Goal: Task Accomplishment & Management: Complete application form

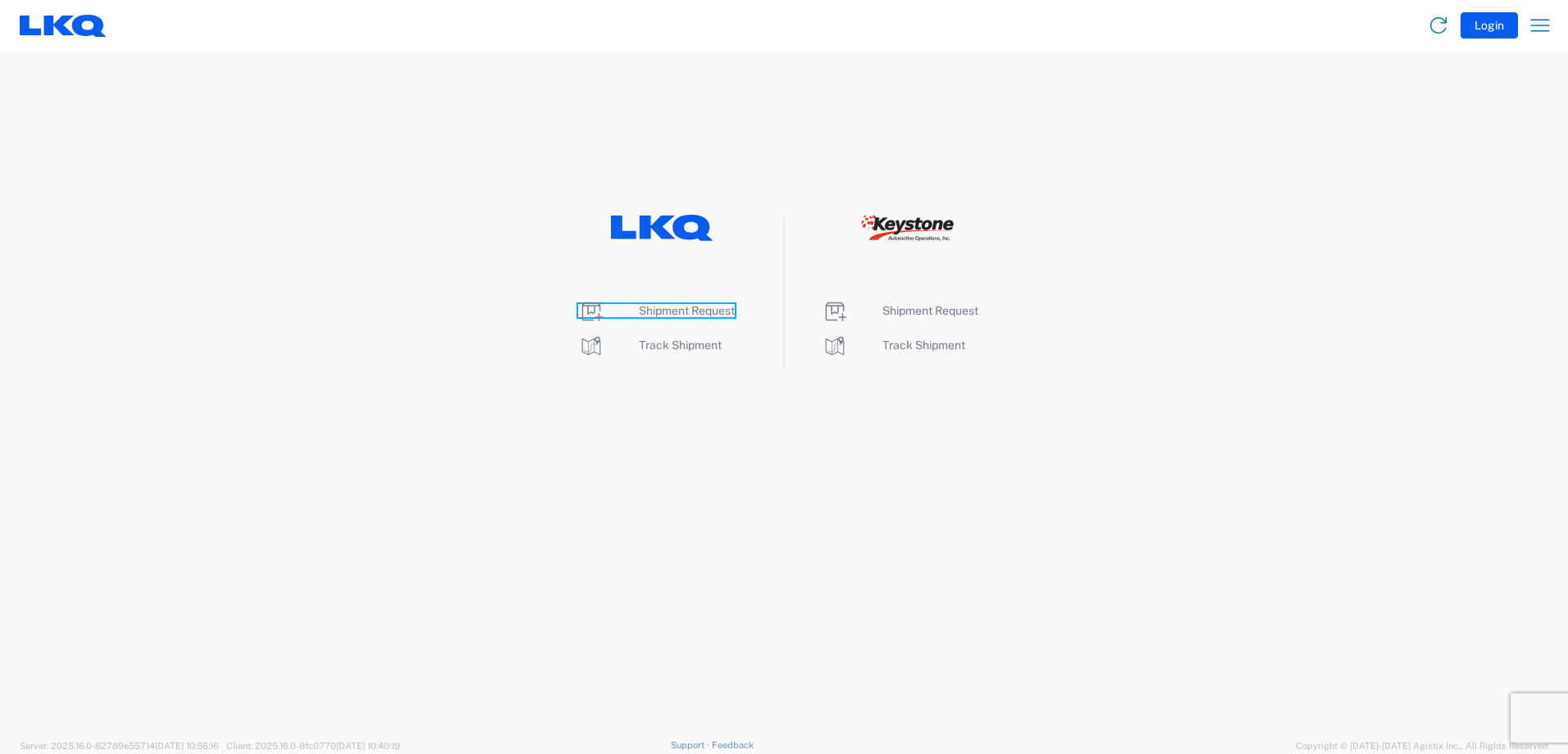
click at [595, 310] on icon at bounding box center [591, 311] width 27 height 27
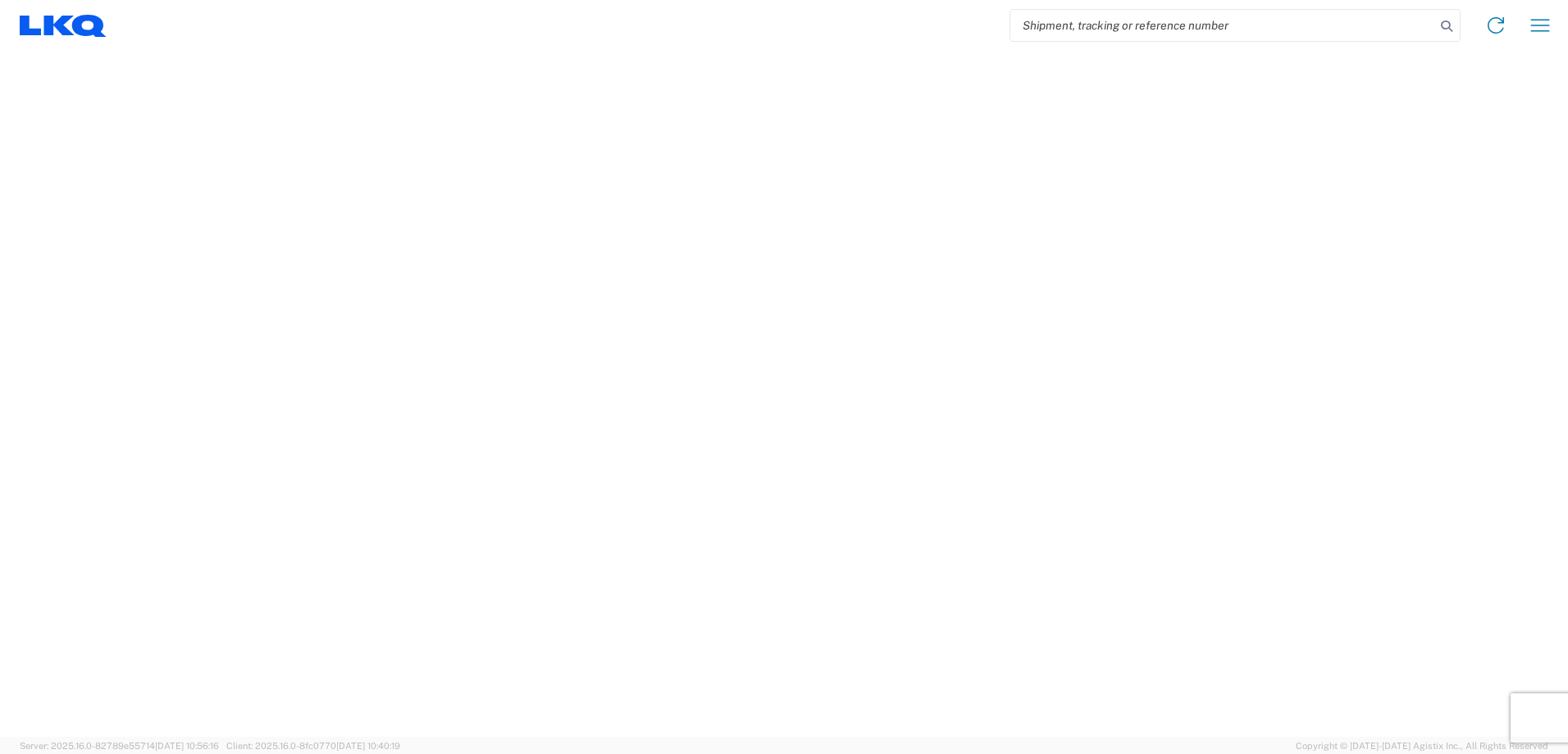
select select "FULL"
select select "LBS"
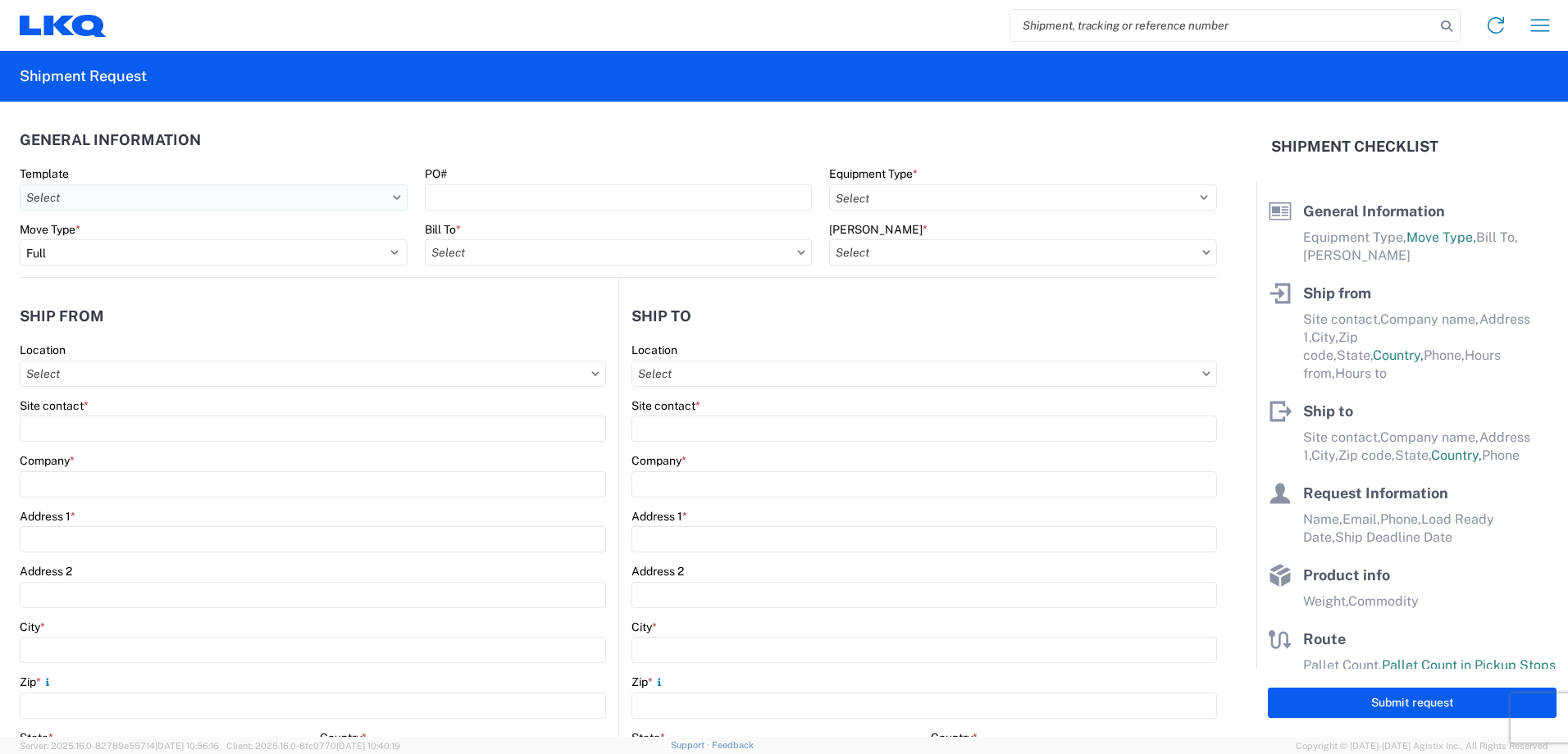
click at [164, 195] on input "Template" at bounding box center [213, 197] width 388 height 27
type input "1750"
click at [150, 279] on div "1750_Topeka_3392_Huntington" at bounding box center [167, 270] width 287 height 27
type input "1750_Topeka_3392_Huntington"
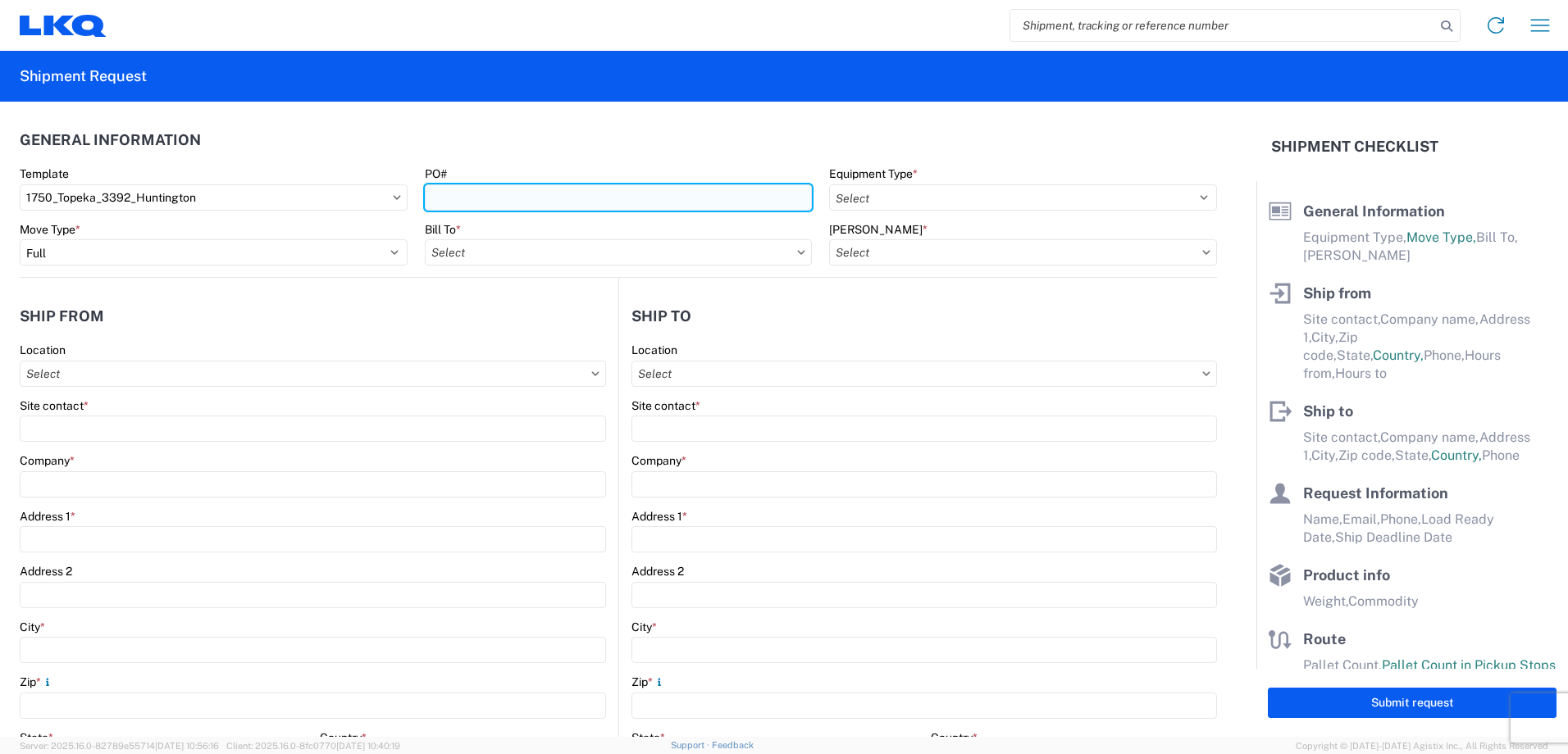
click at [468, 200] on input "PO#" at bounding box center [618, 197] width 388 height 27
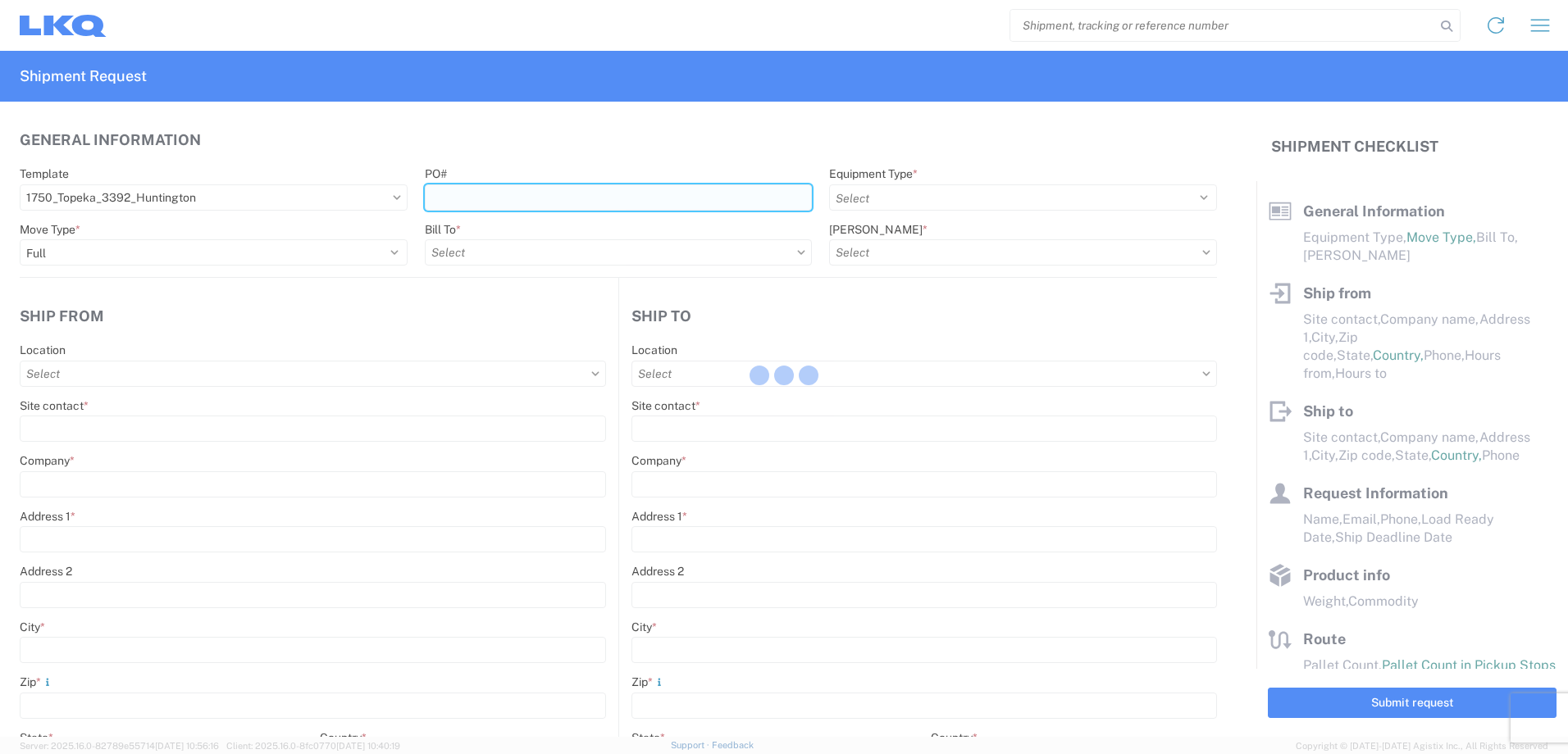
select select
type input "Shipping"
type input "LKQ Mid-America"
type input "5725 SW Topeka Blvd"
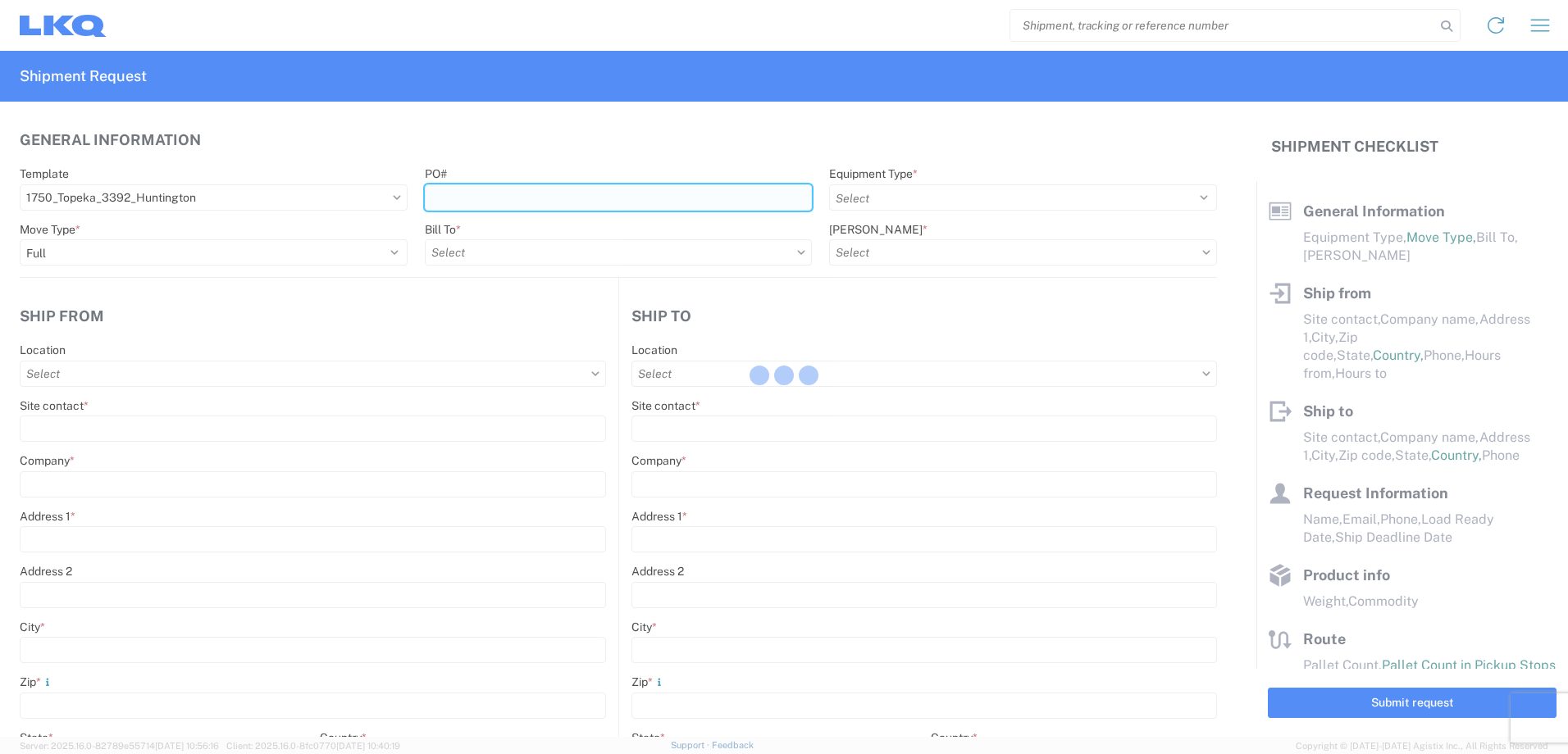
type input "Topeka"
type input "66619"
type input "Receiving"
type input "Transmetco"
type input "1750 Riverfork Dr E"
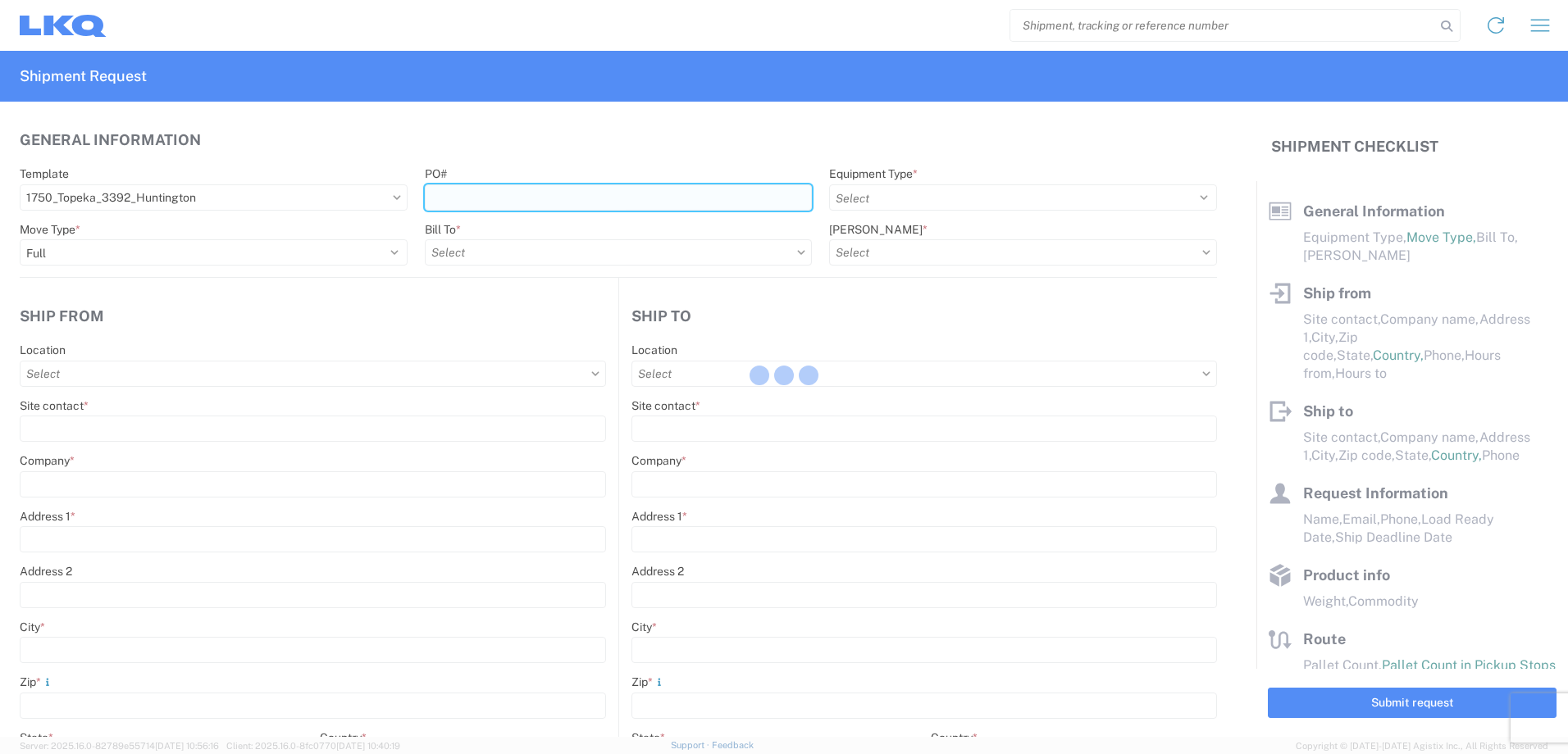
type input "Huntington"
type input "46750"
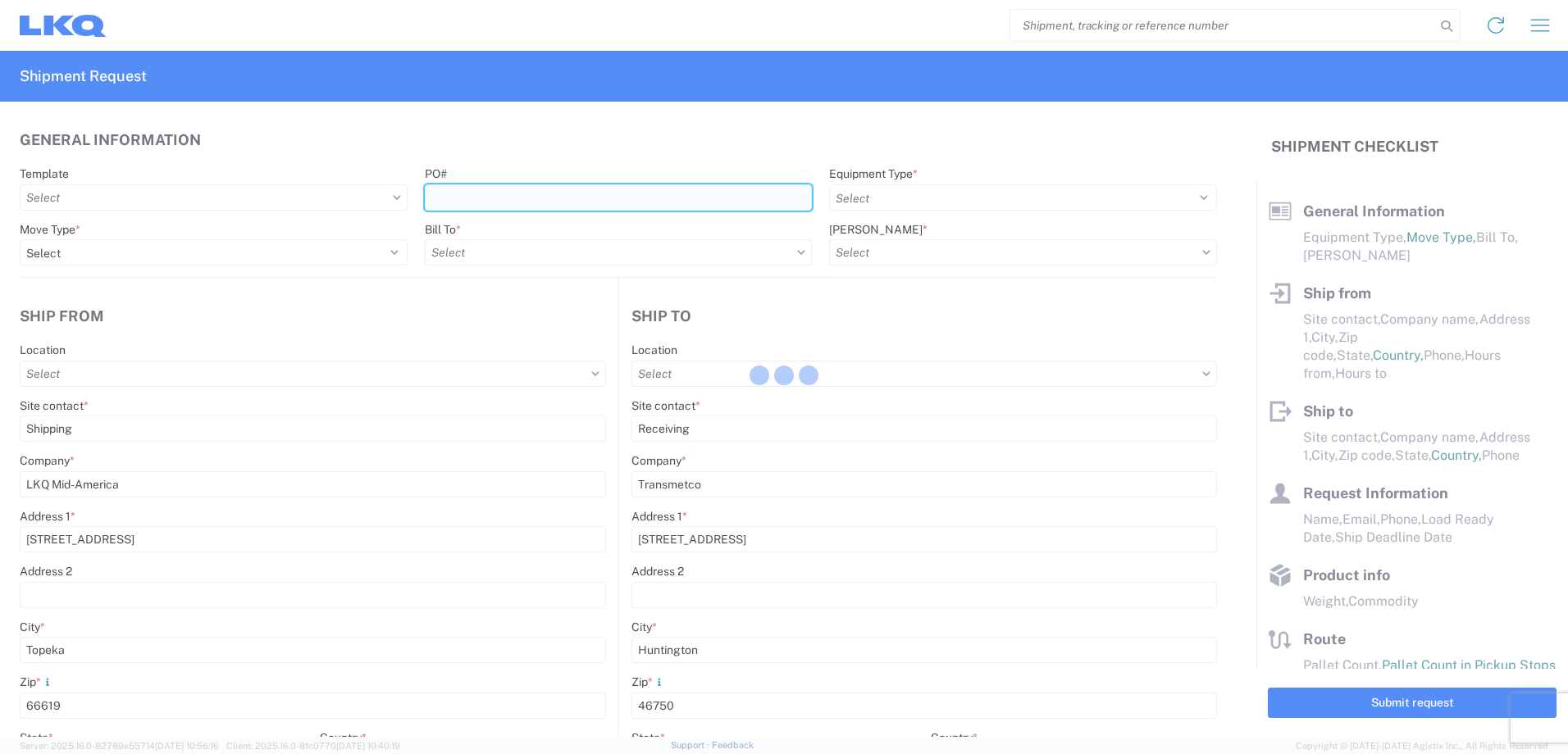
type input "2019-06-14"
type textarea "Transmetco operates production 24/7 but only ships or receives on day shift"
type input "42000"
type input "Wheels"
type input "1"
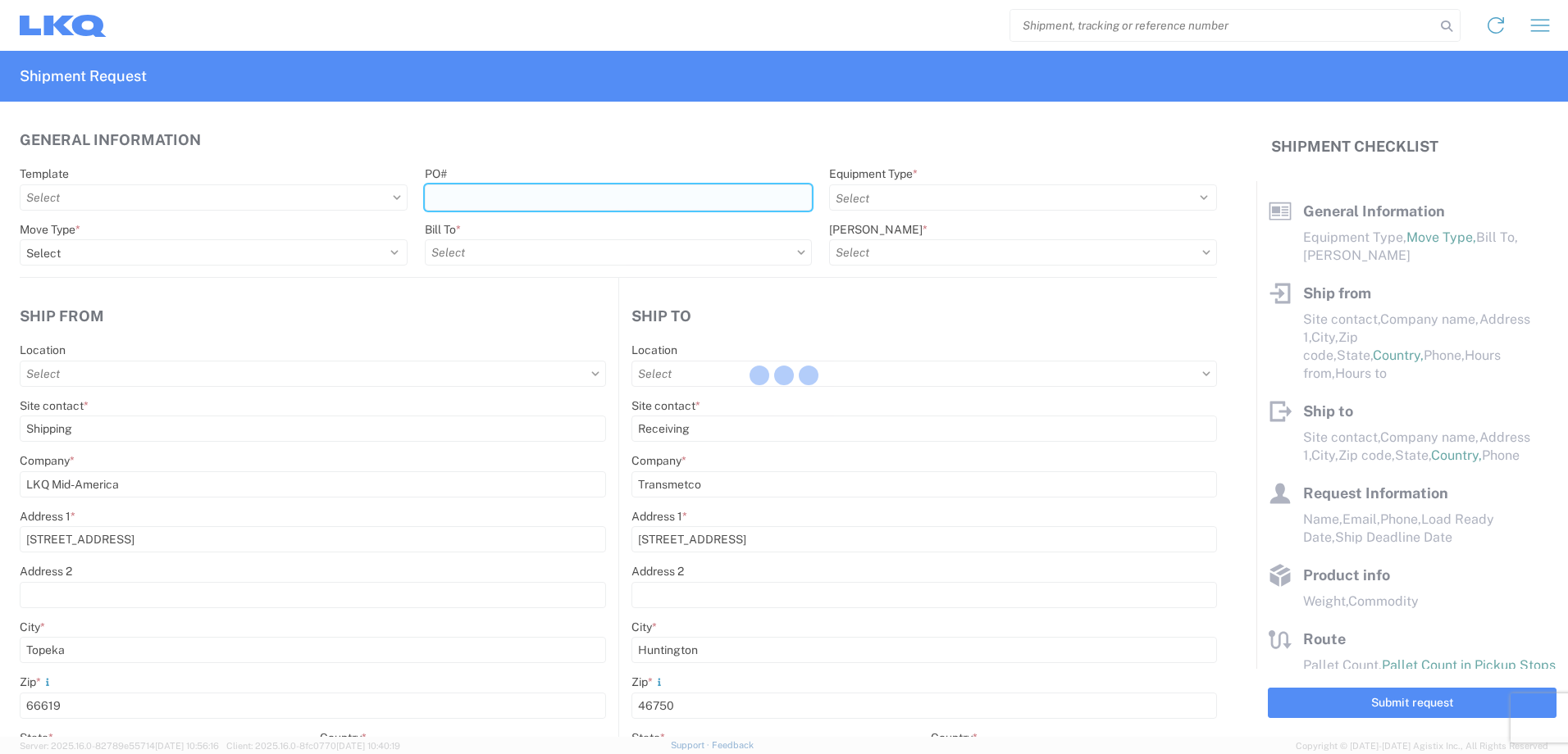
type input "12"
select select "IN"
select select "US"
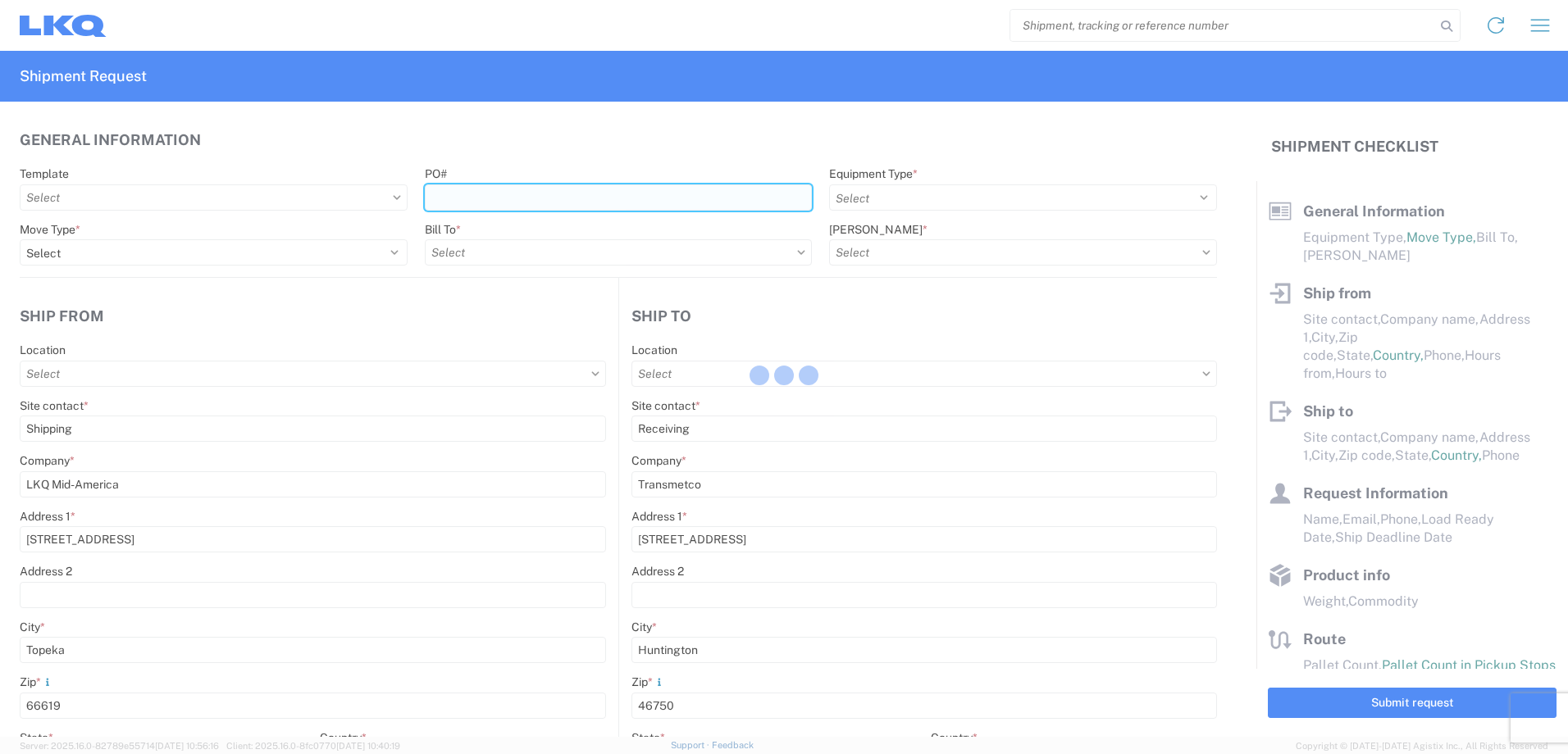
select select "US"
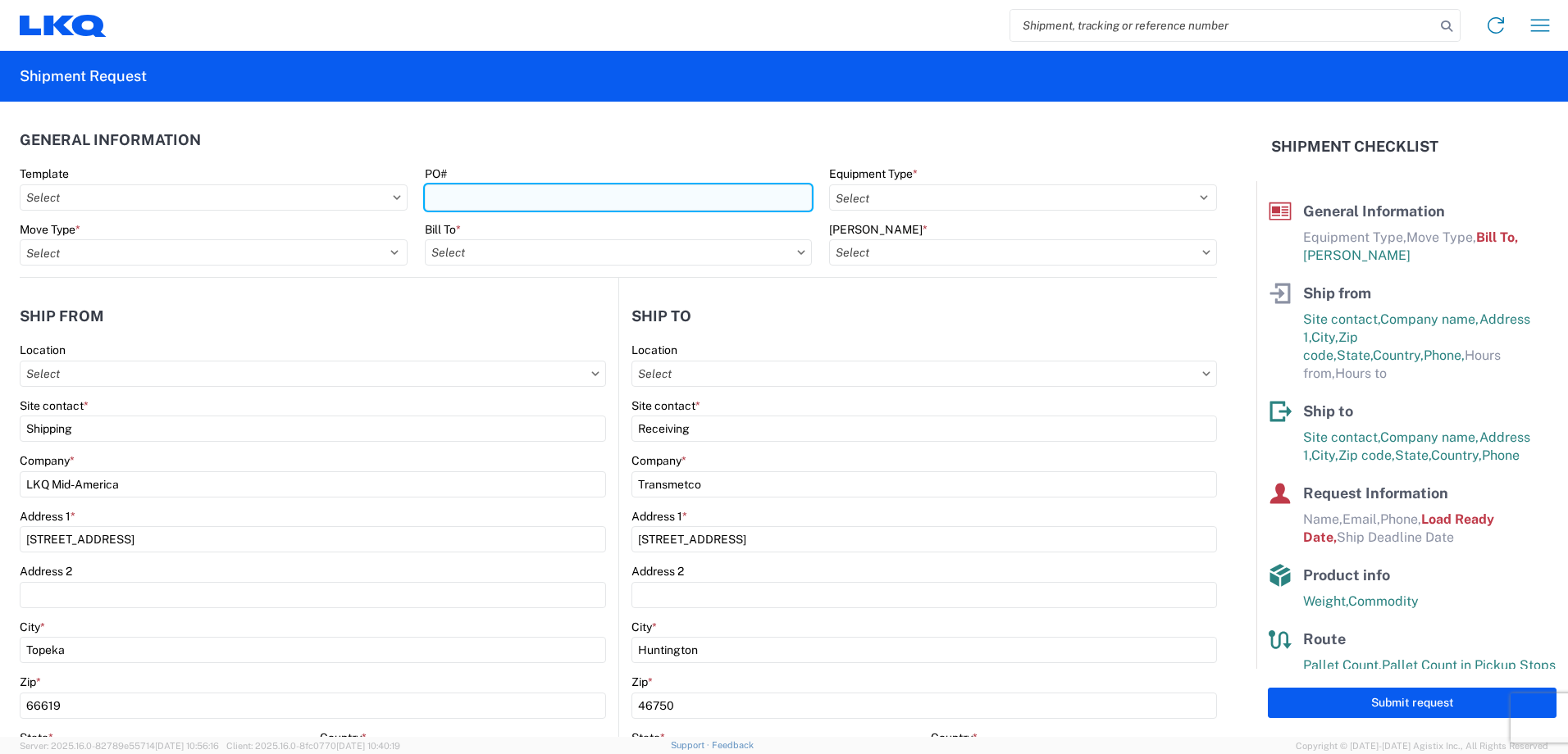
type input "3392 - Transmetco"
type input "1750 - LKQ Mid-America"
type input "3392-3015-50180-0000 - 3392 Freight In - Wheel Cores"
type input "T31305"
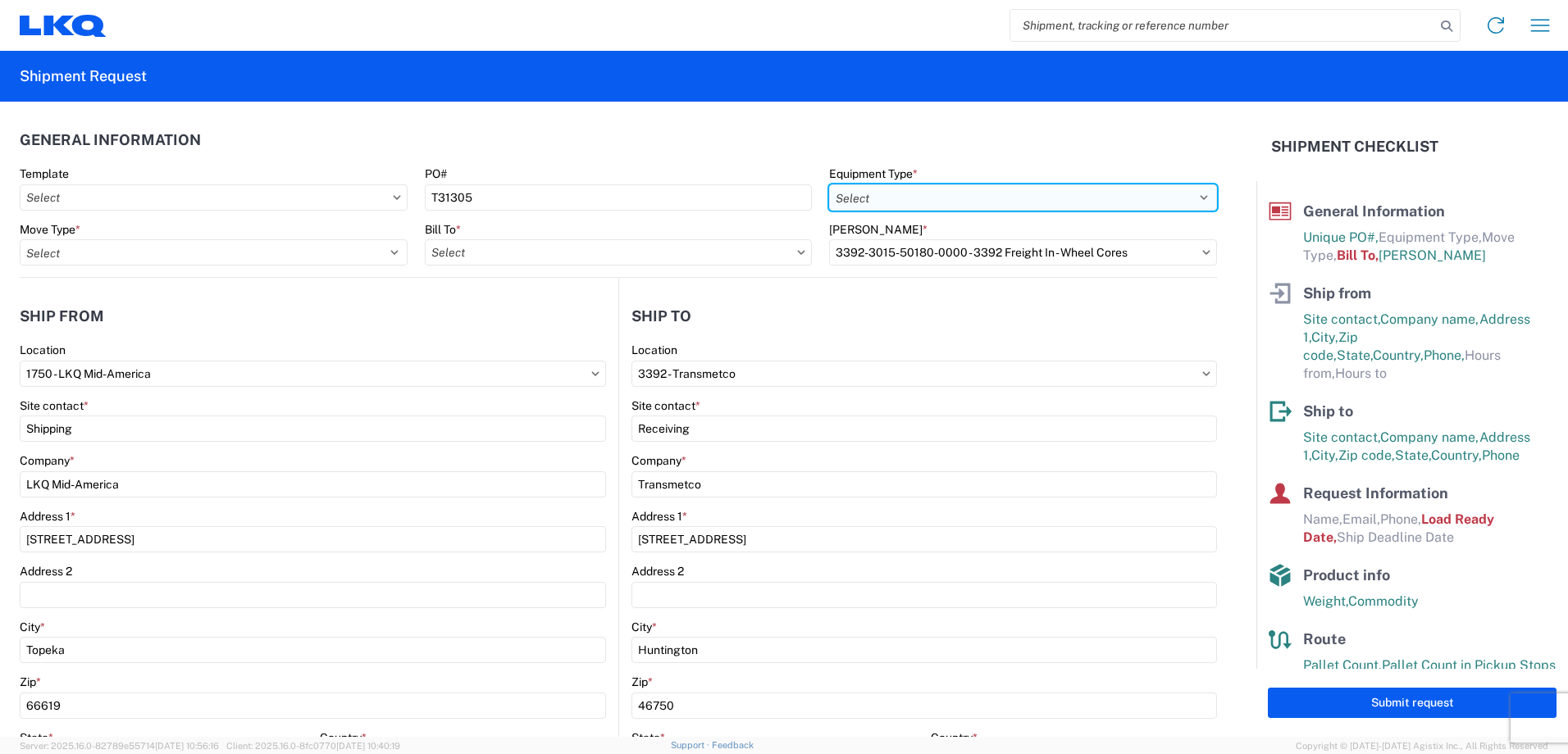
click at [966, 203] on select "Select 53’ Dry Van Flatbed Dropdeck (van) Lowboy (flatbed) Rail" at bounding box center [1022, 197] width 388 height 27
select select "STDV"
click at [829, 185] on select "Select 53’ Dry Van Flatbed Dropdeck (van) Lowboy (flatbed) Rail" at bounding box center [1022, 197] width 388 height 27
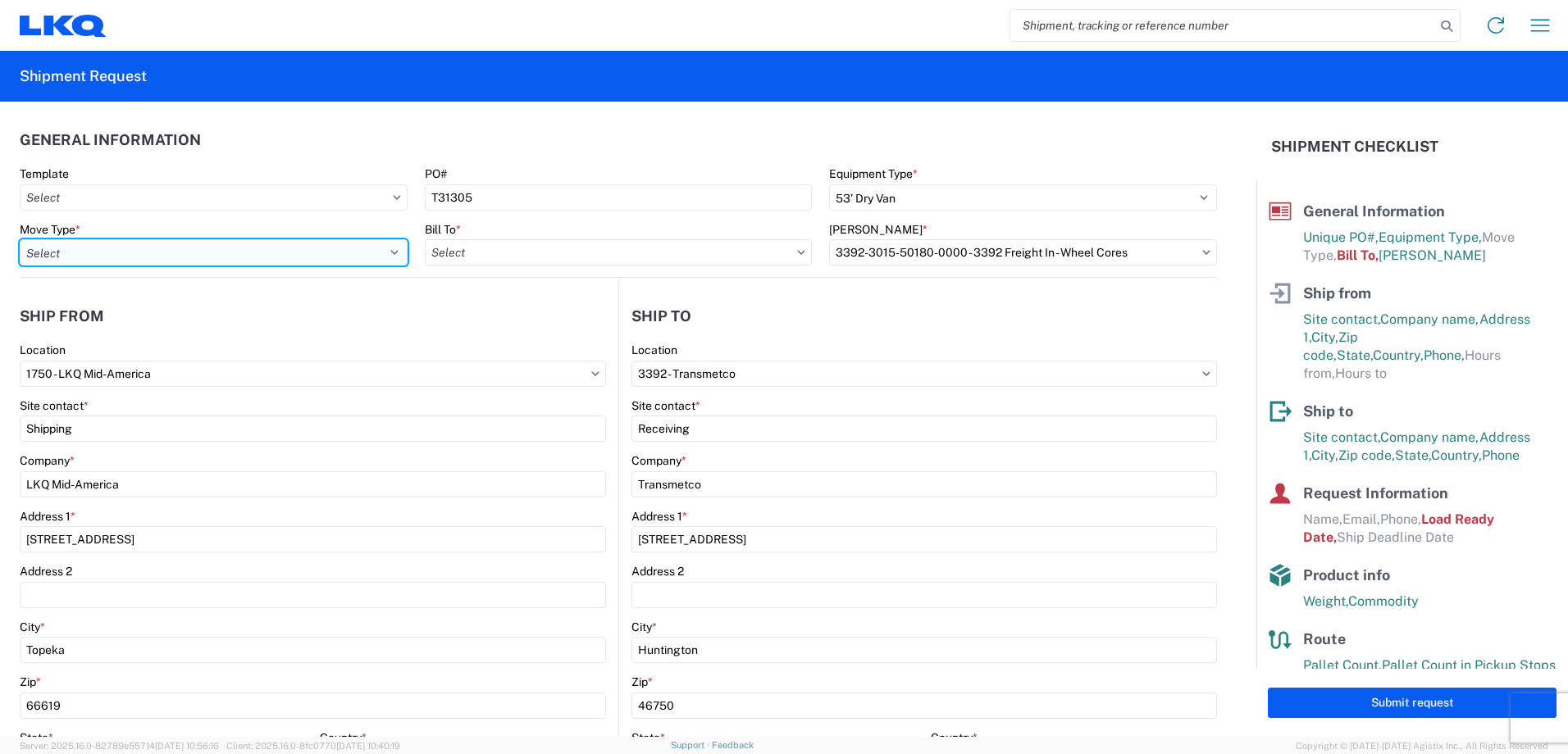
click at [142, 256] on select "Select Full Partial TL" at bounding box center [213, 252] width 388 height 27
select select "FULL"
click at [20, 239] on select "Select Full Partial TL" at bounding box center [213, 252] width 388 height 27
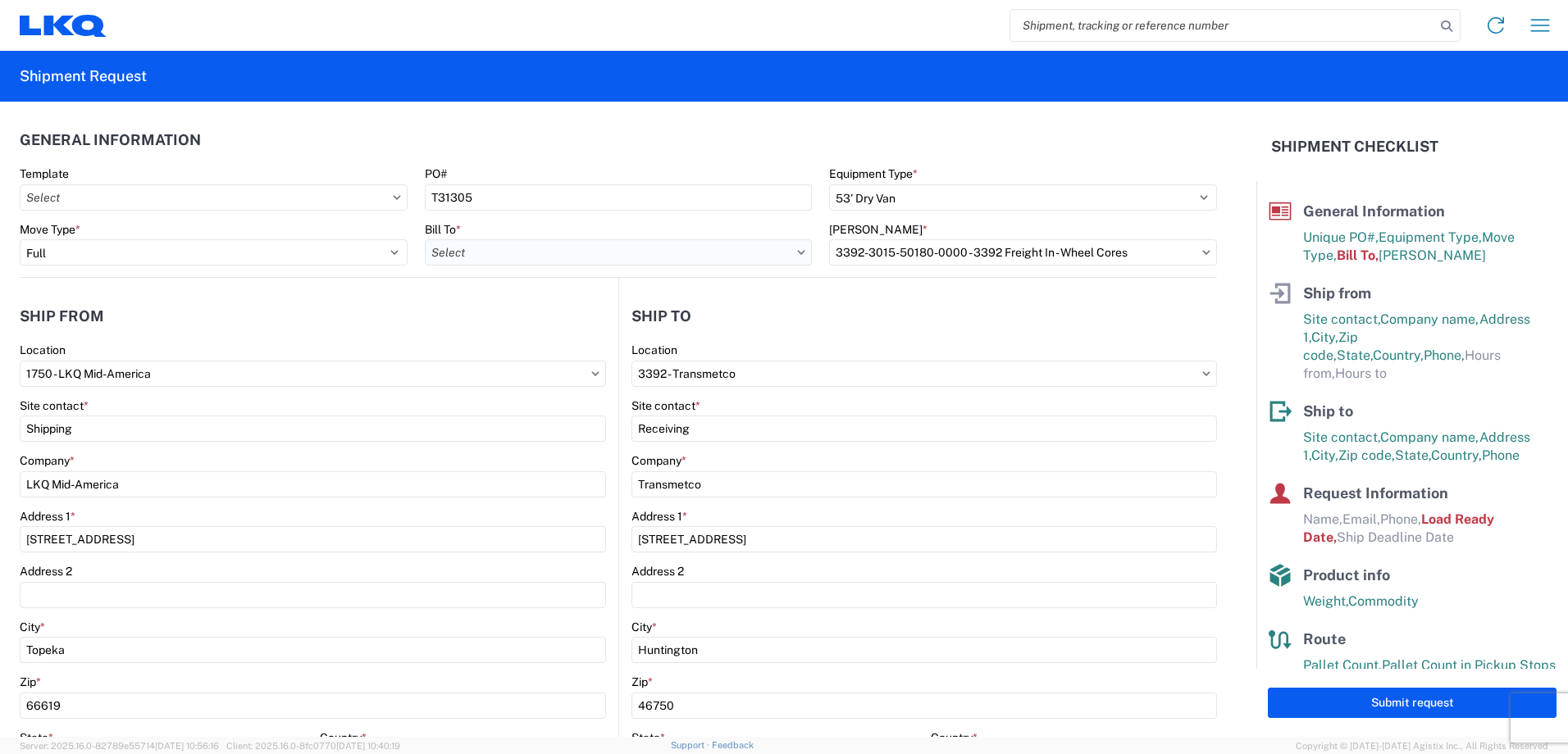
click at [523, 261] on input "Bill To *" at bounding box center [618, 252] width 388 height 27
type input "3392"
click at [515, 321] on div "3392 - Transmetco" at bounding box center [567, 325] width 287 height 27
type input "3392 - Transmetco"
click at [967, 239] on input "Bill Code *" at bounding box center [1022, 252] width 388 height 27
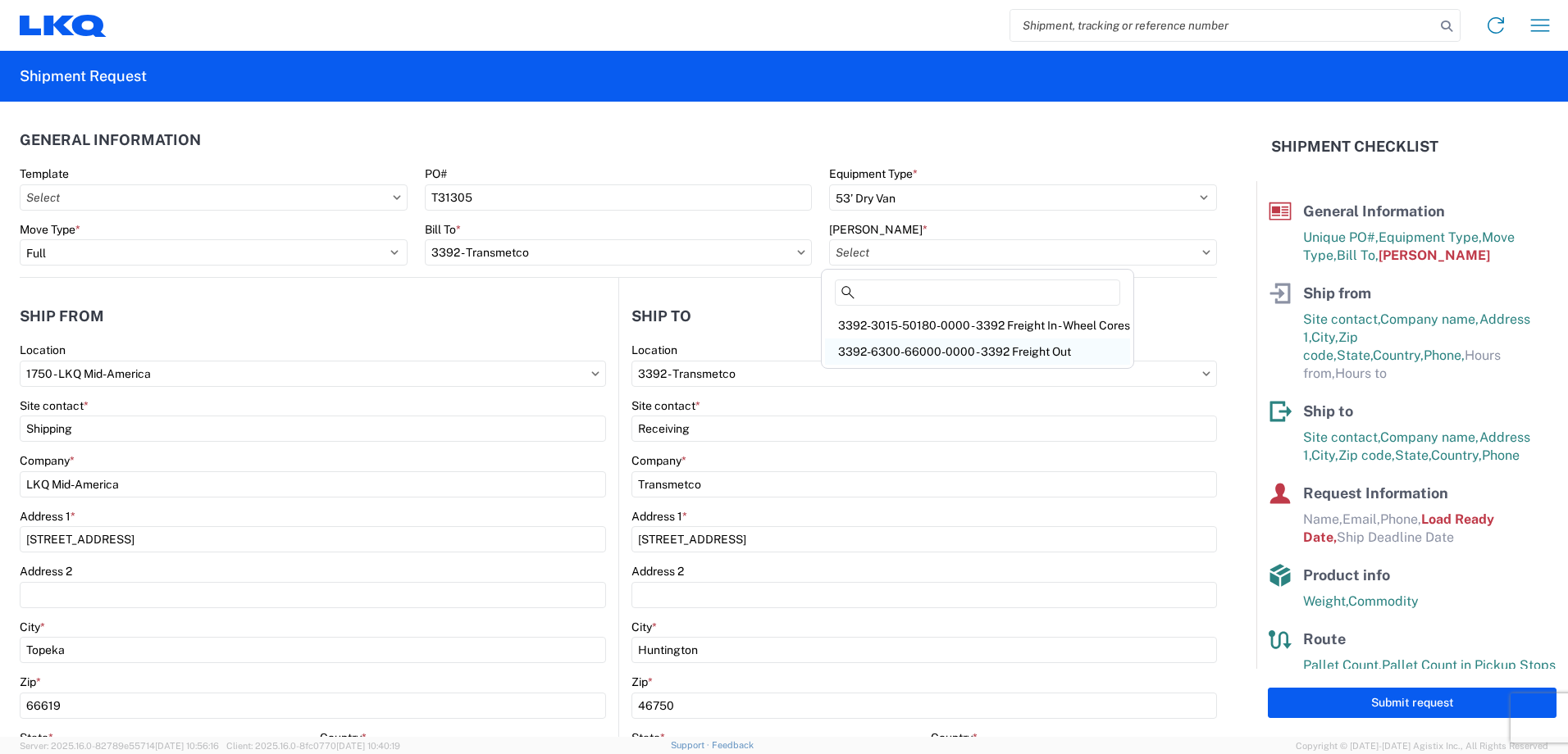
click at [904, 358] on div "3392-6300-66000-0000 - 3392 Freight Out" at bounding box center [977, 351] width 305 height 27
type input "3392-6300-66000-0000 - 3392 Freight Out"
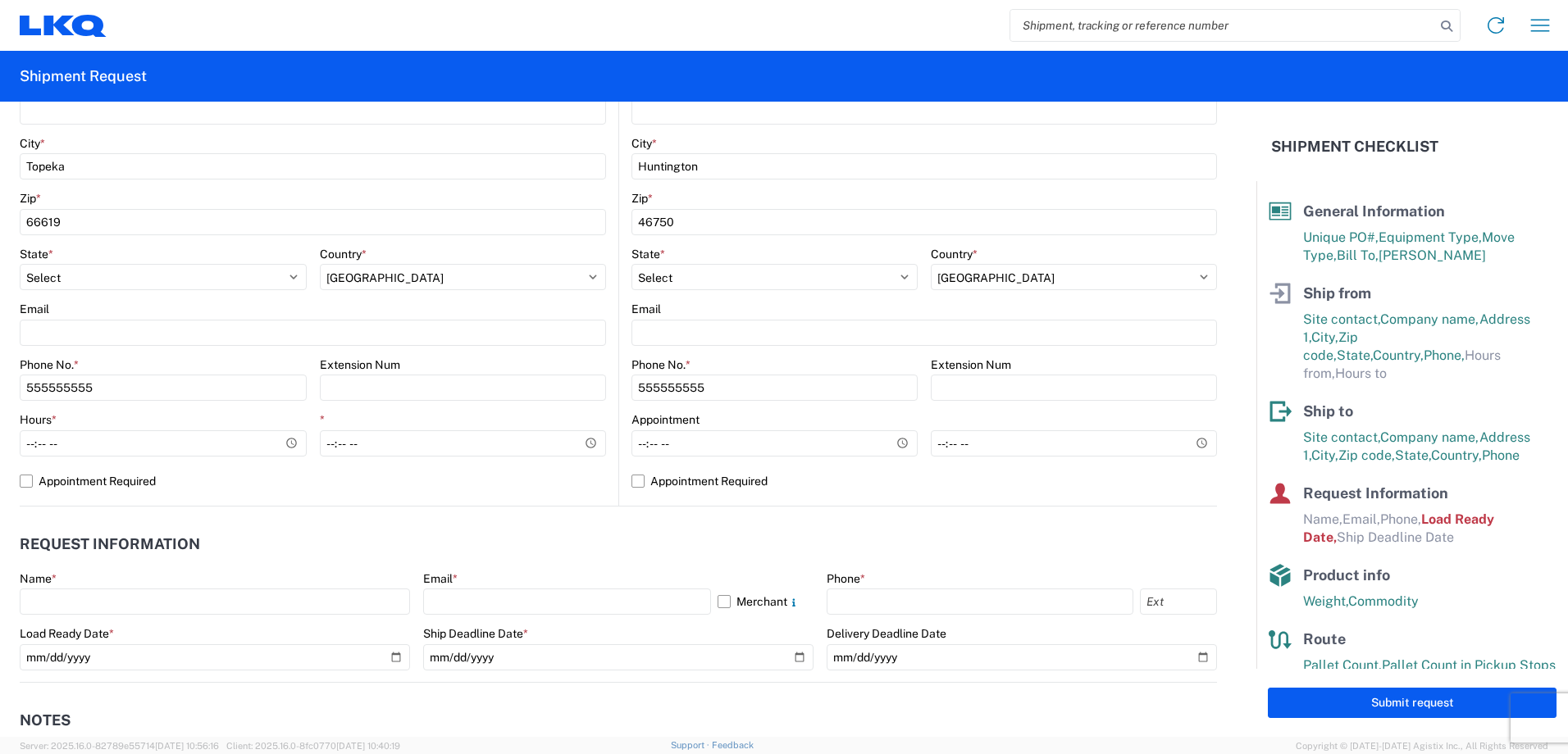
scroll to position [738, 0]
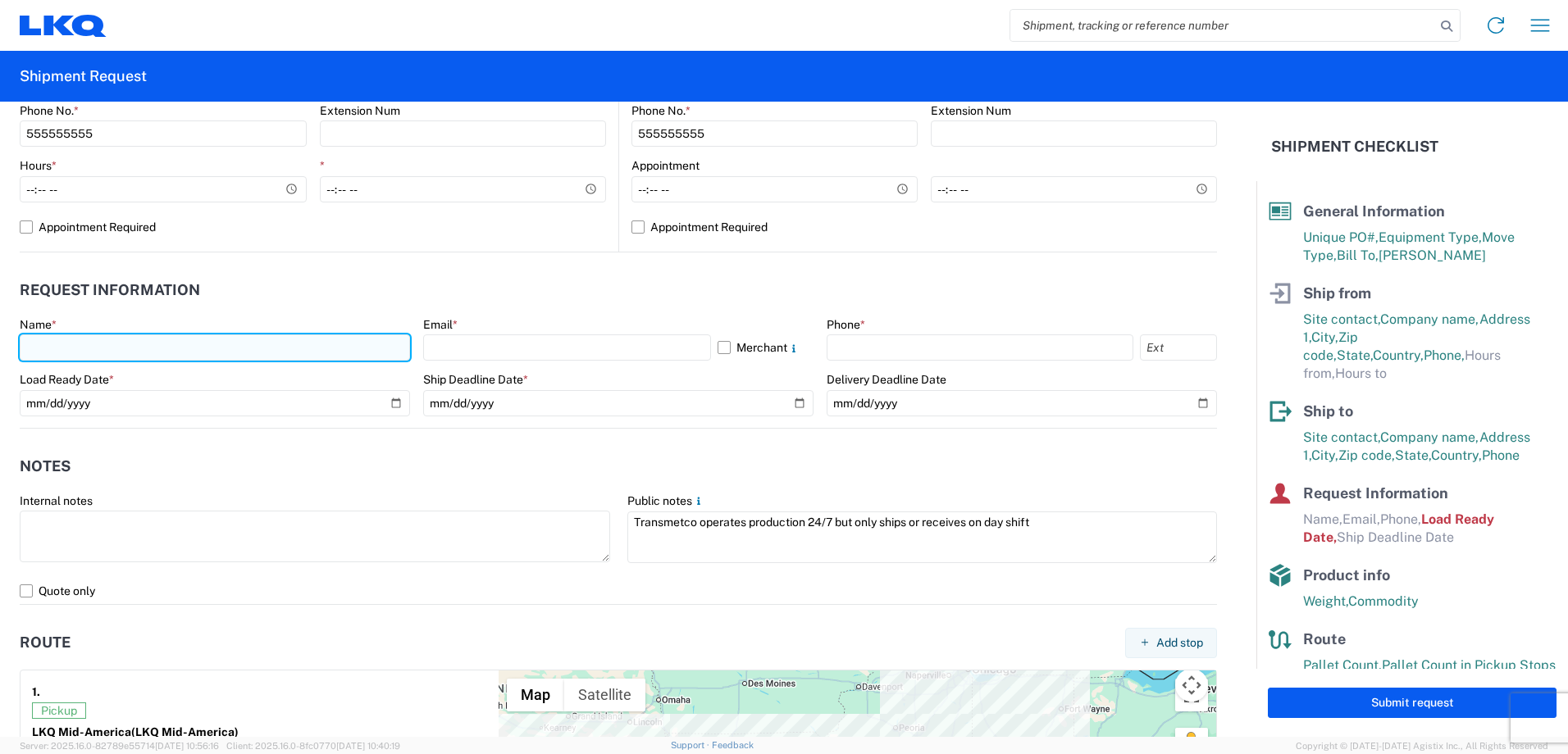
click at [113, 356] on input "text" at bounding box center [215, 347] width 390 height 27
type input "KEITH A DEAN JR"
type input "kadean@lkqcorp.com"
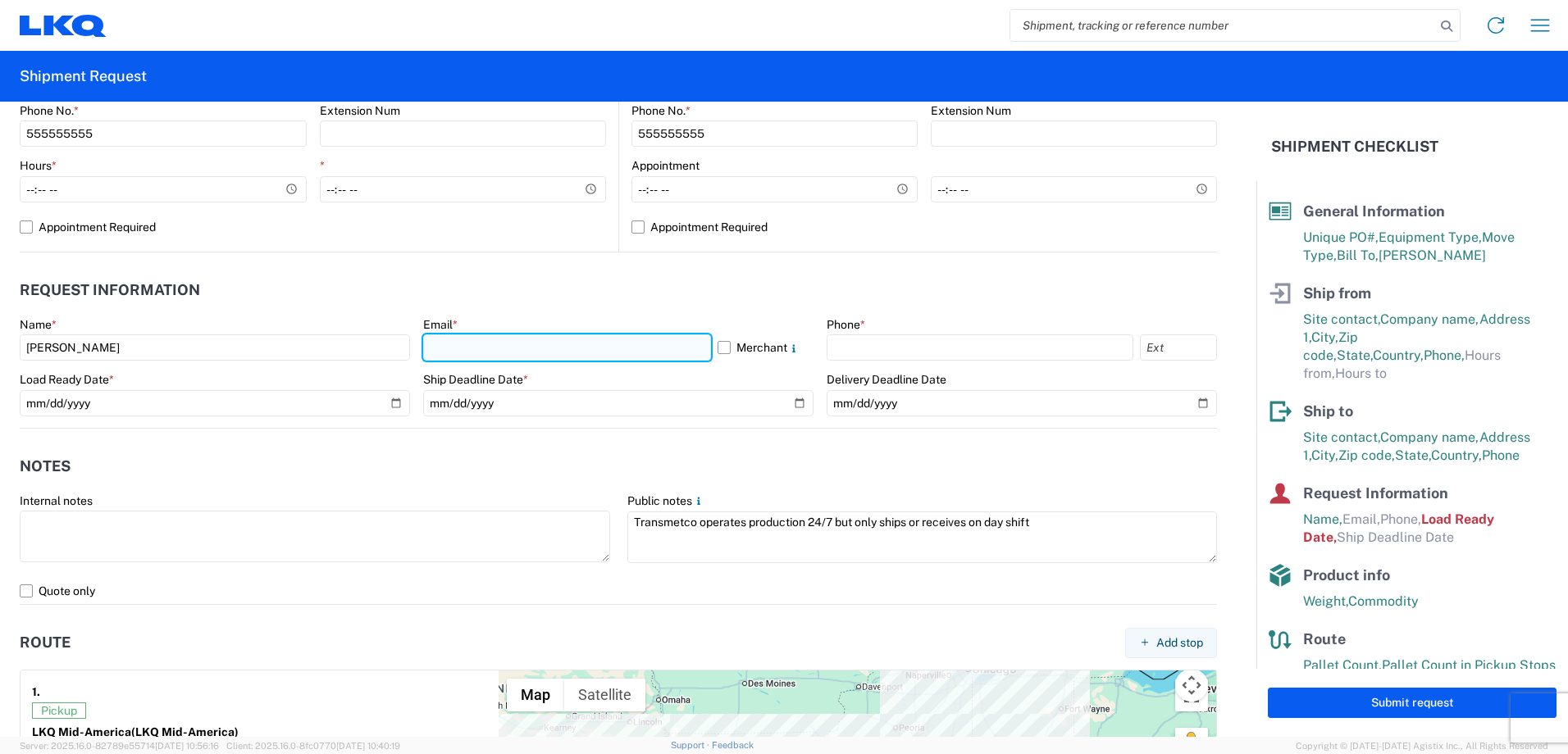
click at [521, 352] on input "text" at bounding box center [567, 347] width 287 height 27
type input "kadean@lkqcorp.com"
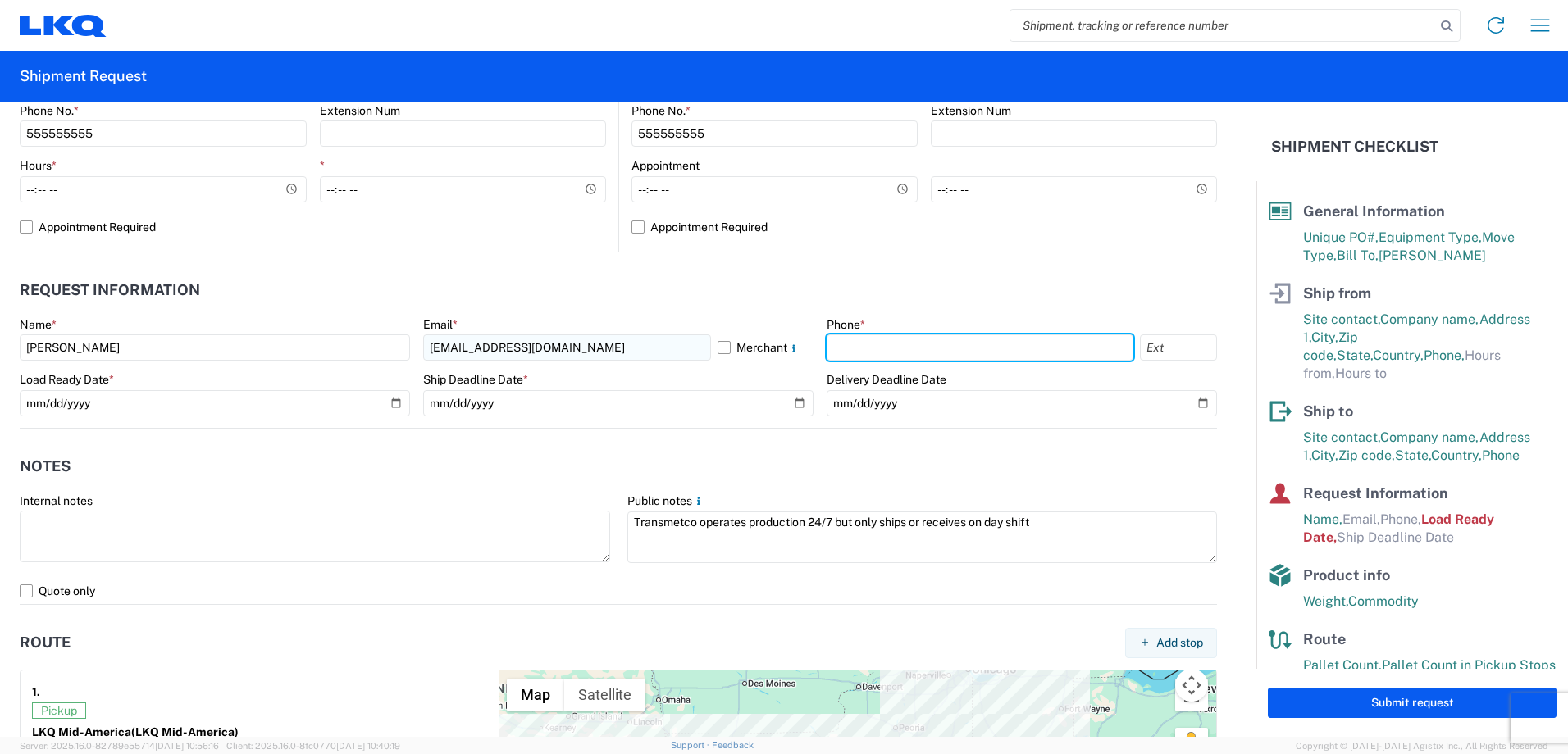
type input "7858612192"
click at [1153, 347] on input "text" at bounding box center [1178, 347] width 77 height 27
type input "2192"
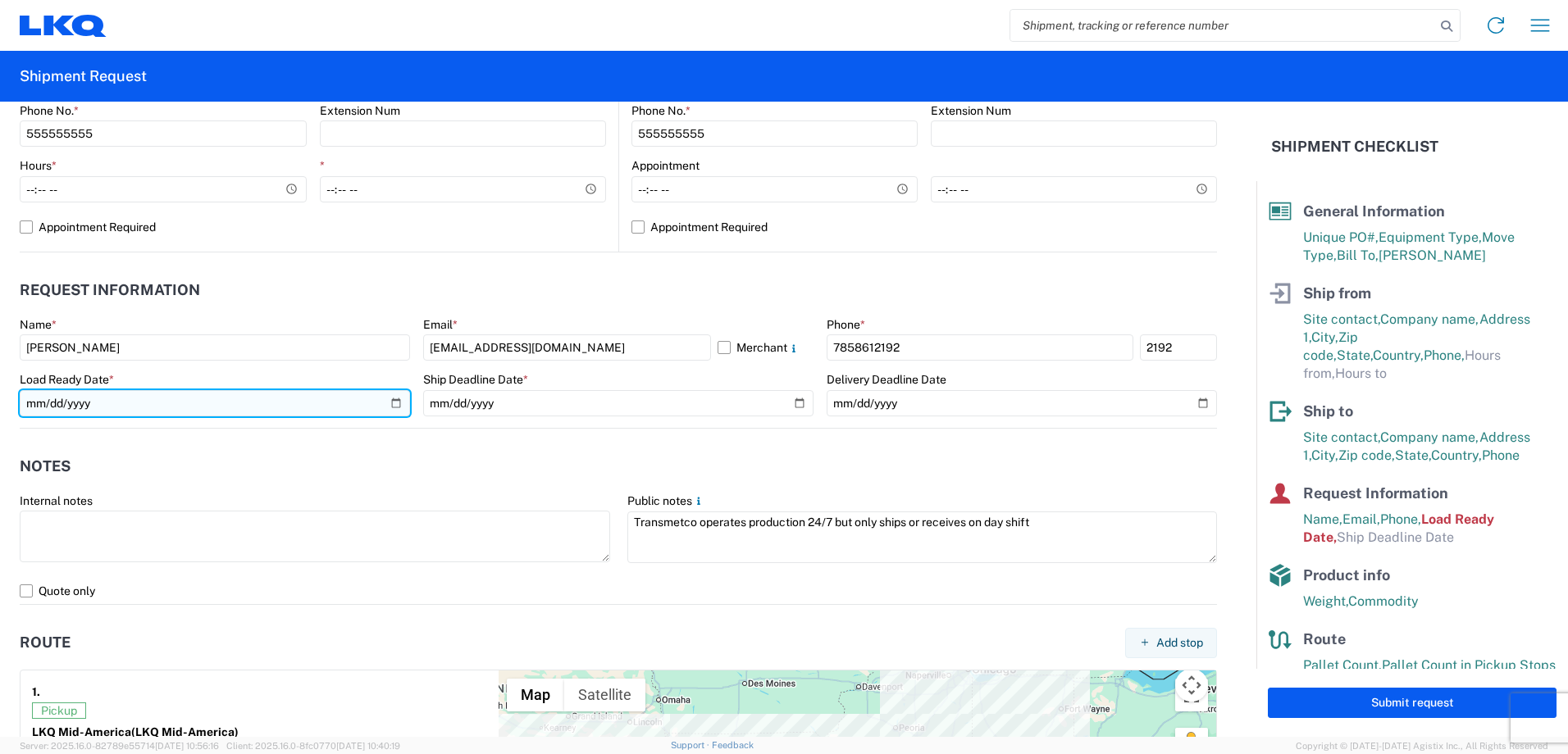
click at [33, 401] on input "2019-06-14" at bounding box center [215, 403] width 390 height 27
type input "2025-08-12"
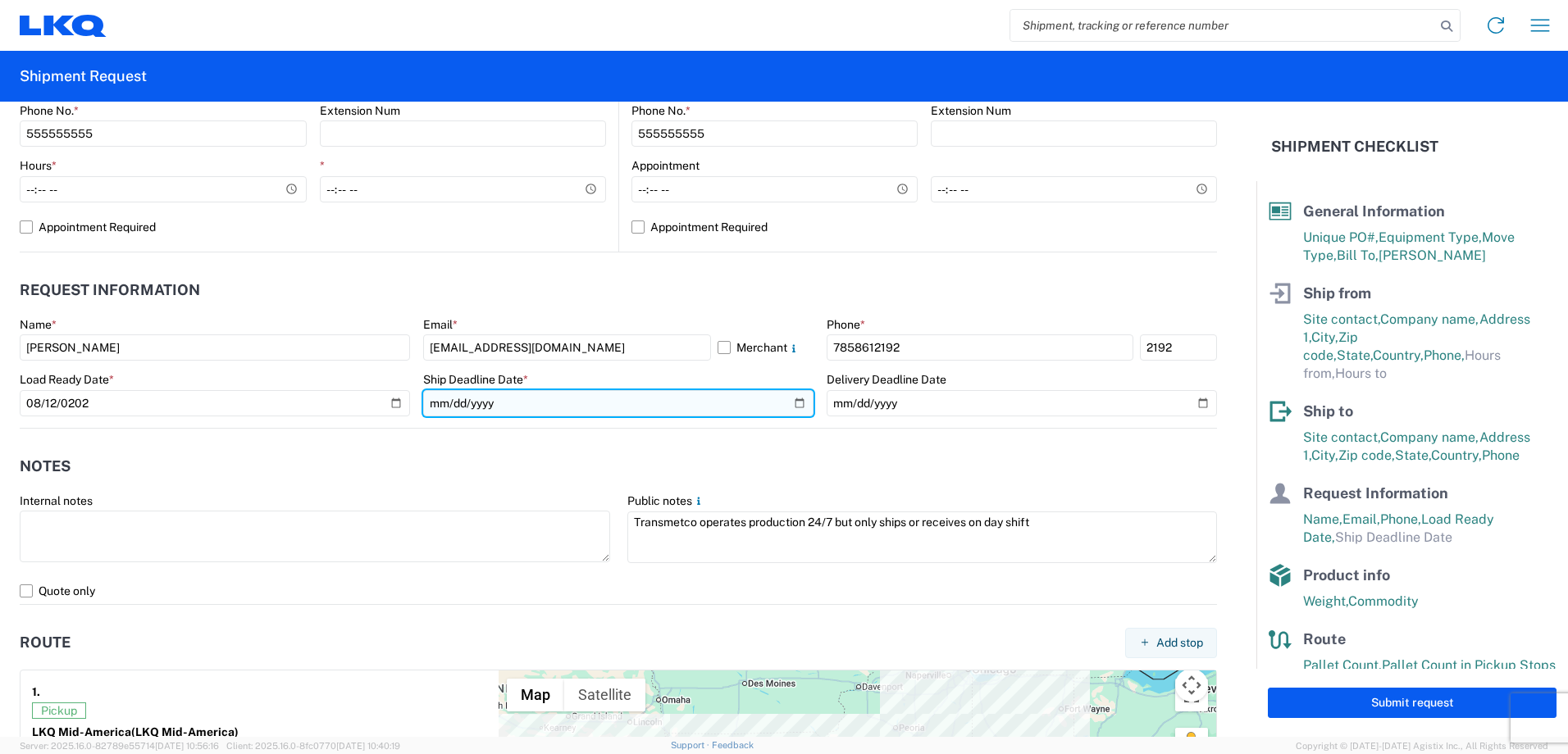
click at [429, 403] on input "date" at bounding box center [618, 403] width 390 height 27
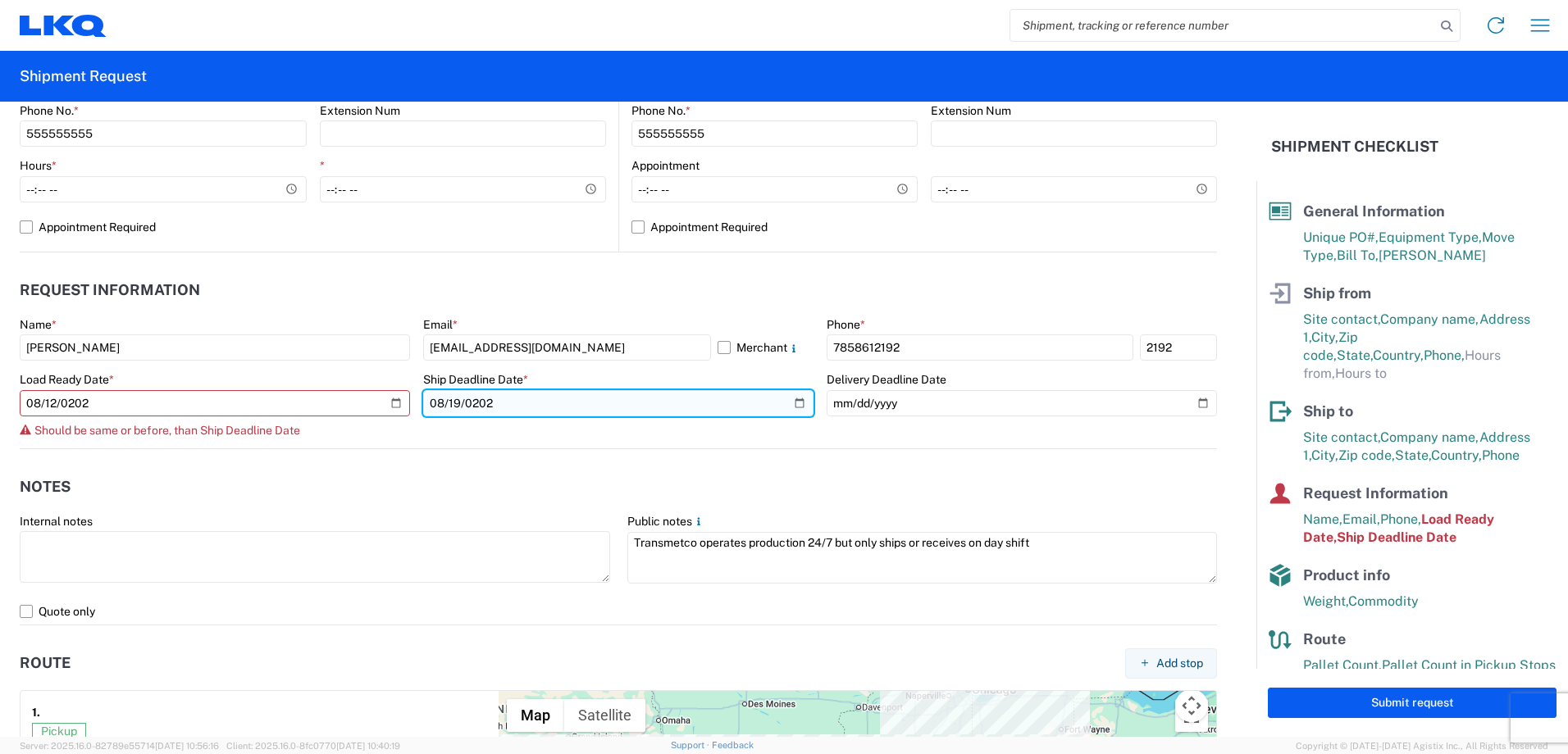
type input "2025-08-19"
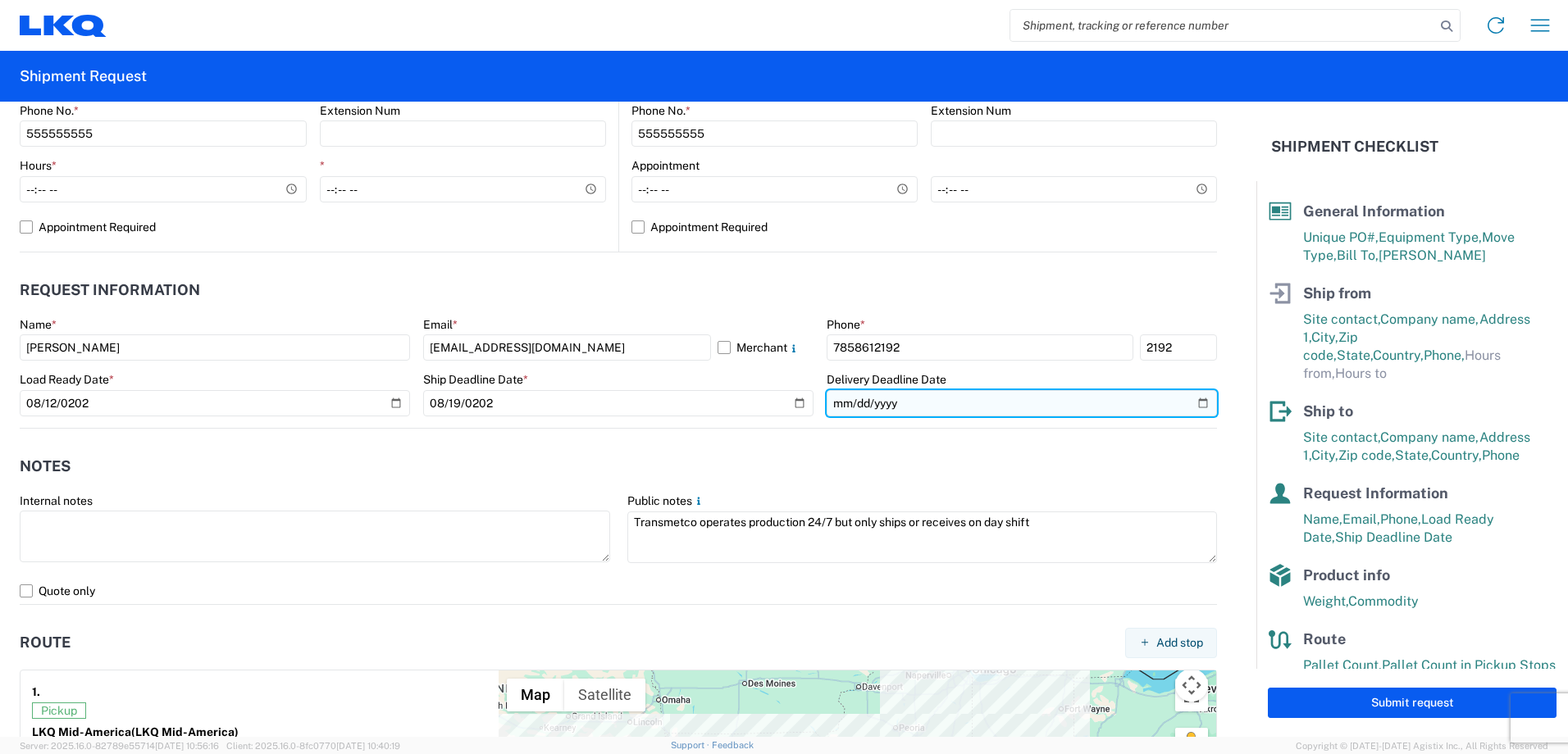
click at [840, 398] on input "date" at bounding box center [1021, 403] width 390 height 27
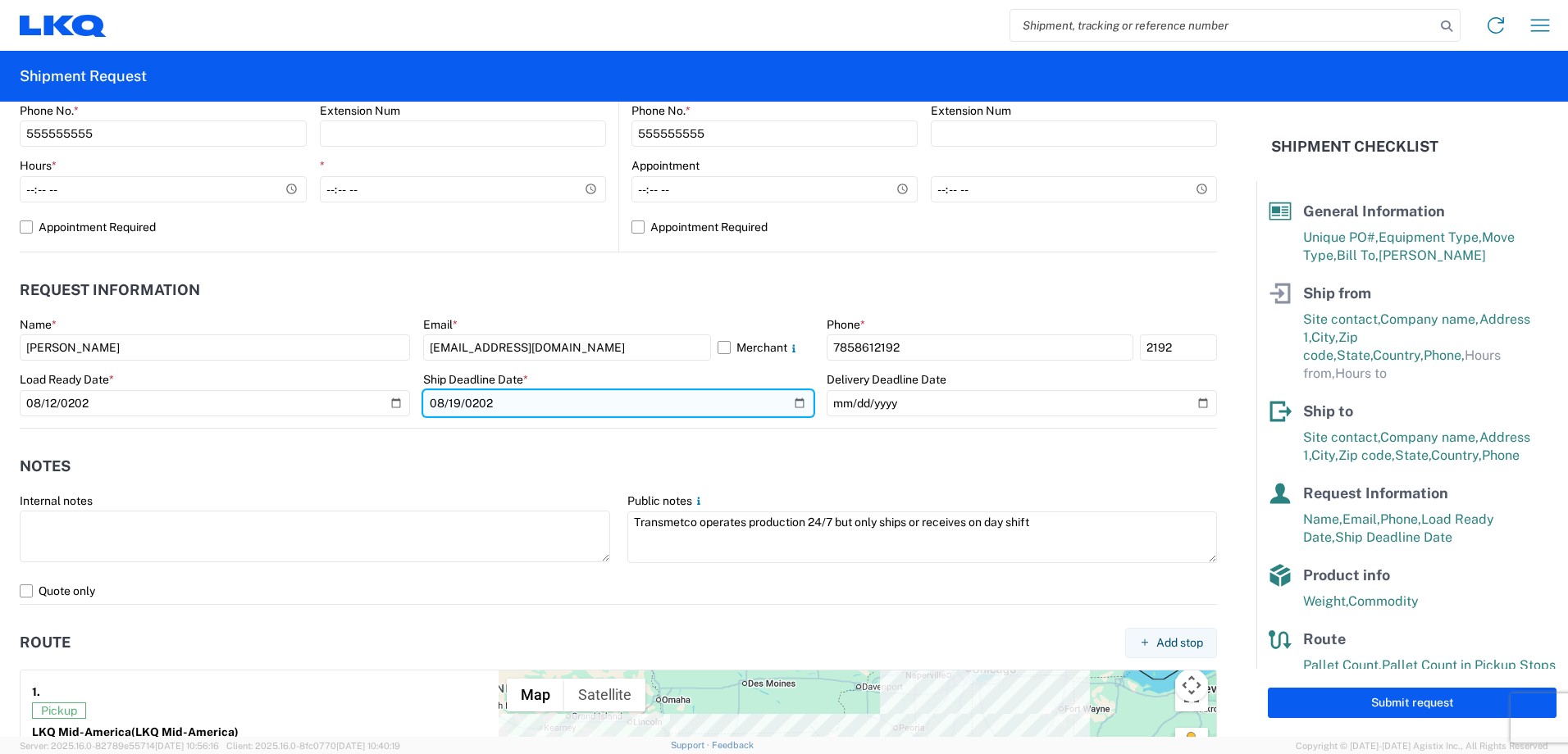
click at [434, 404] on input "2025-08-19" at bounding box center [618, 403] width 390 height 27
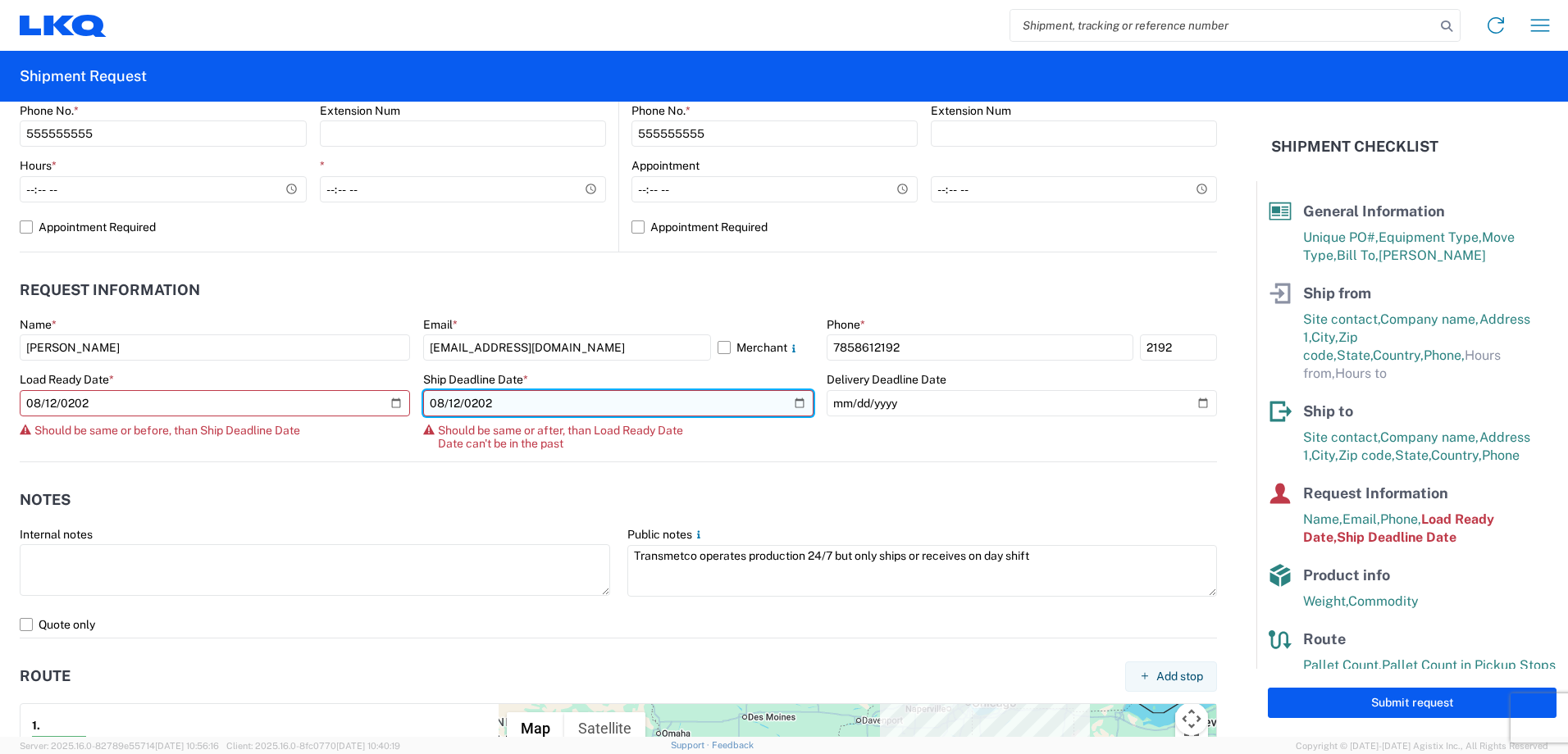
type input "2025-08-12"
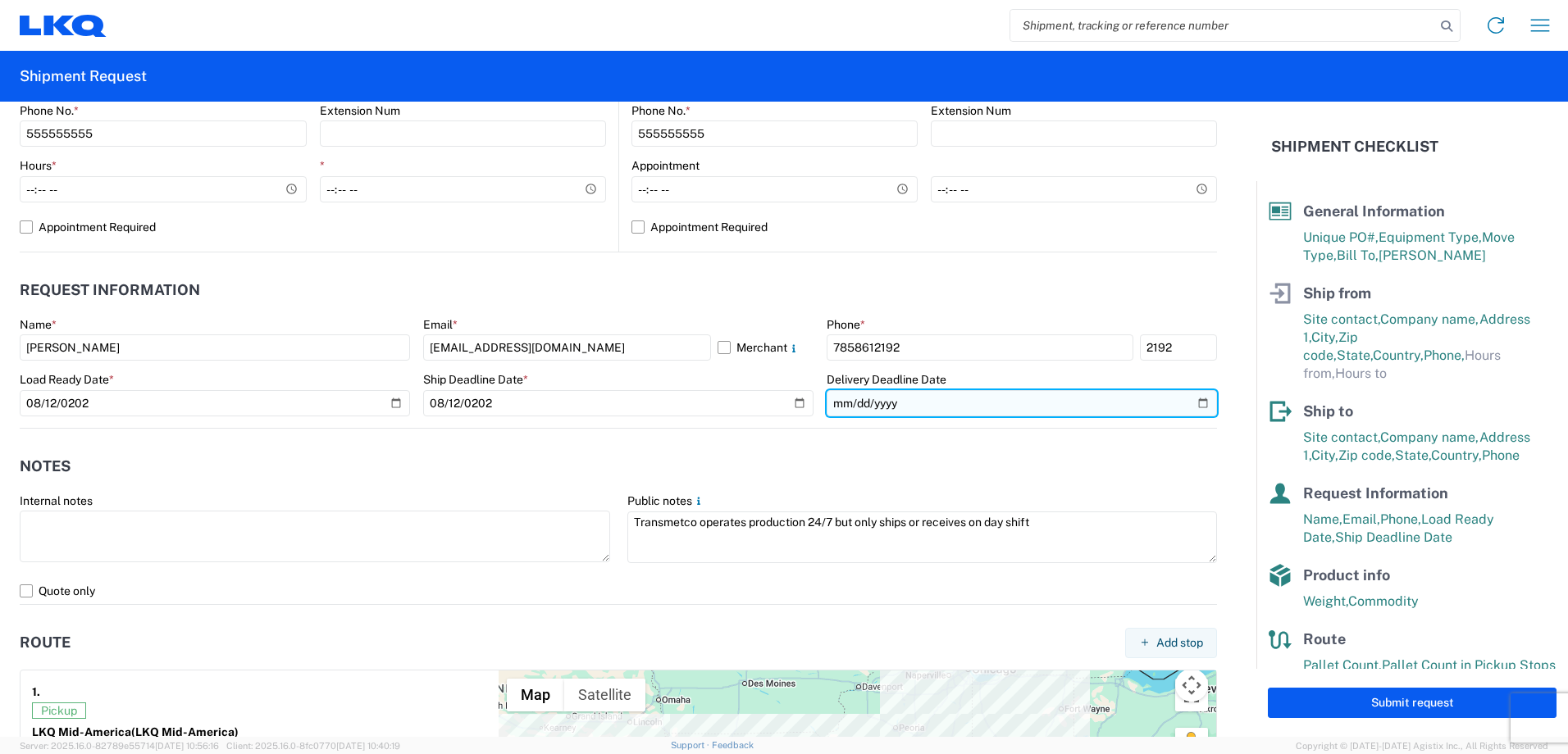
click at [879, 400] on input "date" at bounding box center [1021, 403] width 390 height 27
click at [826, 404] on input "date" at bounding box center [1021, 403] width 390 height 27
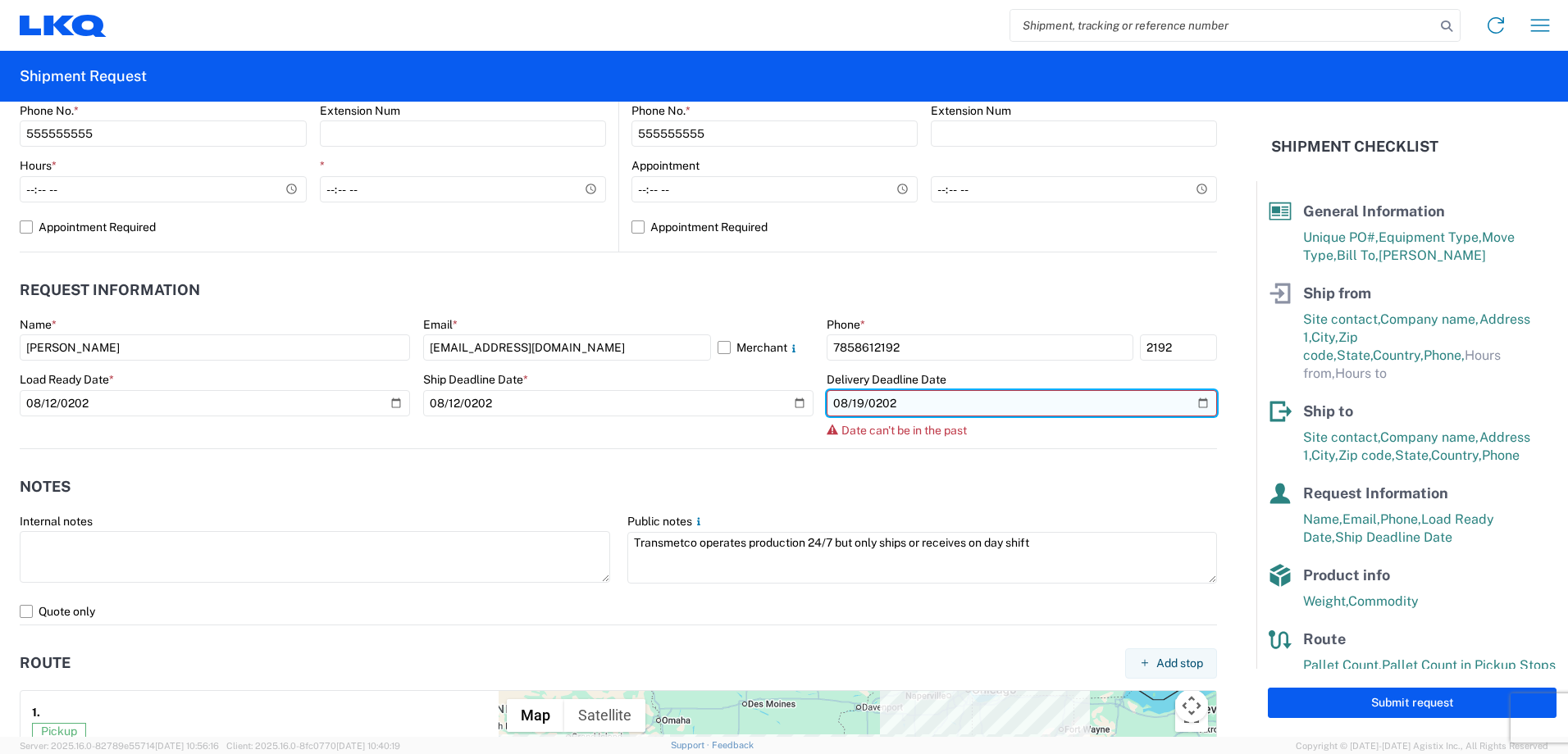
type input "2025-08-19"
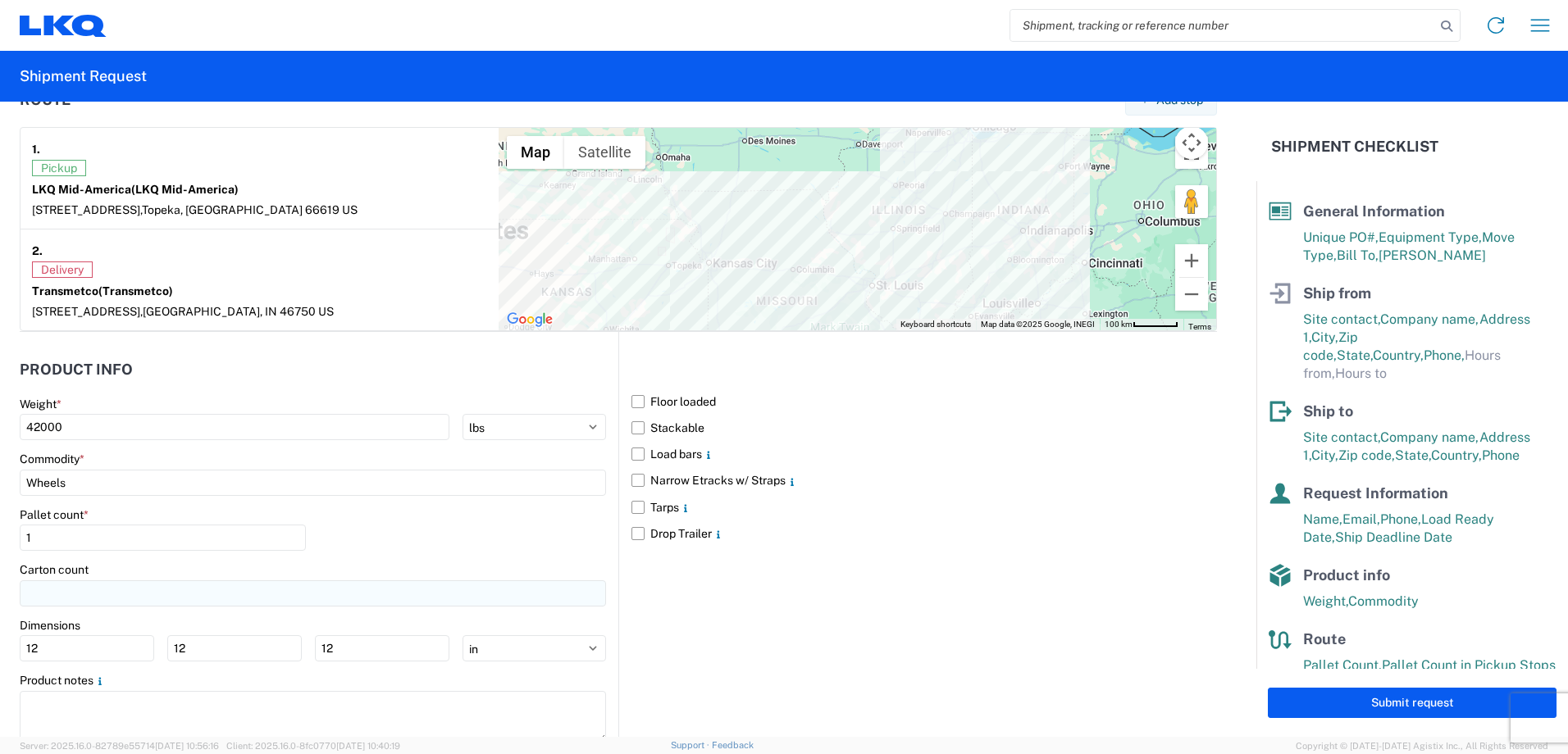
scroll to position [1331, 0]
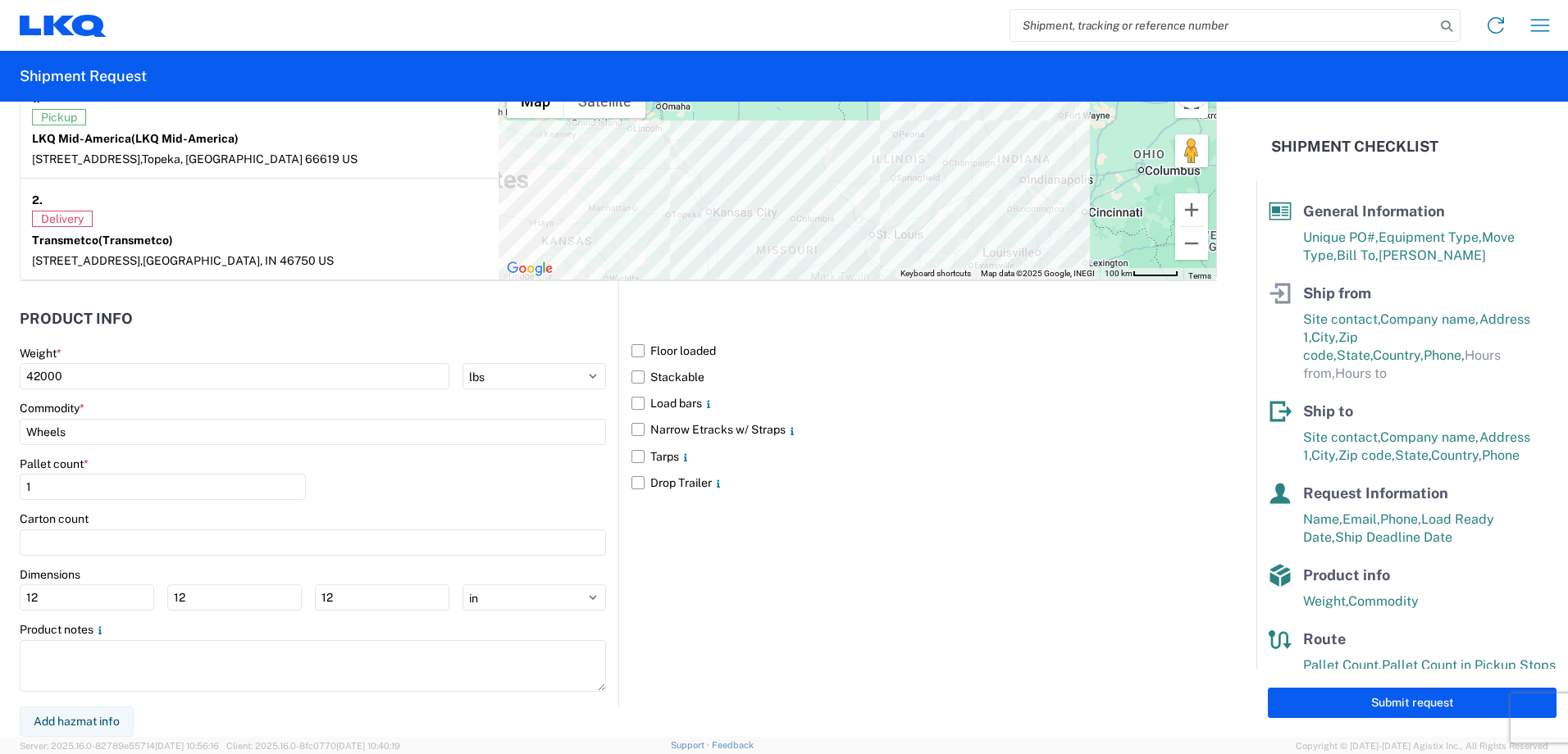
click at [631, 353] on label "Floor loaded" at bounding box center [924, 350] width 585 height 27
click at [0, 0] on input "Floor loaded" at bounding box center [0, 0] width 0 height 0
click at [177, 434] on input "Wheels" at bounding box center [312, 432] width 586 height 27
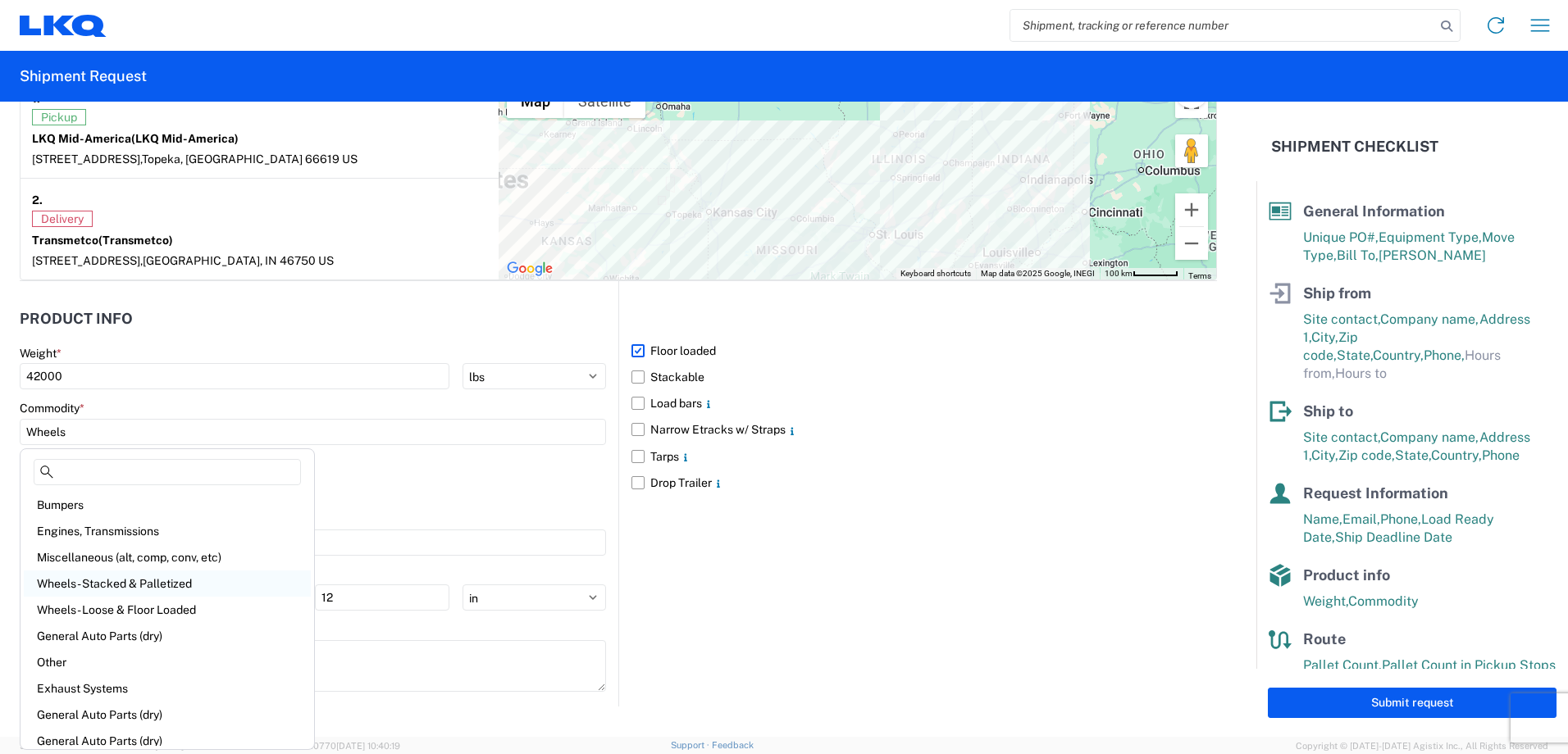
click at [116, 578] on div "Wheels - Stacked & Palletized" at bounding box center [167, 583] width 287 height 27
type input "Wheels - Stacked & Palletized"
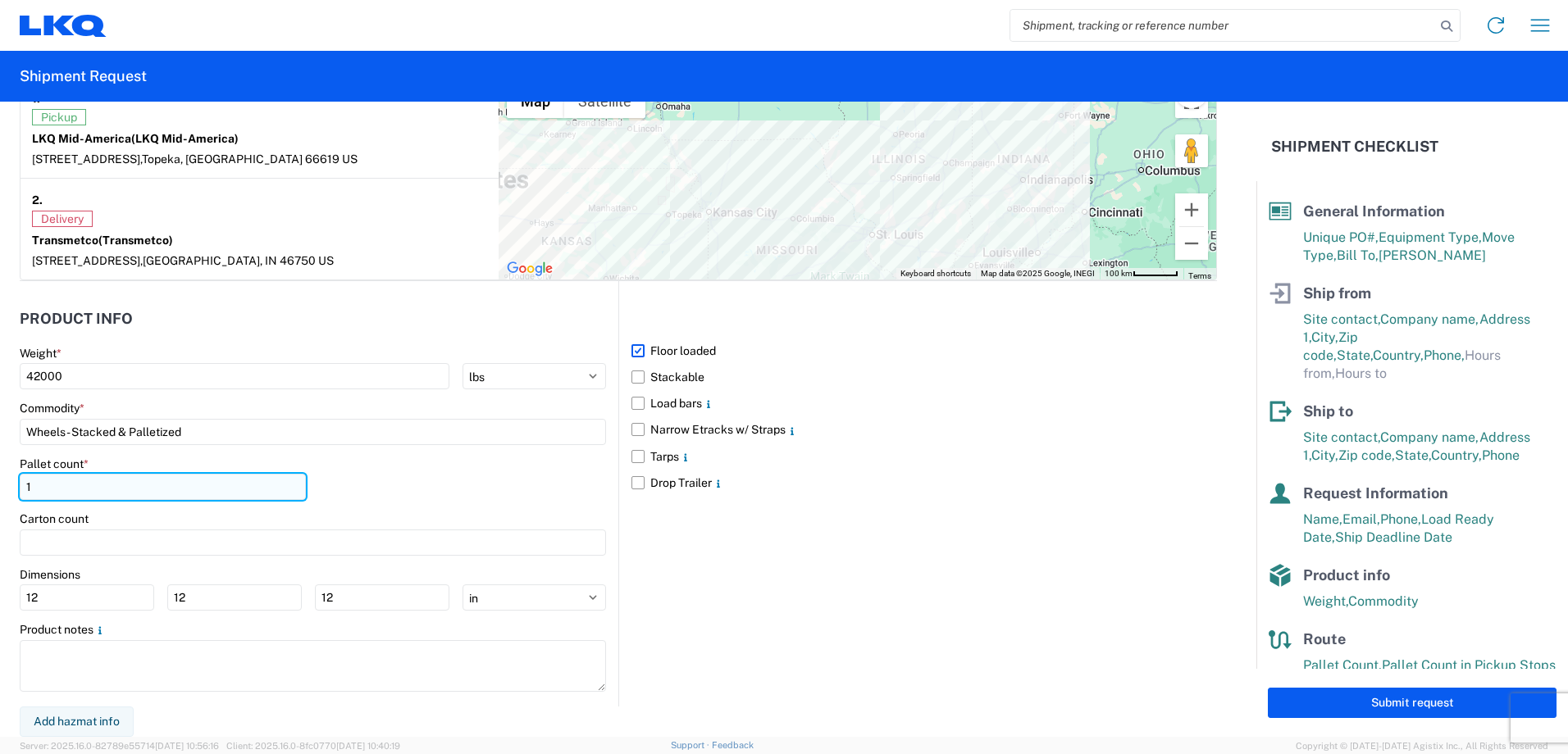
click at [53, 484] on input "1" at bounding box center [163, 486] width 287 height 27
type input "44"
click at [503, 486] on div "Pallet count * 44" at bounding box center [312, 484] width 586 height 56
click at [889, 616] on div "Floor loaded Stackable Load bars Narrow Etracks w/ Straps Tarps Drop Trailer" at bounding box center [918, 493] width 599 height 425
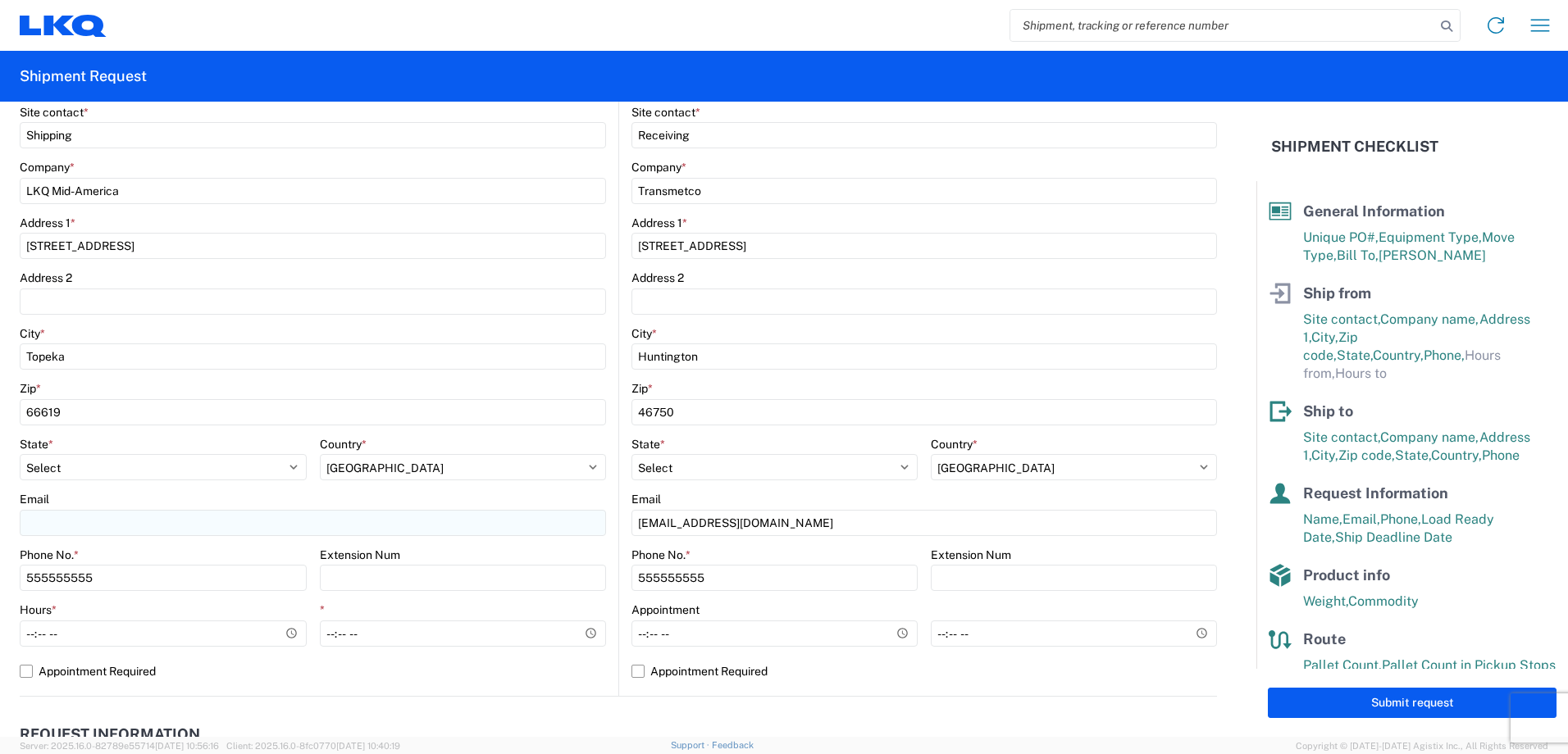
scroll to position [266, 0]
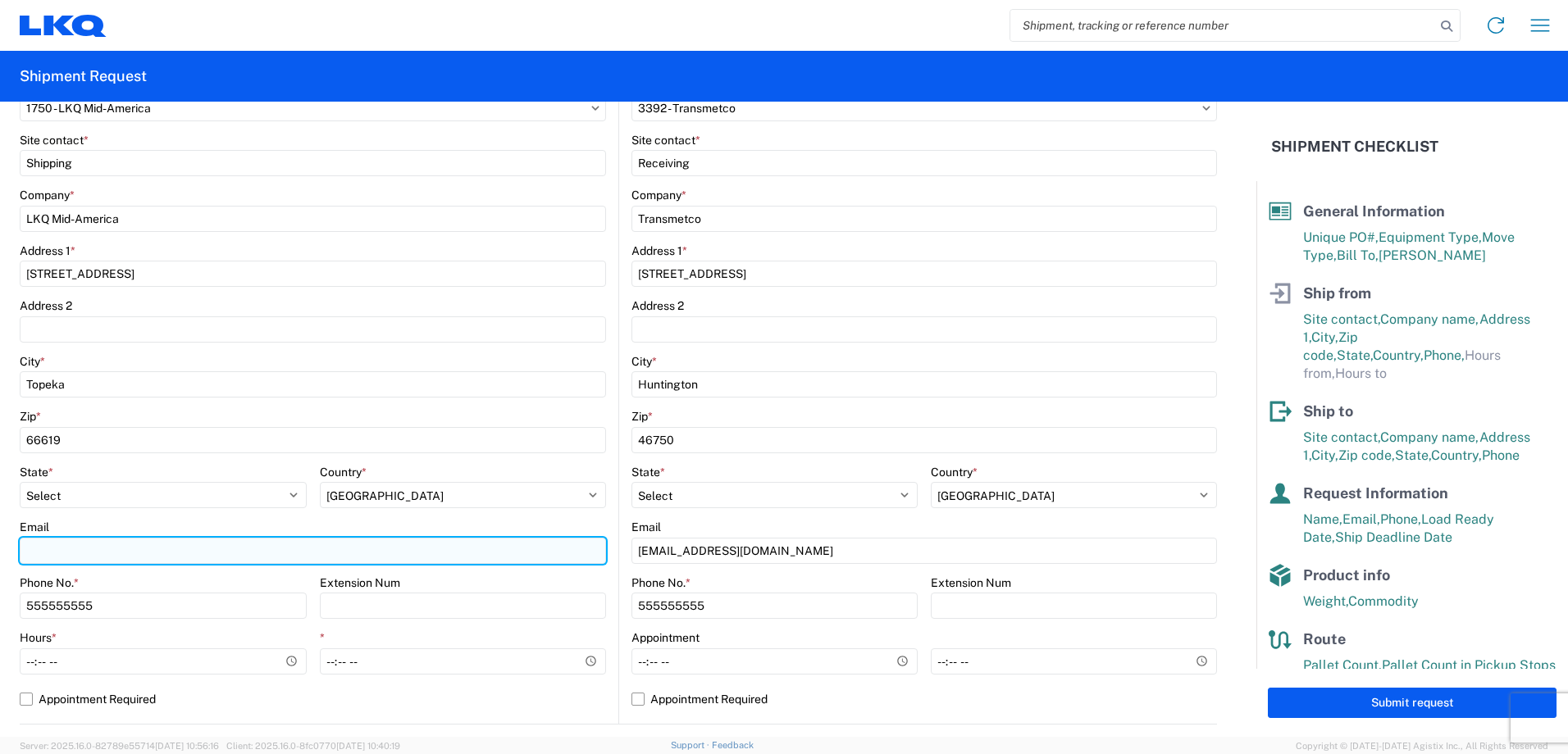
click at [41, 548] on input "Email" at bounding box center [312, 551] width 586 height 27
type input "kadean@lkqcorp.com"
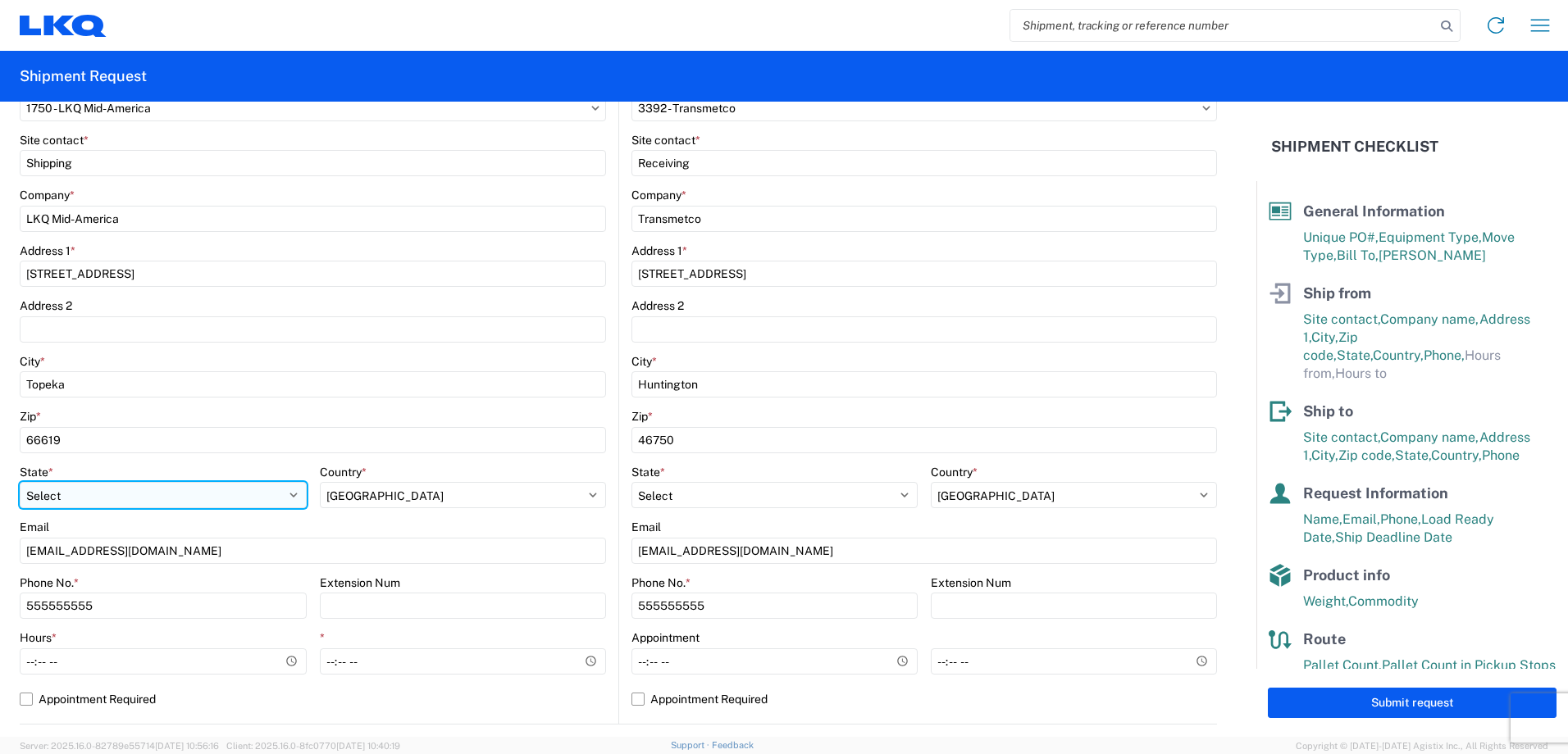
select select "IN"
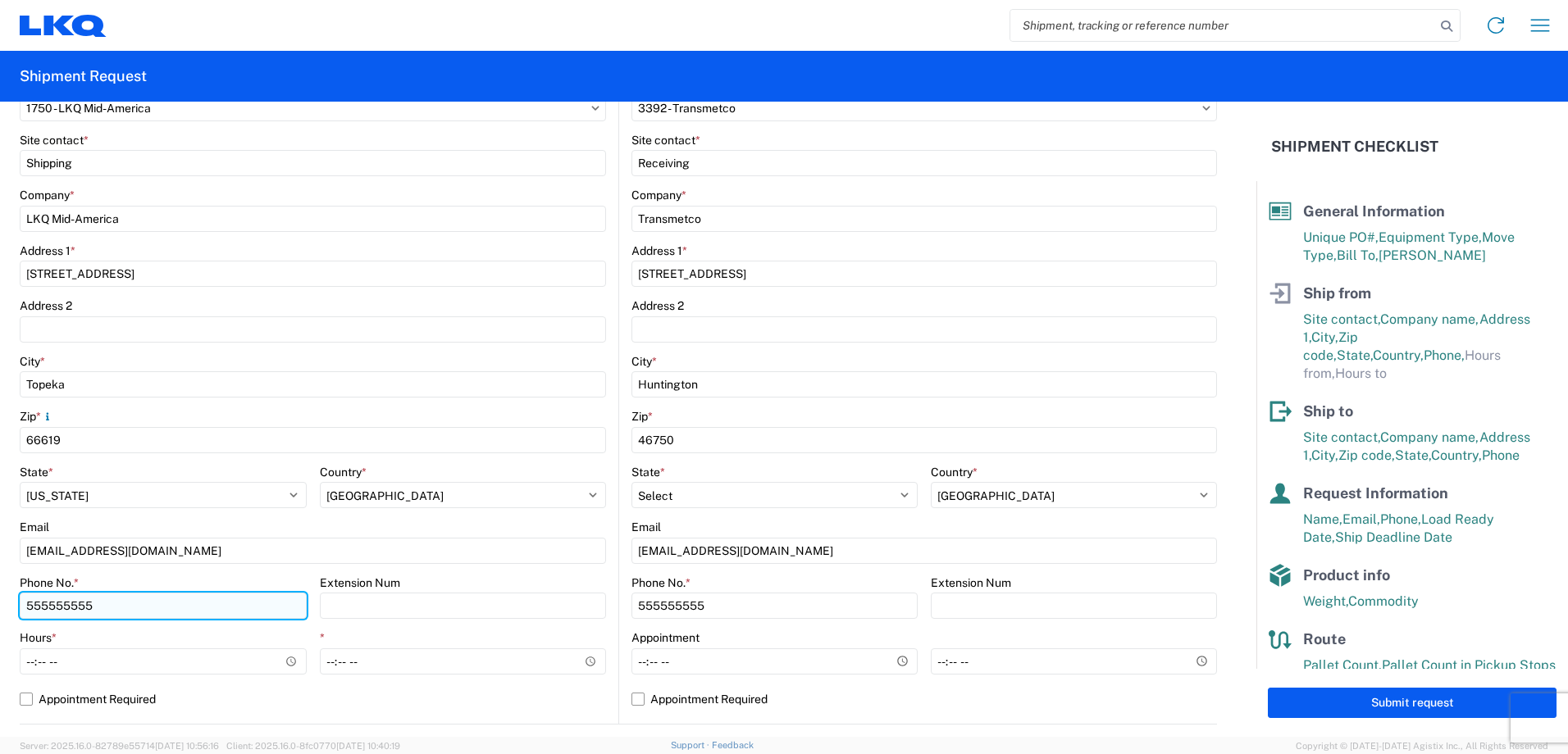
click at [82, 610] on input "555555555" at bounding box center [163, 605] width 287 height 27
click at [88, 609] on input "555555555" at bounding box center [163, 605] width 287 height 27
type input "7858612192"
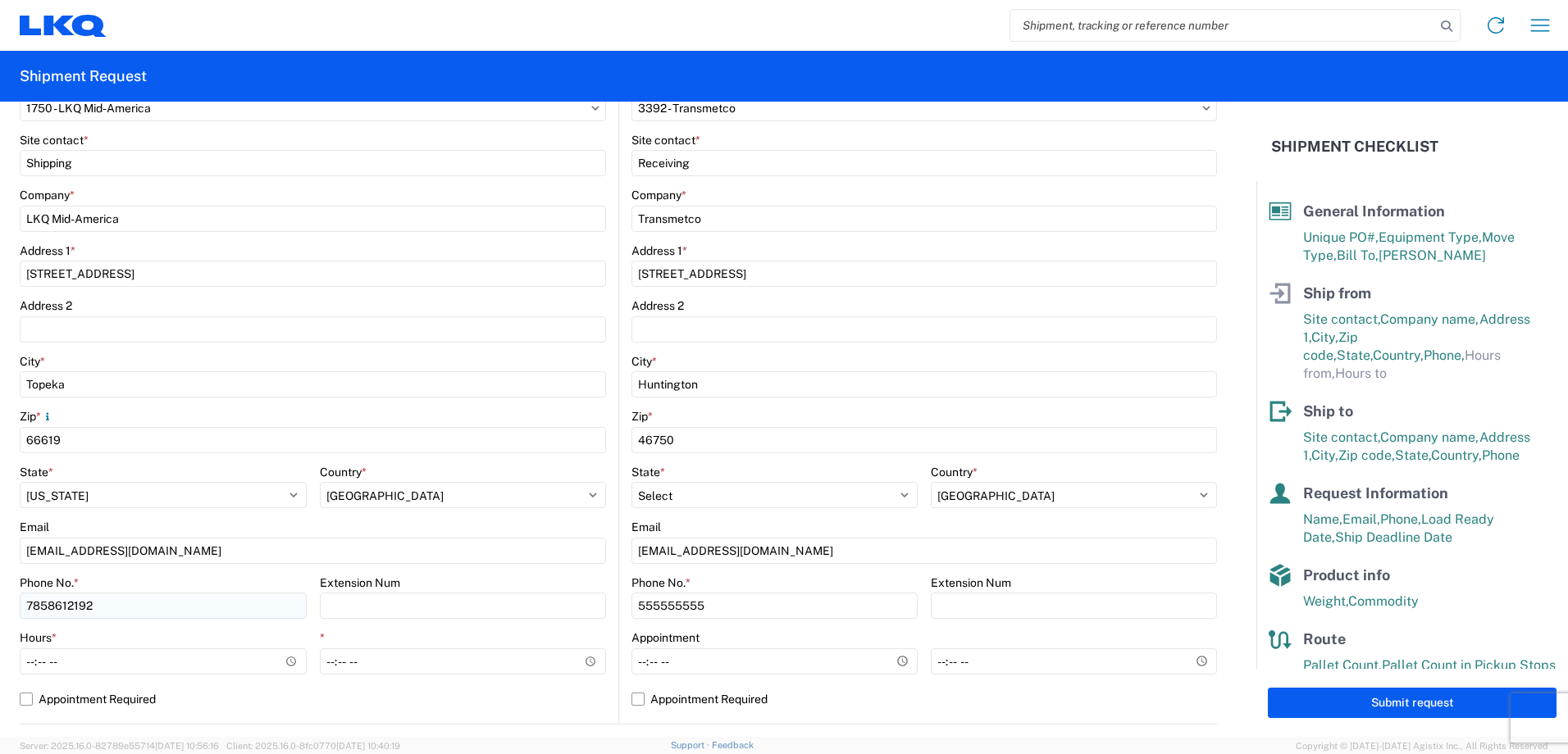
type input "1750_Topeka_3392_Huntington"
type input "2192"
type input "7858612192"
click at [26, 661] on input "Hours *" at bounding box center [163, 661] width 287 height 27
type input "08:00"
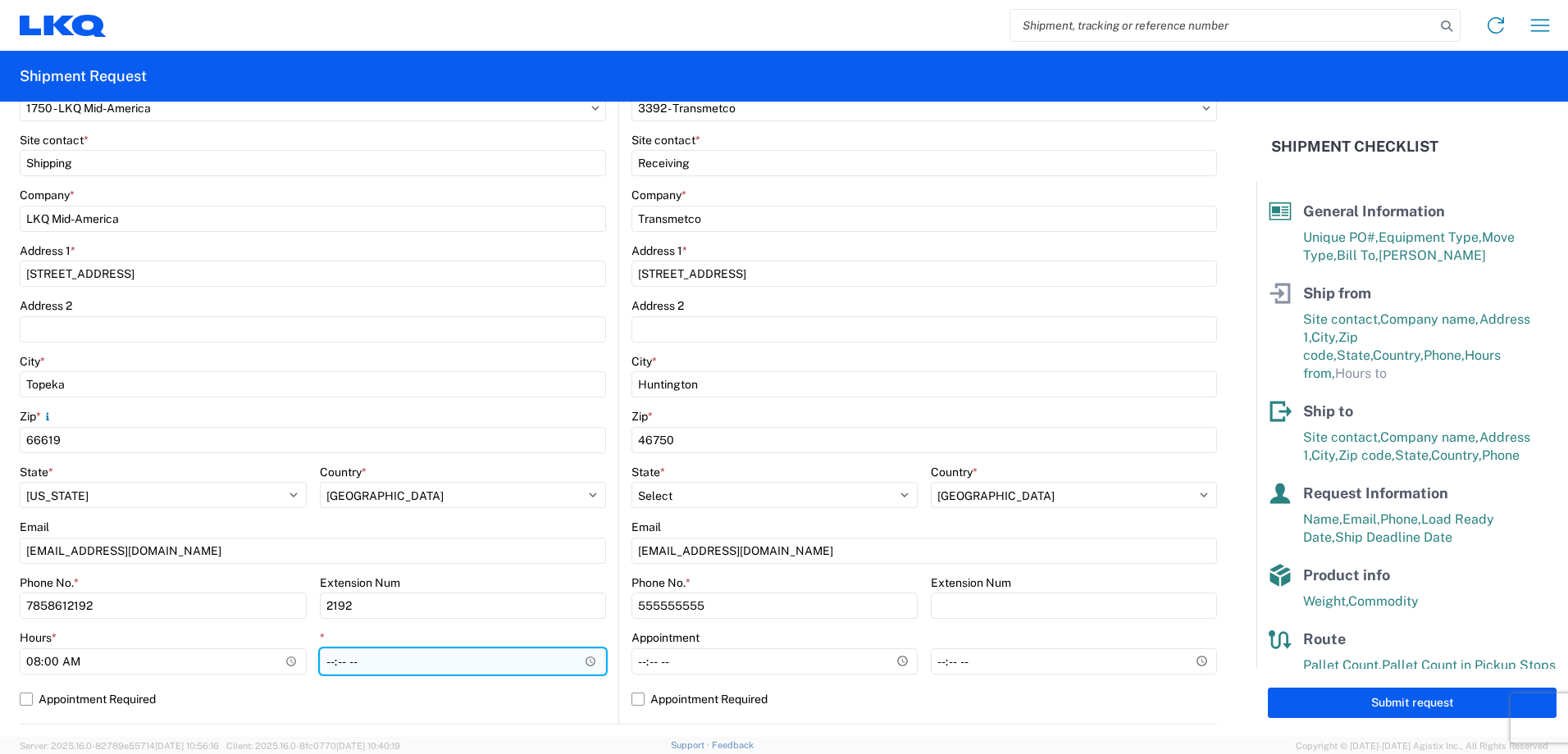
click at [326, 662] on input "*" at bounding box center [463, 661] width 287 height 27
type input "15:00"
click at [328, 701] on label "Appointment Required" at bounding box center [312, 698] width 586 height 27
click at [0, 0] on input "Appointment Required" at bounding box center [0, 0] width 0 height 0
select select "US"
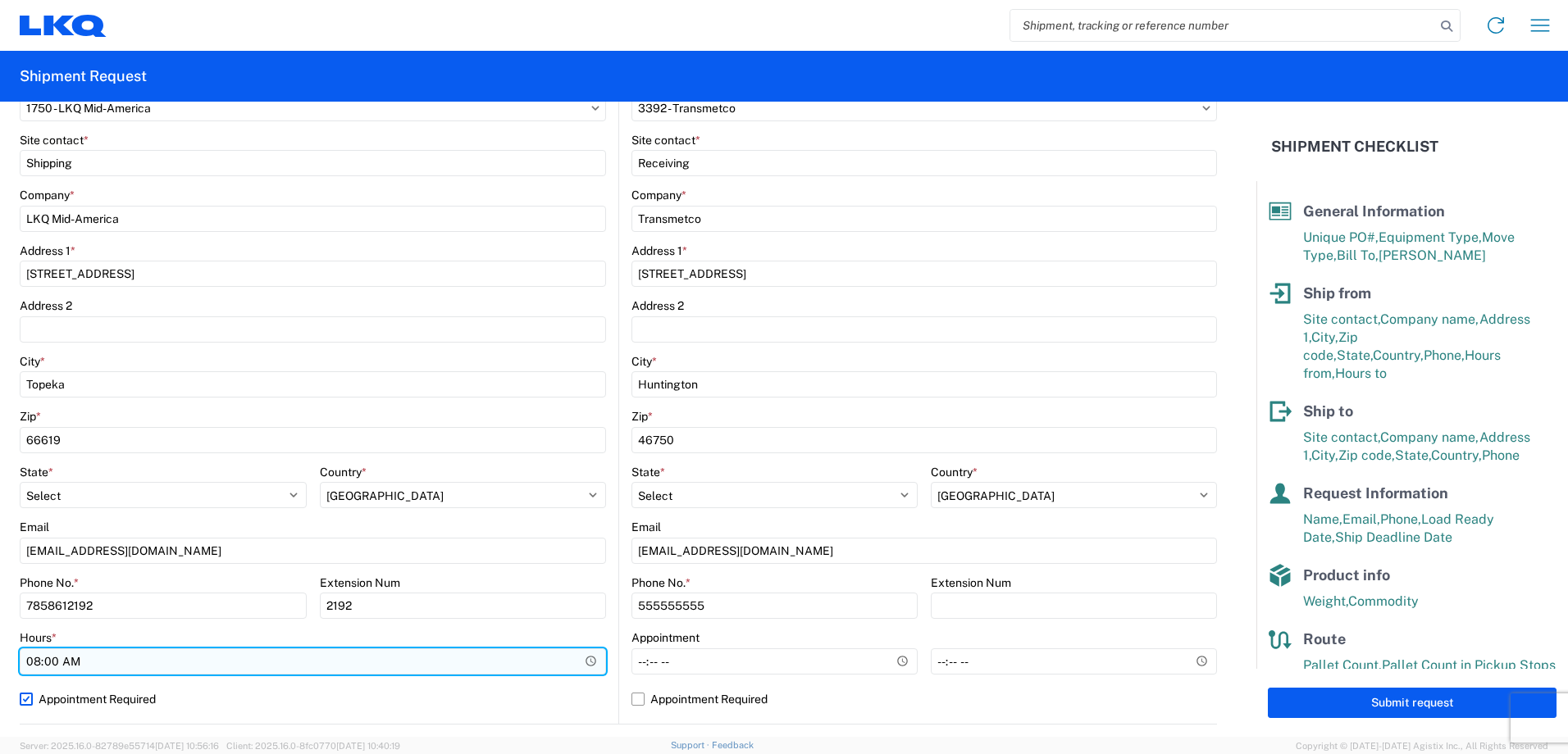
click at [590, 667] on input "08:00" at bounding box center [312, 661] width 586 height 27
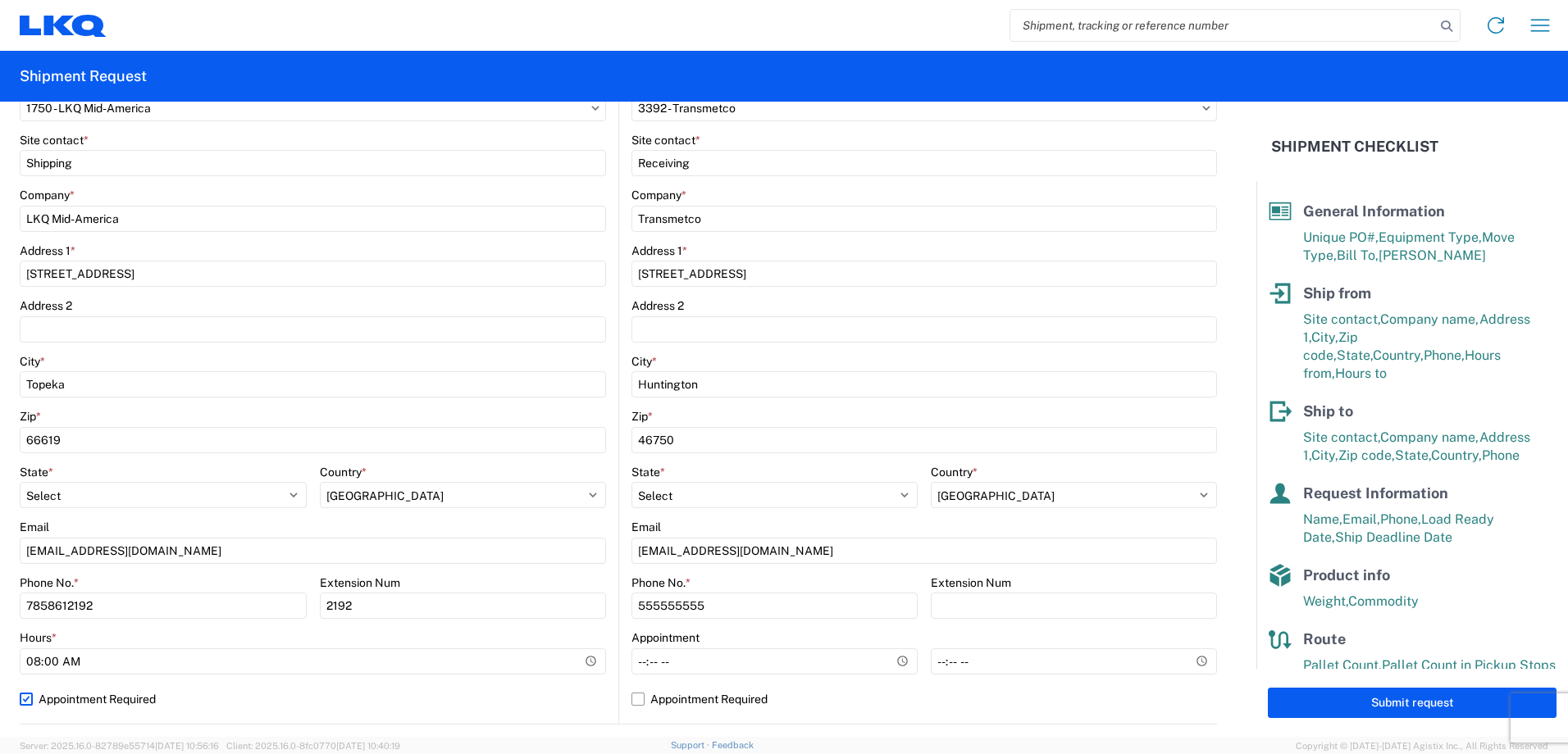
click at [464, 692] on label "Appointment Required" at bounding box center [312, 698] width 586 height 27
click at [0, 0] on input "Appointment Required" at bounding box center [0, 0] width 0 height 0
select select "US"
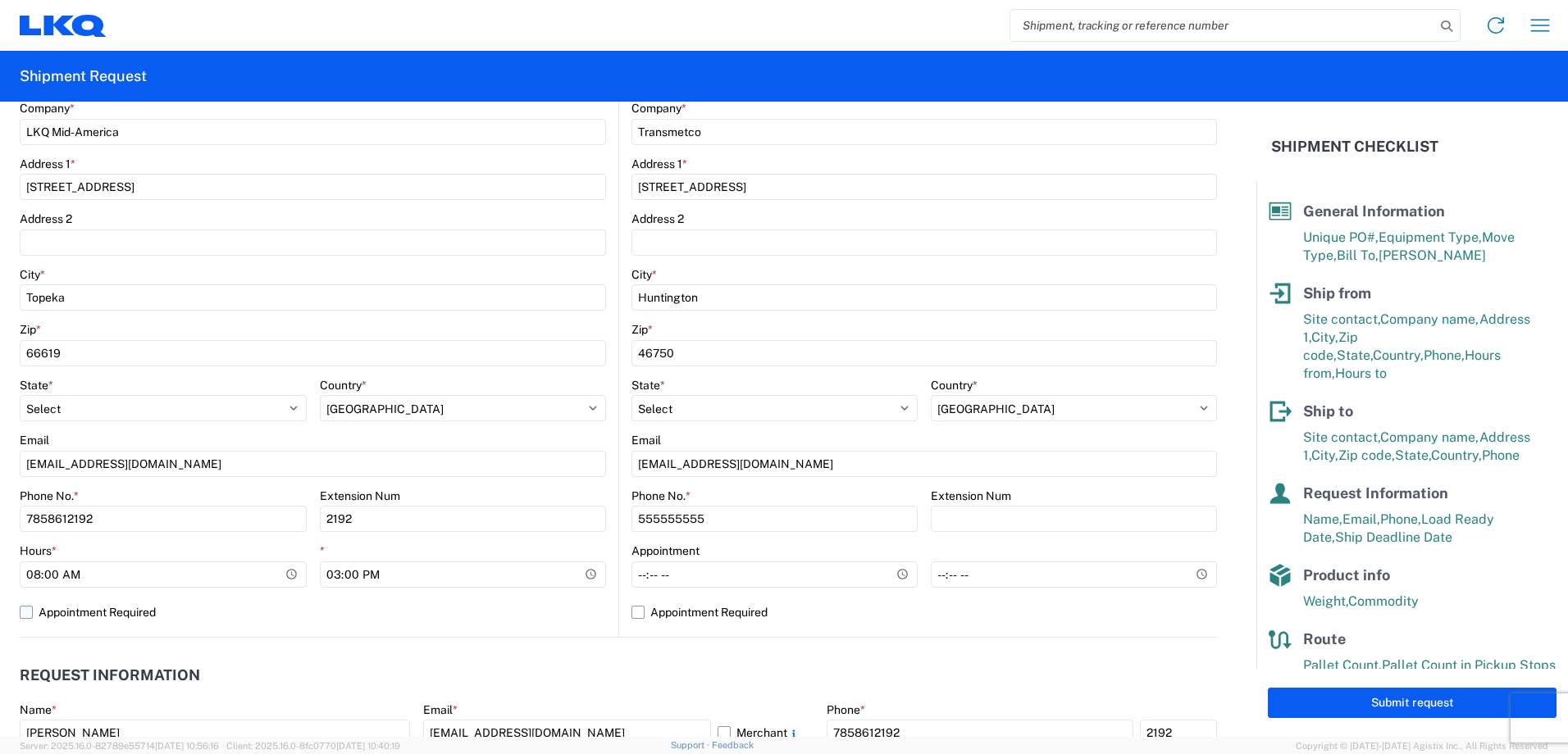
scroll to position [429, 0]
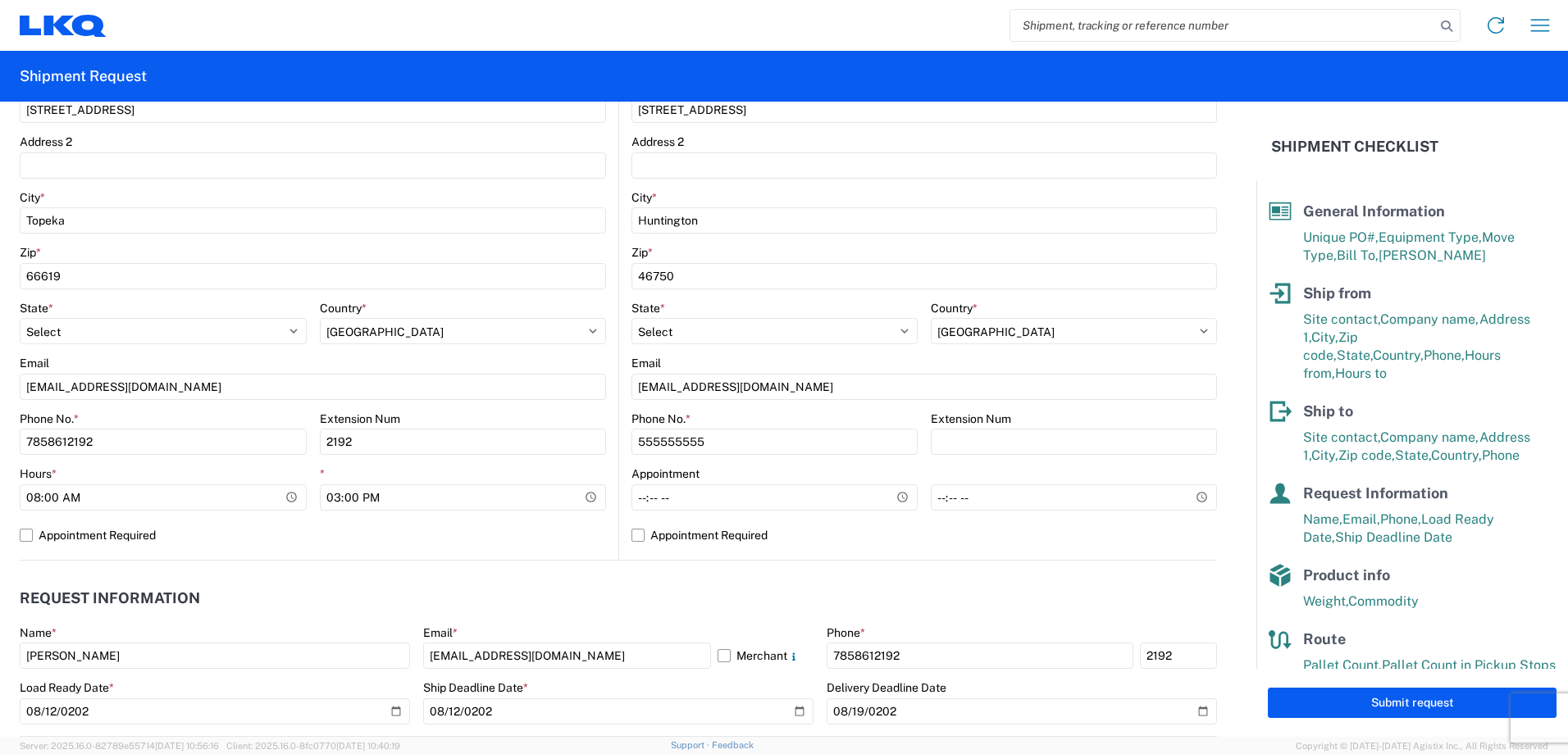
click at [516, 598] on header "Request Information" at bounding box center [618, 598] width 1197 height 37
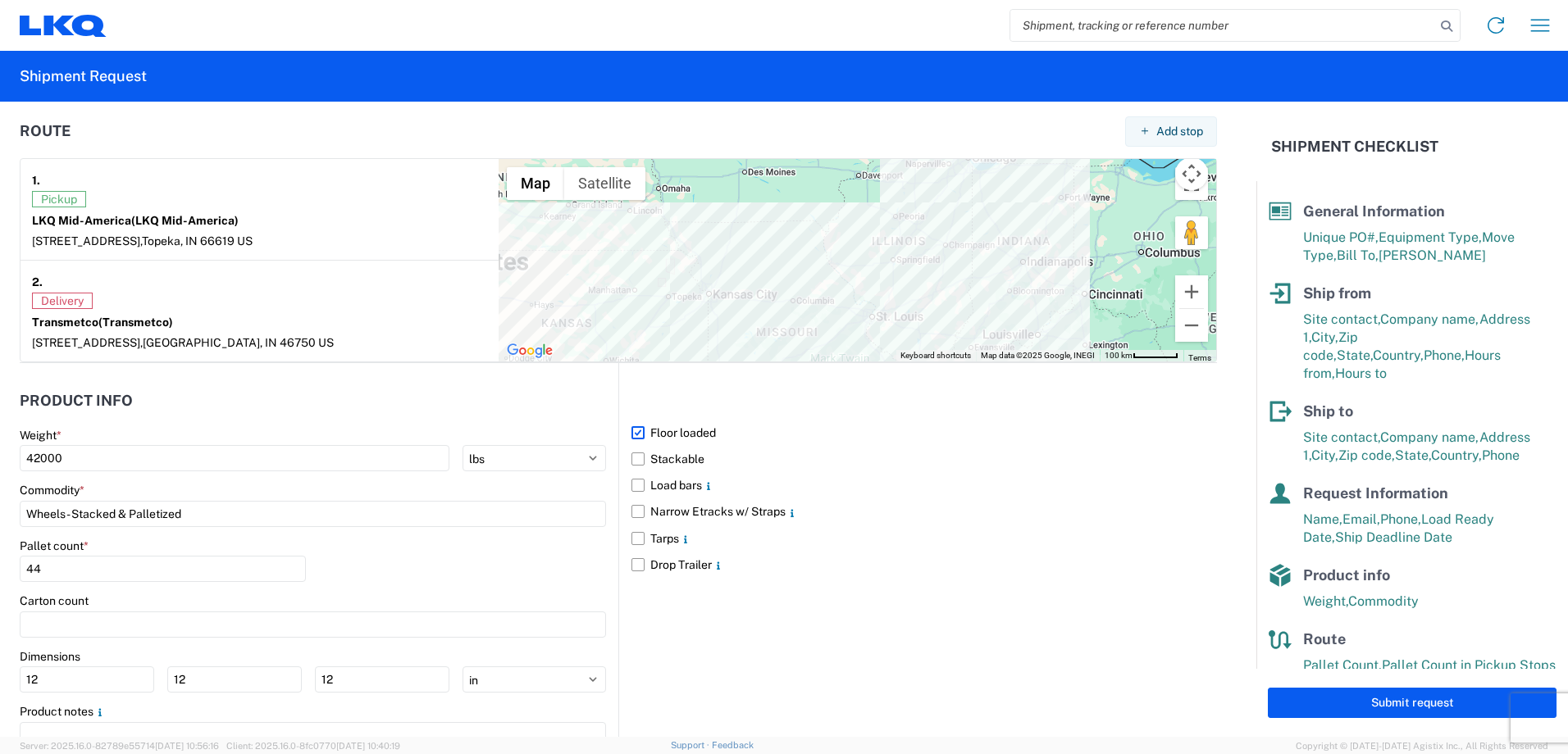
scroll to position [1331, 0]
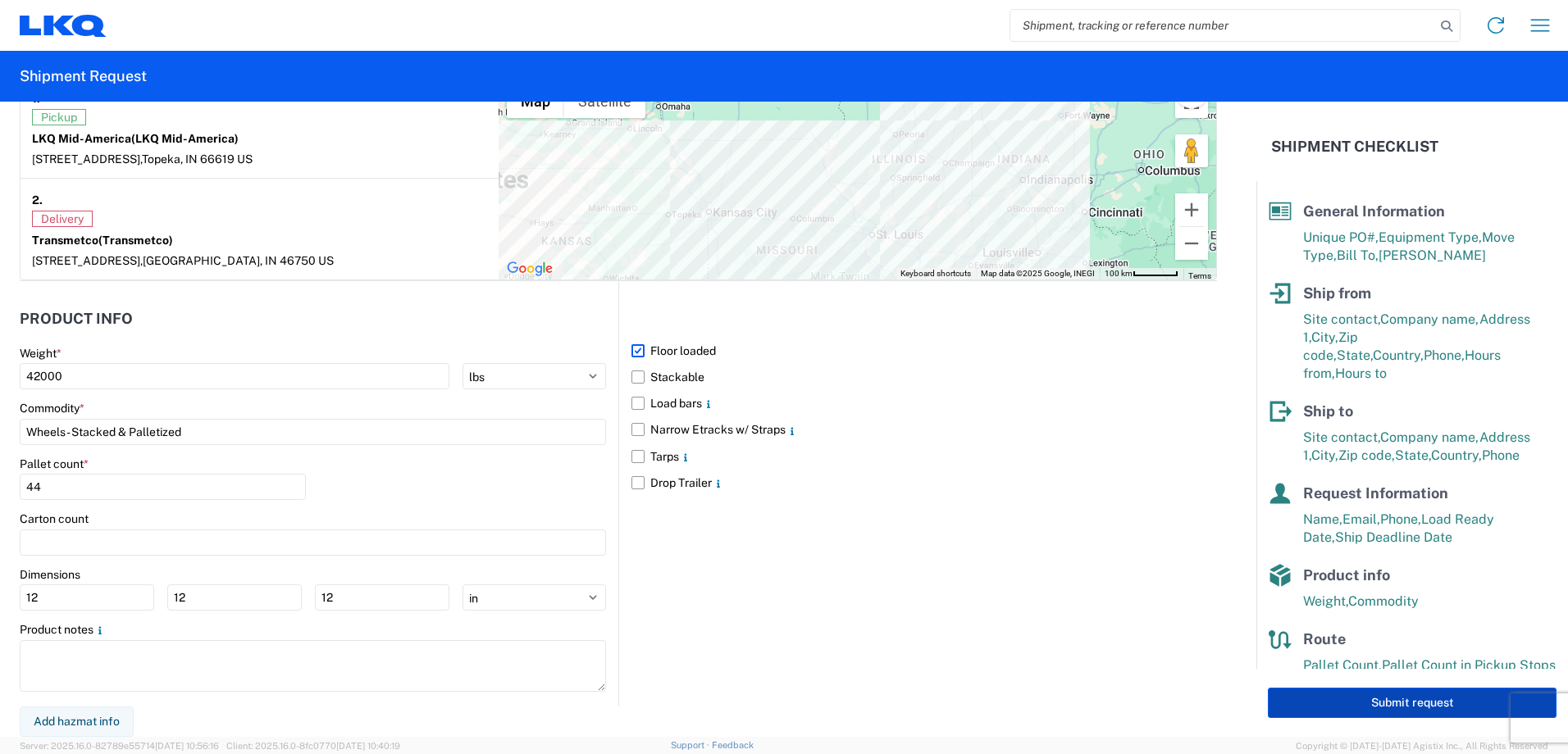
click at [1373, 700] on button "Submit request" at bounding box center [1411, 702] width 288 height 30
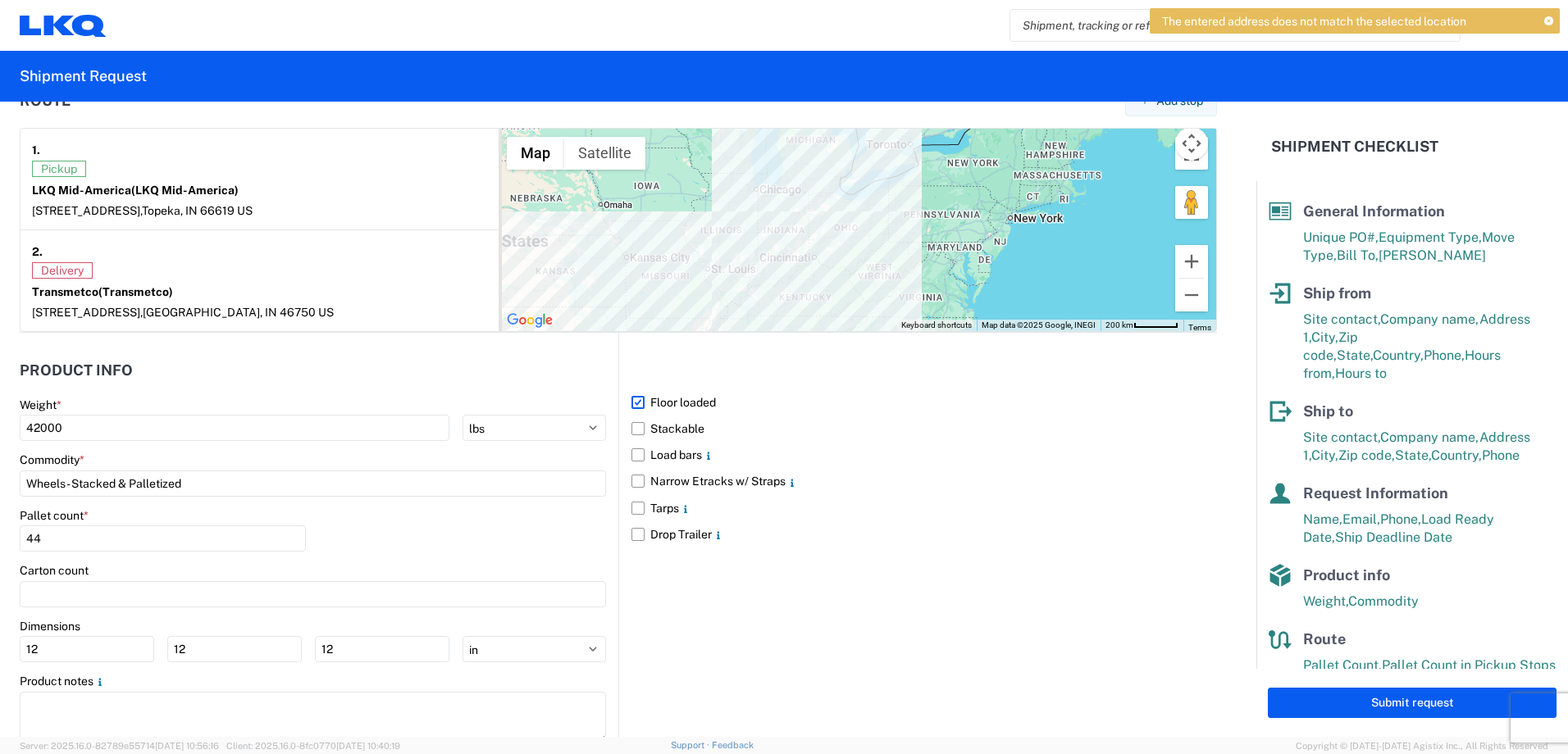
scroll to position [1311, 0]
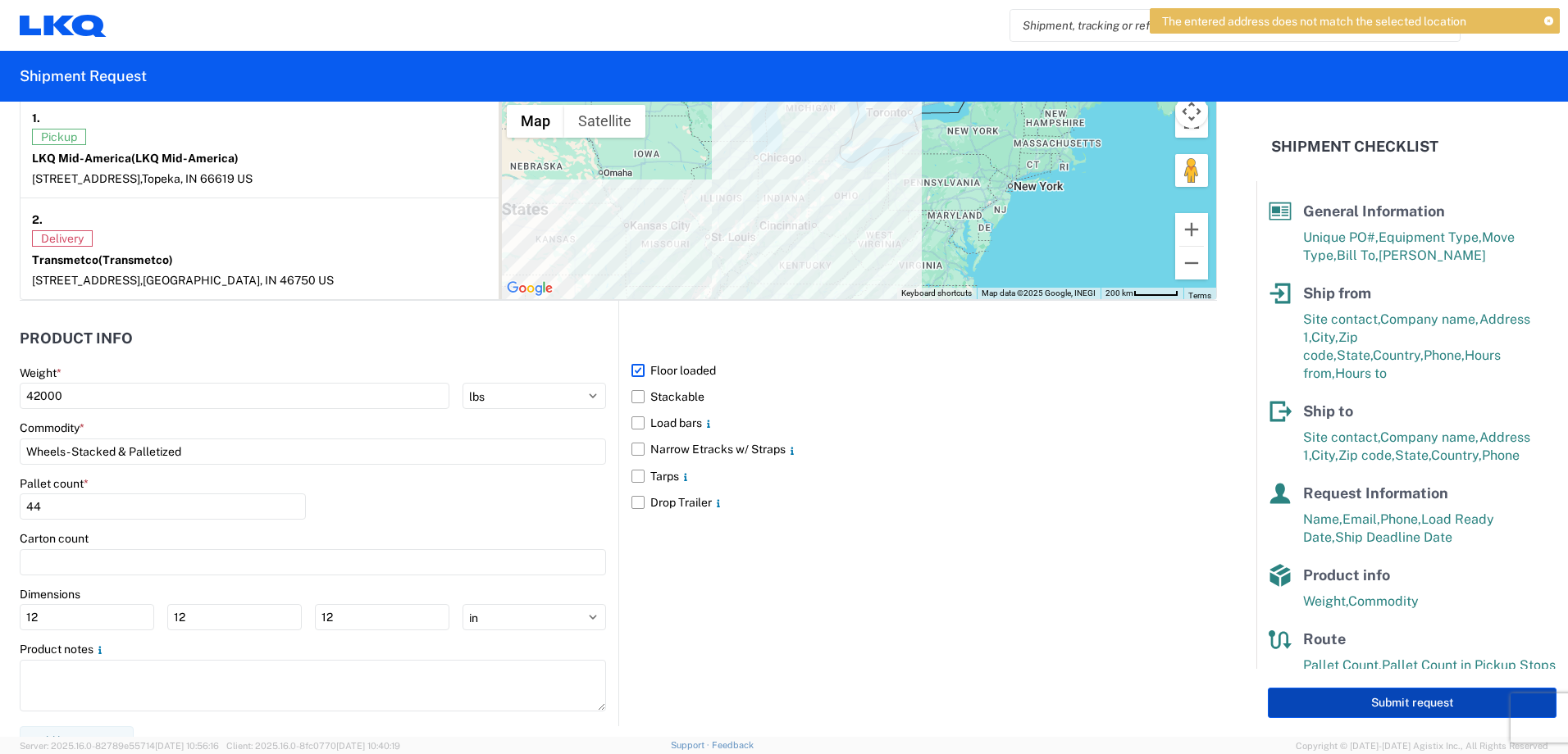
click at [1421, 701] on button "Submit request" at bounding box center [1411, 702] width 288 height 30
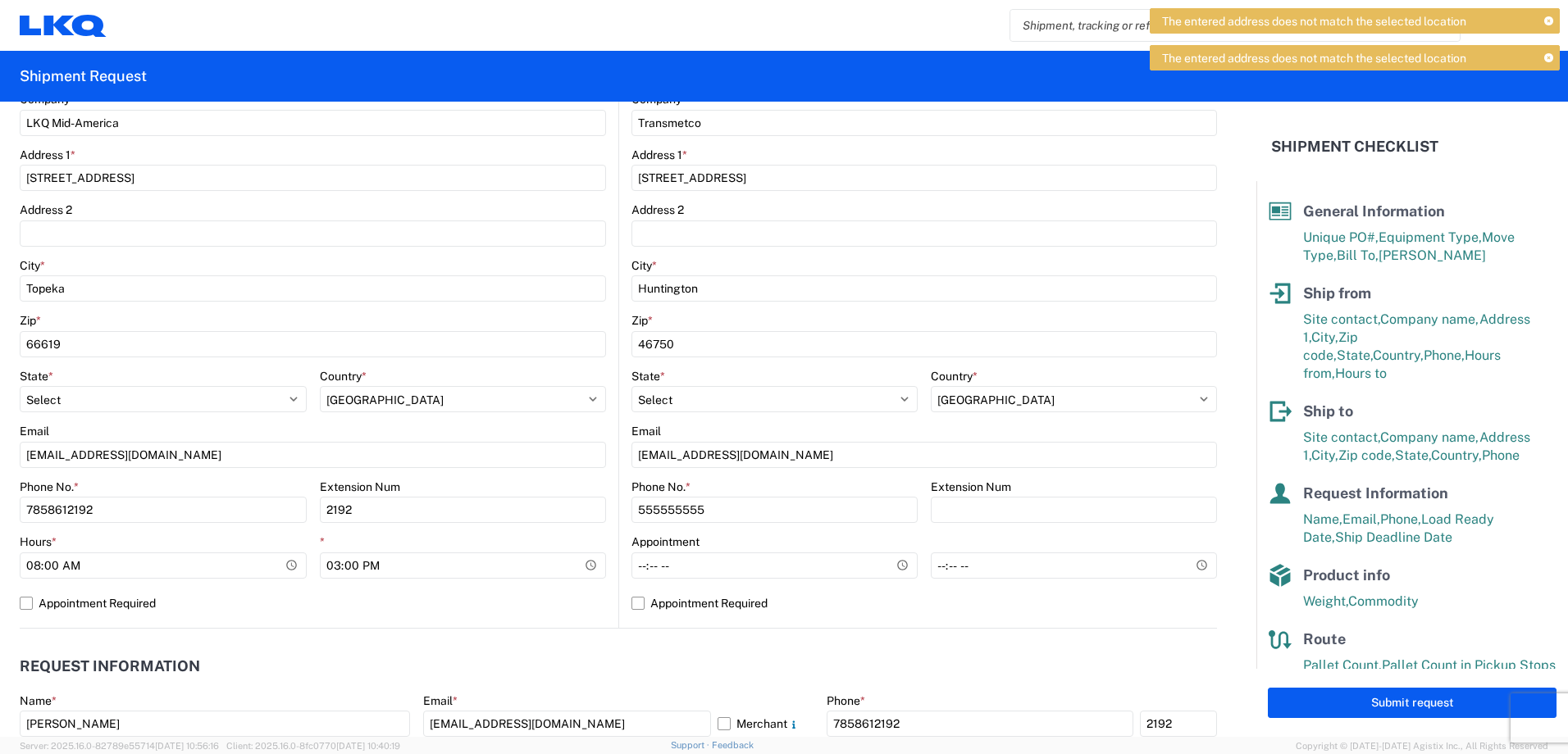
scroll to position [327, 0]
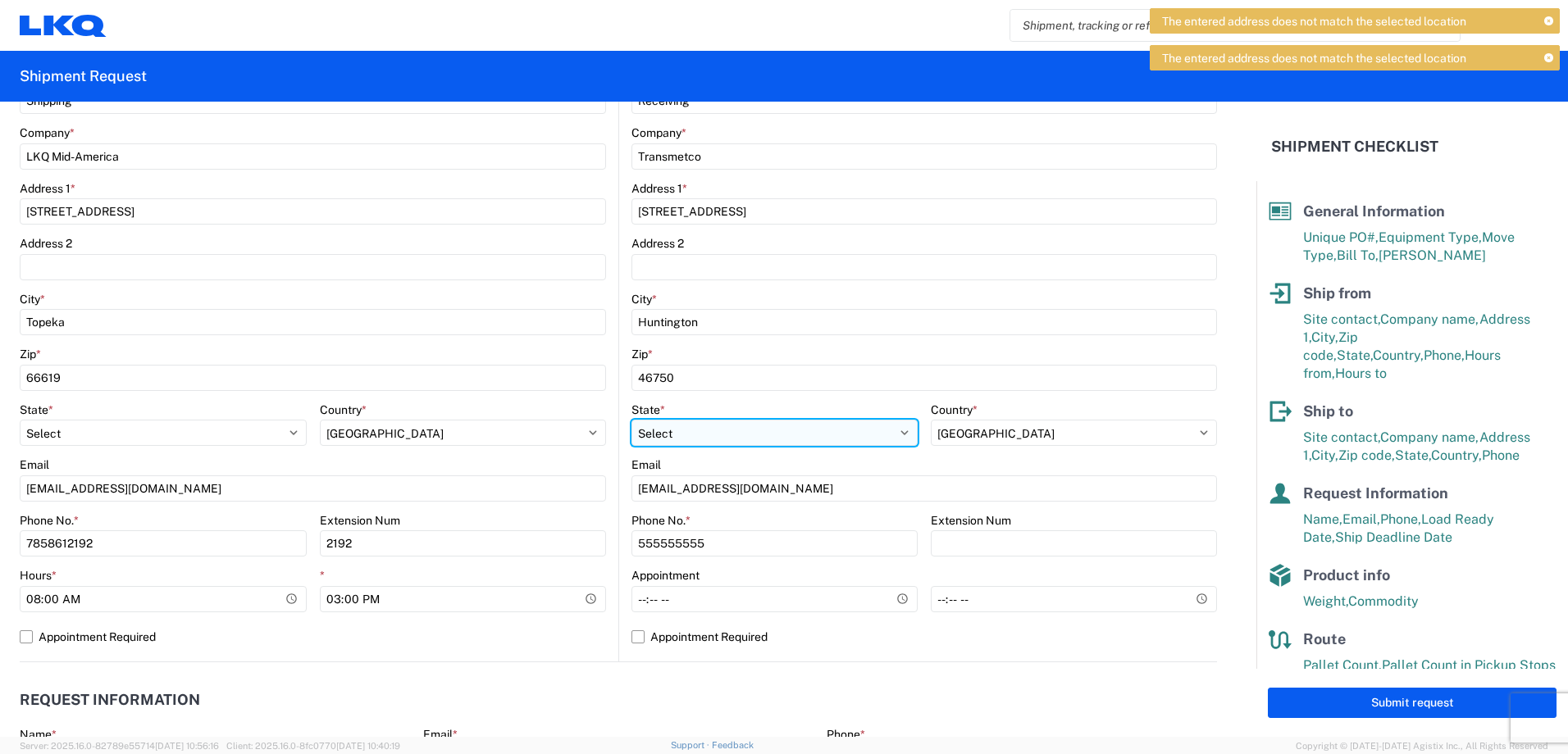
click at [749, 427] on select "Select Alabama Alaska Arizona Arkansas Armed Forces Americas Armed Forces Europ…" at bounding box center [774, 433] width 287 height 27
click at [631, 420] on select "Select Alabama Alaska Arizona Arkansas Armed Forces Americas Armed Forces Europ…" at bounding box center [774, 433] width 287 height 27
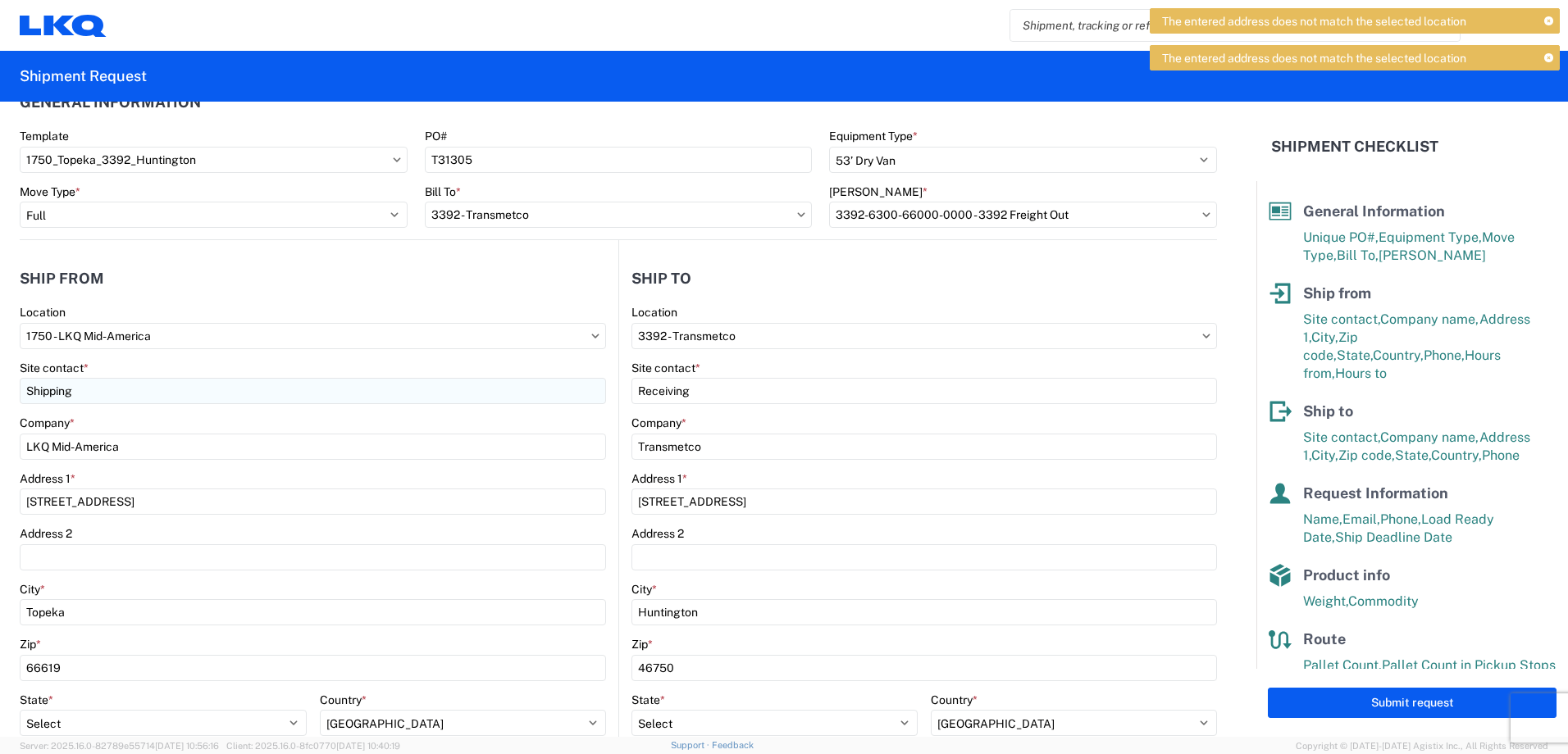
scroll to position [0, 0]
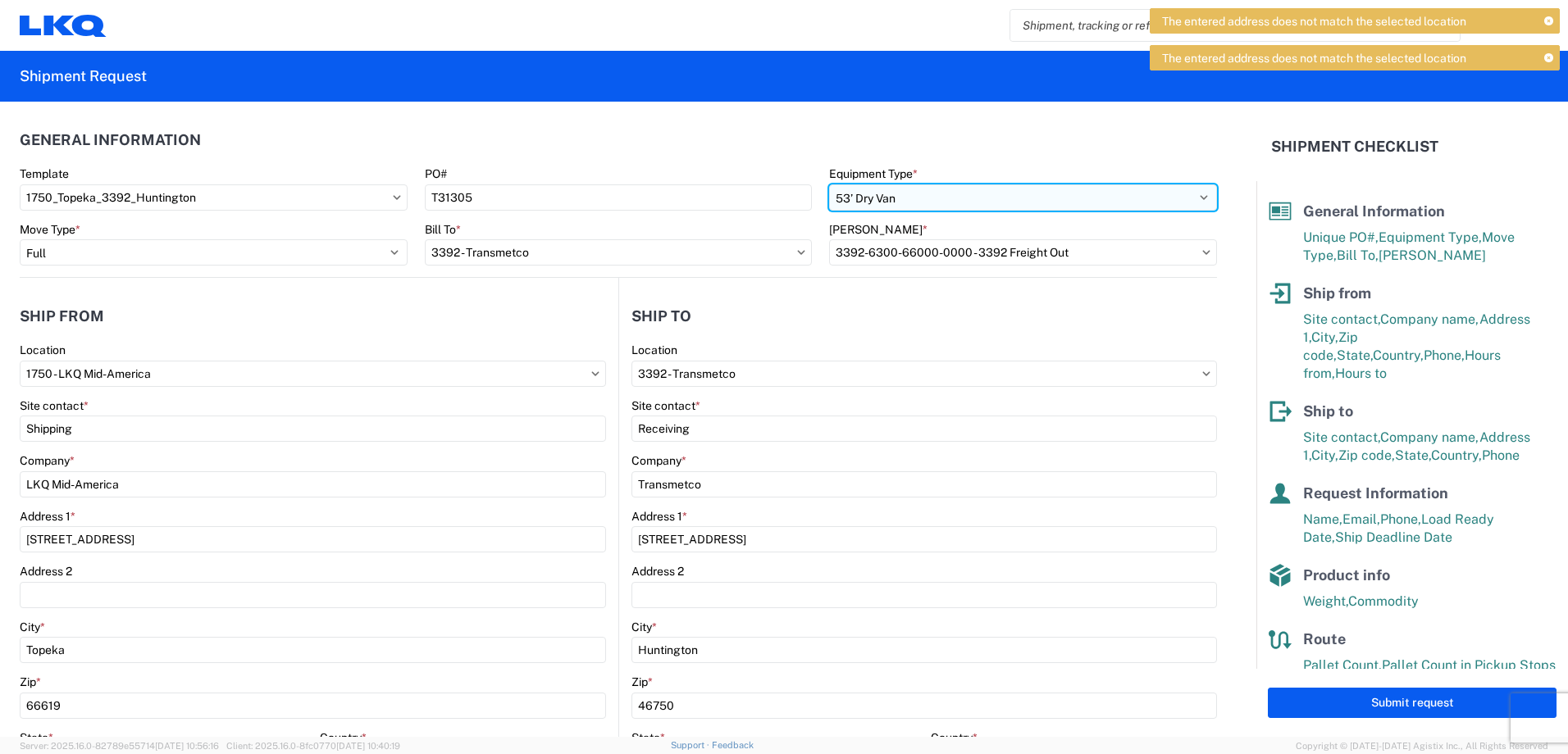
click at [908, 190] on select "Select 53’ Dry Van Flatbed Dropdeck (van) Lowboy (flatbed) Rail" at bounding box center [1022, 197] width 388 height 27
click at [829, 185] on select "Select 53’ Dry Van Flatbed Dropdeck (van) Lowboy (flatbed) Rail" at bounding box center [1022, 197] width 388 height 27
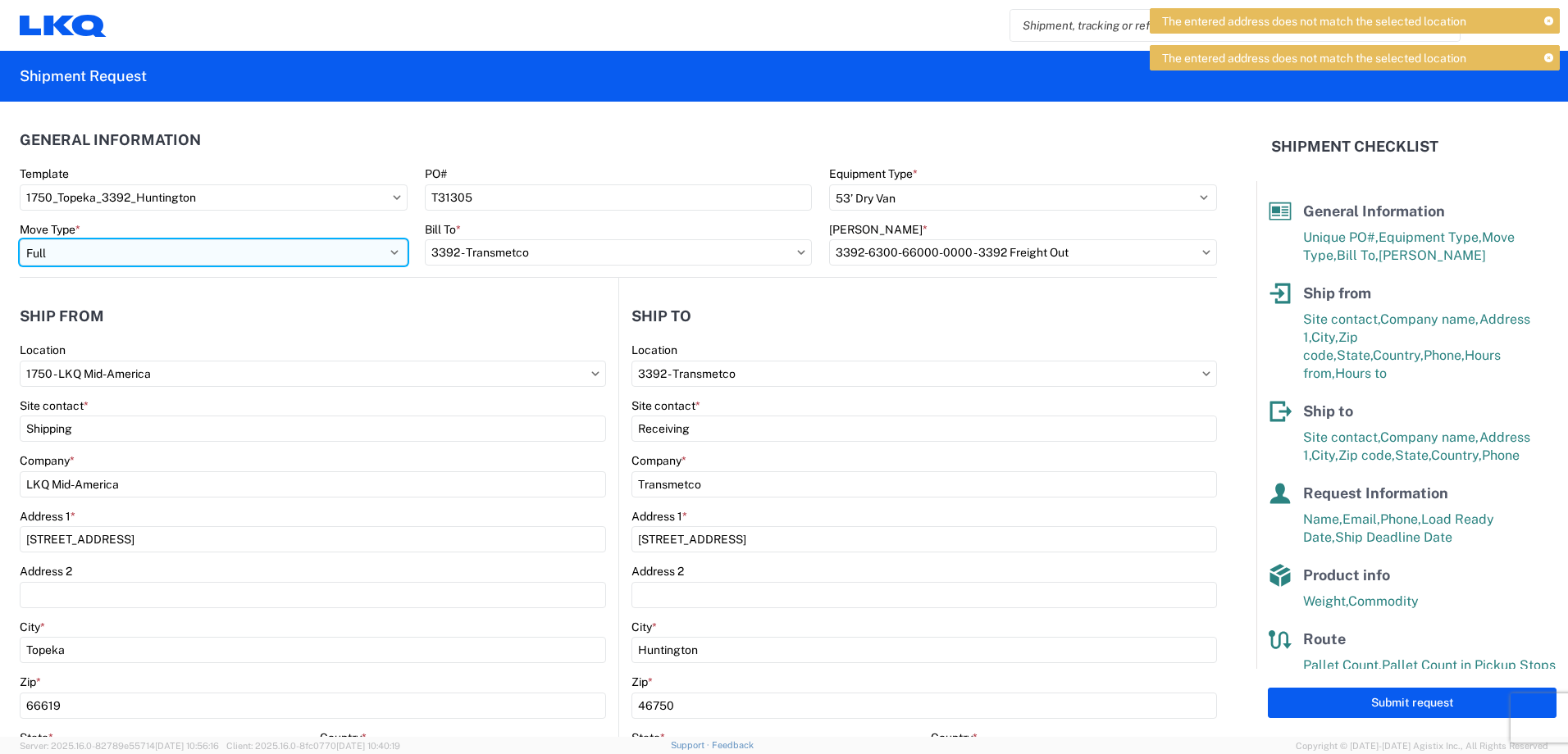
click at [138, 255] on select "Select Full Partial TL" at bounding box center [213, 252] width 388 height 27
click at [20, 239] on select "Select Full Partial TL" at bounding box center [213, 252] width 388 height 27
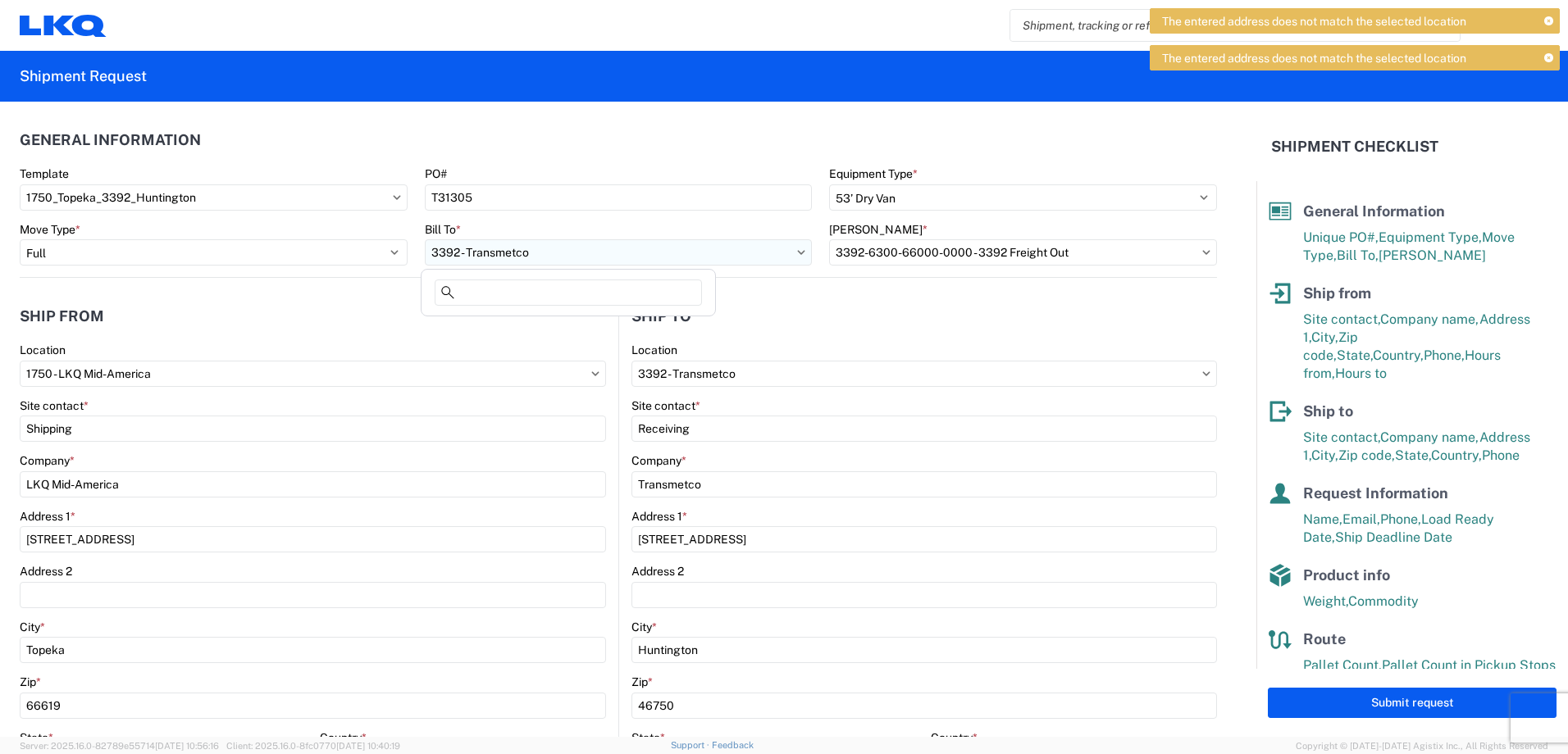
click at [587, 252] on input "3392 - Transmetco" at bounding box center [618, 252] width 388 height 27
type input "3392"
click at [494, 325] on div "3392 - Transmetco" at bounding box center [567, 325] width 287 height 27
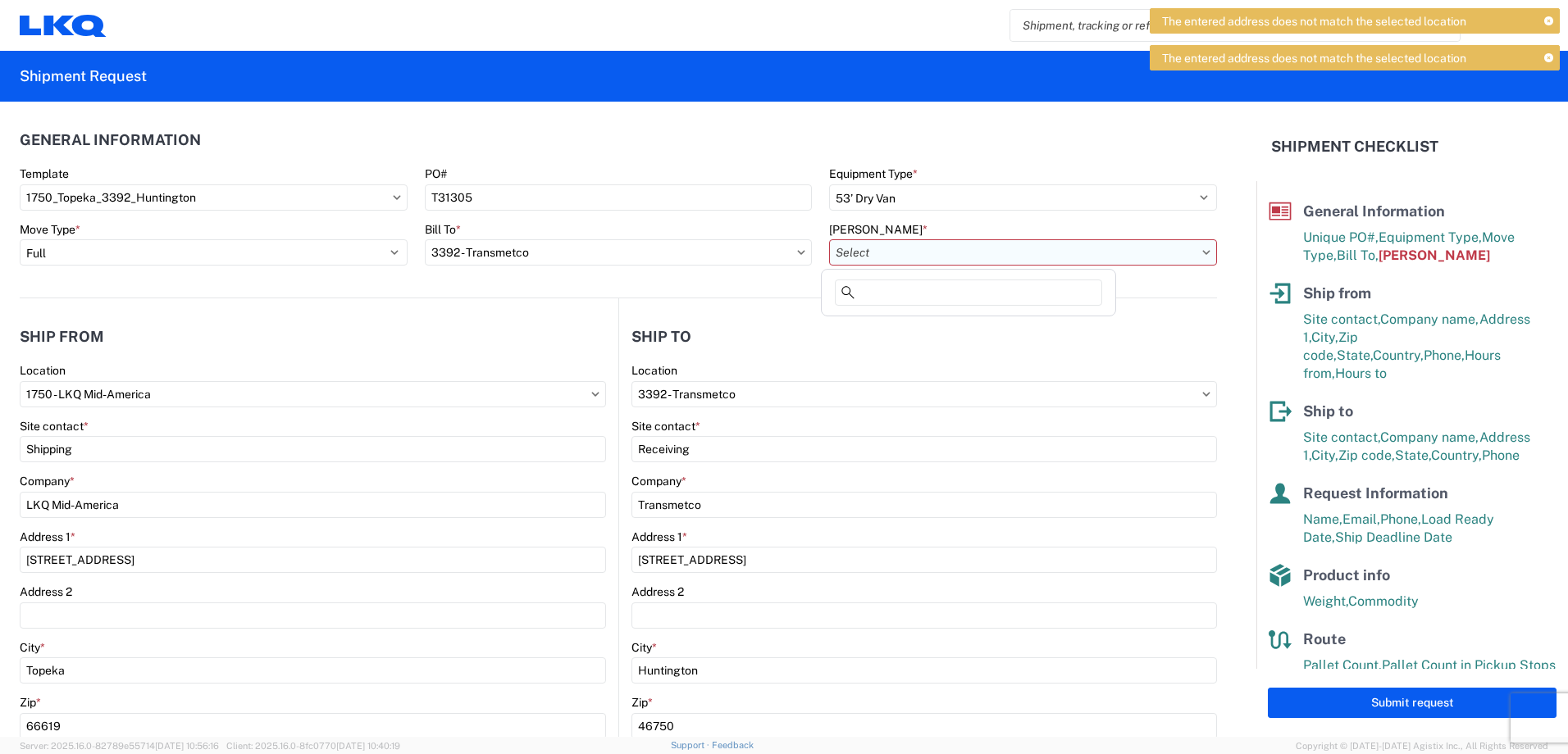
click at [894, 250] on input "Bill Code *" at bounding box center [1022, 252] width 388 height 27
click at [962, 350] on div "3392-6300-66000-0000 - 3392 Freight Out" at bounding box center [977, 351] width 305 height 27
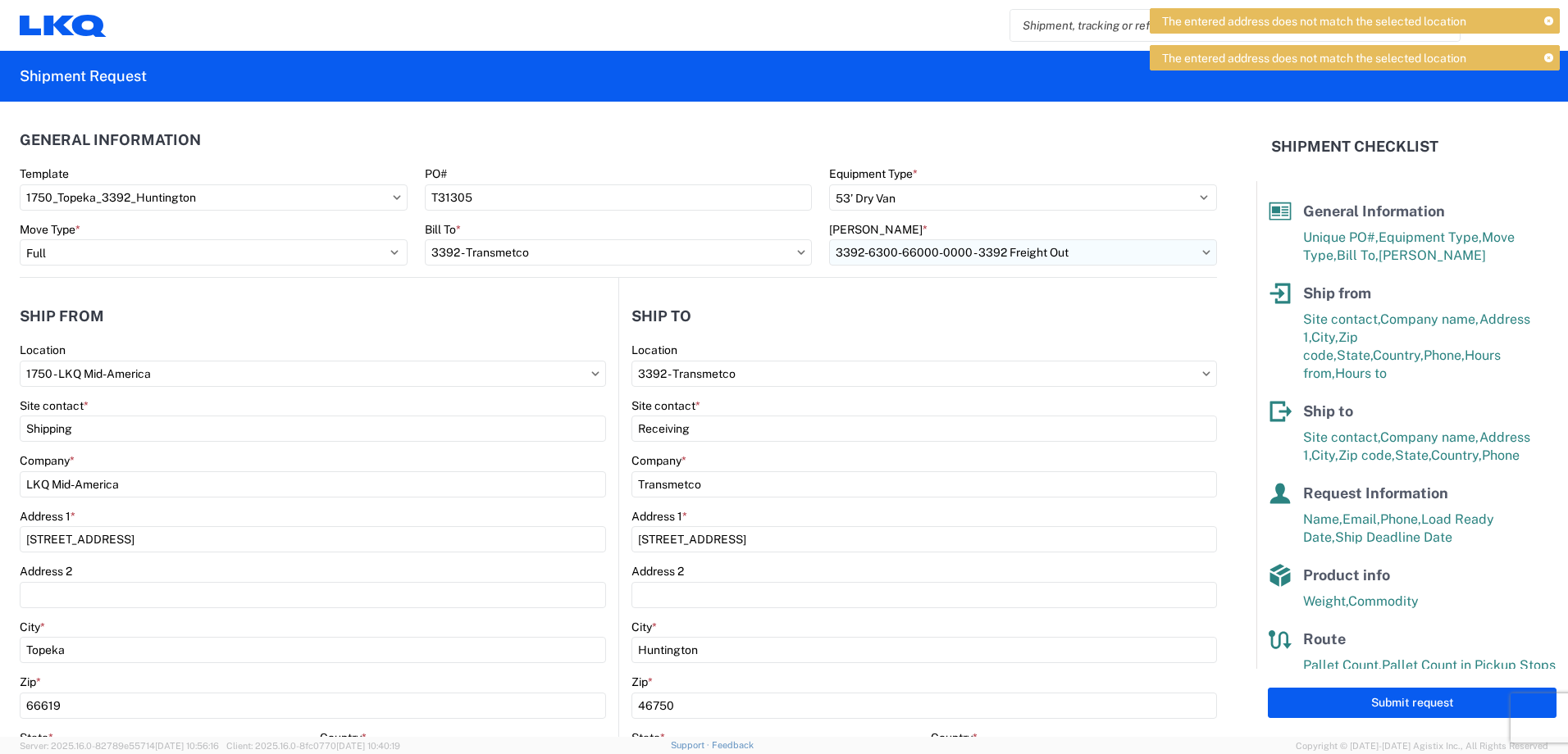
click at [1050, 258] on input "3392-6300-66000-0000 - 3392 Freight Out" at bounding box center [1022, 252] width 388 height 27
click at [1048, 327] on div "3392-3015-50180-0000 - 3392 Freight In - Wheel Cores" at bounding box center [977, 325] width 305 height 27
type input "3392-3015-50180-0000 - 3392 Freight In - Wheel Cores"
click at [1009, 251] on input "3392-3015-50180-0000 - 3392 Freight In - Wheel Cores" at bounding box center [1022, 252] width 388 height 27
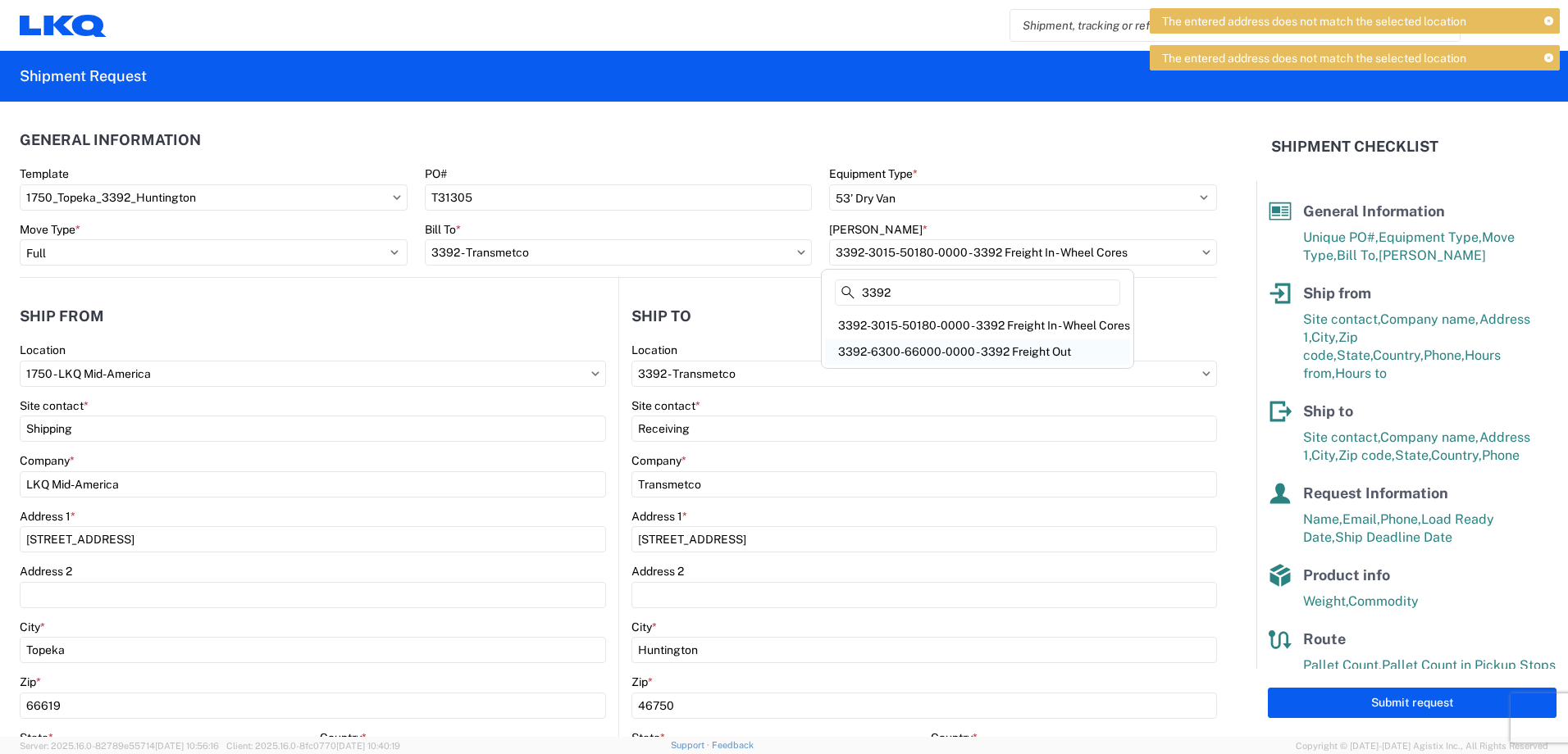
type input "3392"
click at [982, 344] on div "3392-6300-66000-0000 - 3392 Freight Out" at bounding box center [977, 351] width 305 height 27
type input "3392-6300-66000-0000 - 3392 Freight Out"
click at [494, 302] on header "Ship from" at bounding box center [319, 315] width 599 height 37
click at [867, 387] on agx-form-control-wrapper-v2 "Location 3392 - Transmetco" at bounding box center [924, 370] width 585 height 56
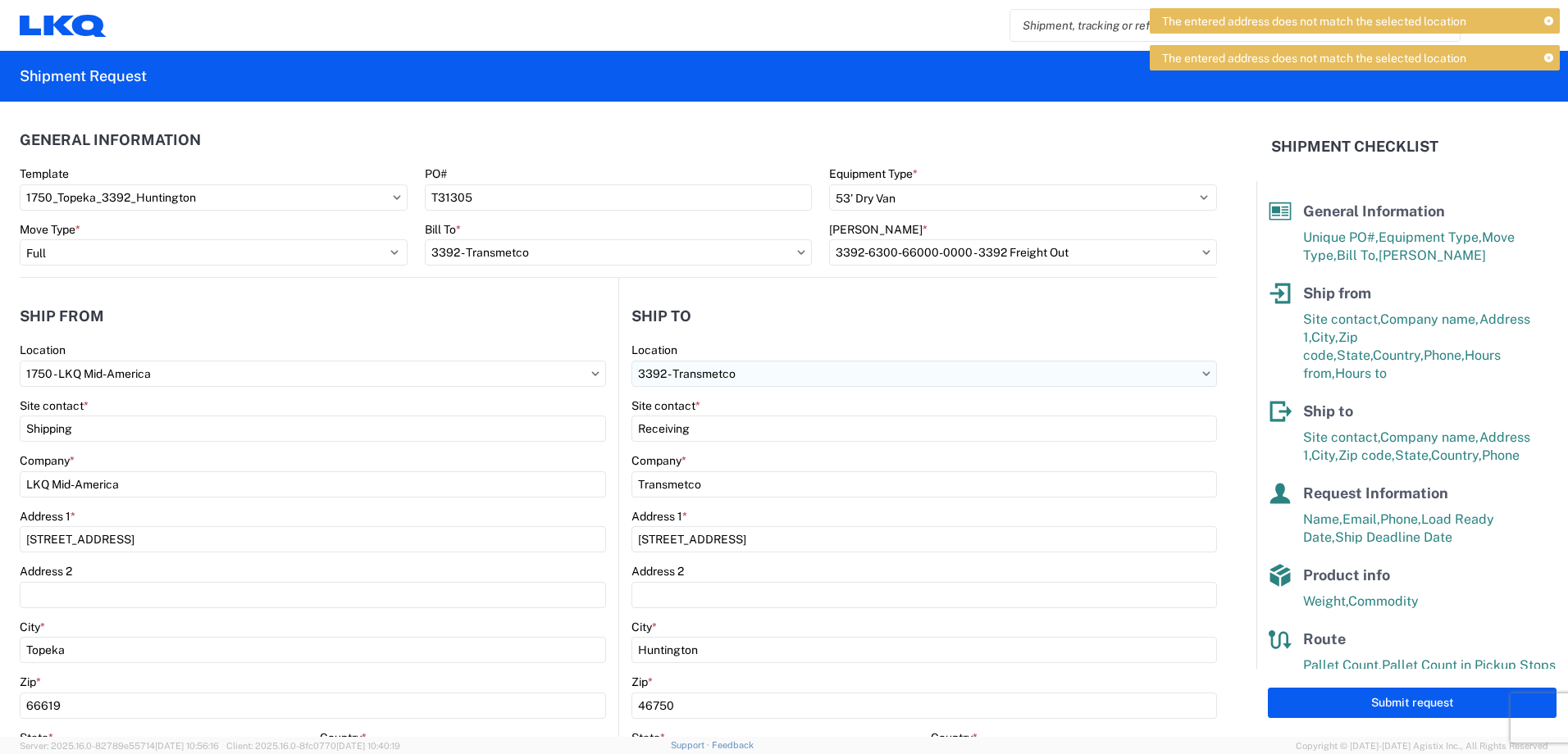
click at [606, 379] on input "3392 - Transmetco" at bounding box center [312, 374] width 586 height 27
type input "3392"
click at [726, 443] on div "3392 - Transmetco" at bounding box center [772, 446] width 287 height 27
type input "LKQ Corporation"
type input "1750 Riverfork Dr"
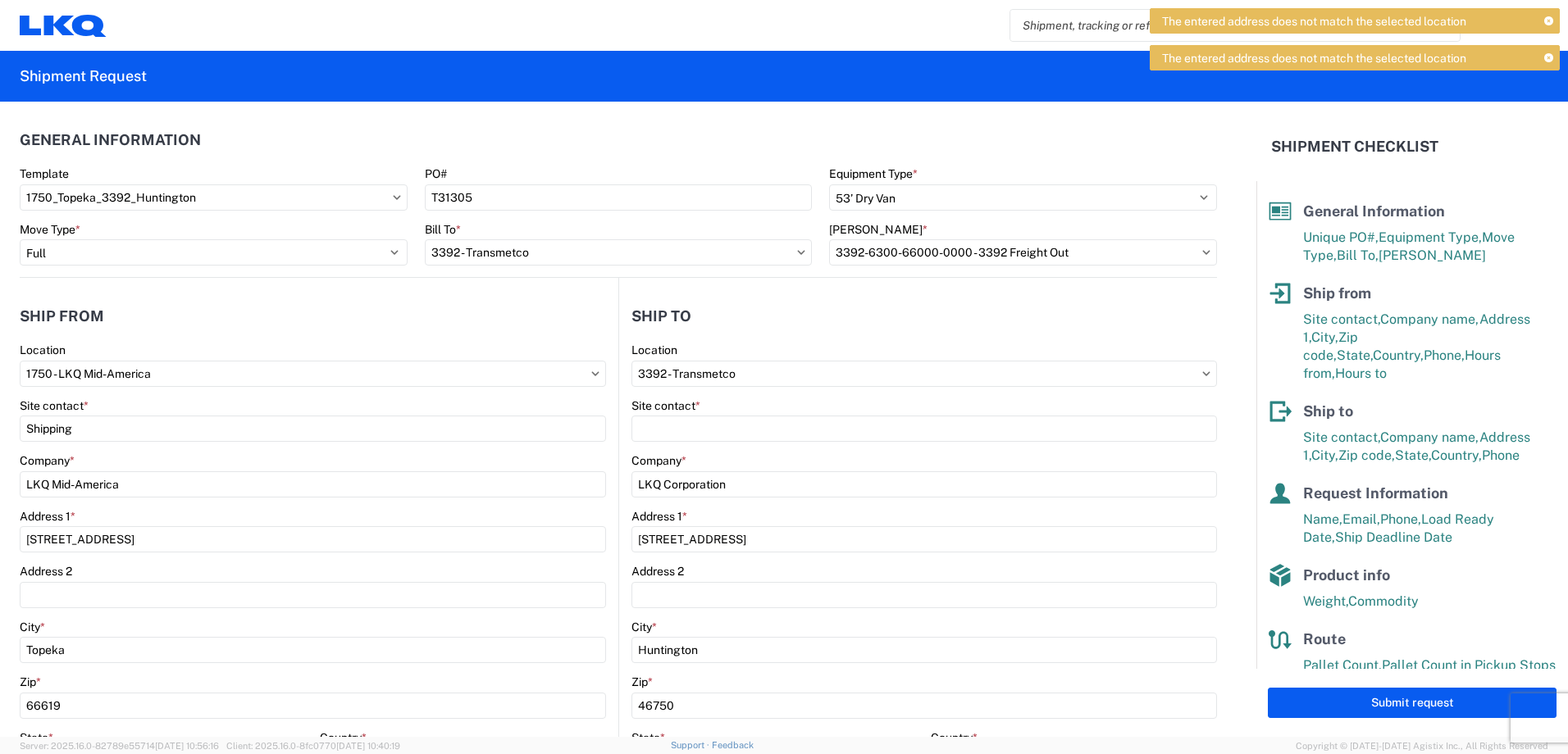
select select "US"
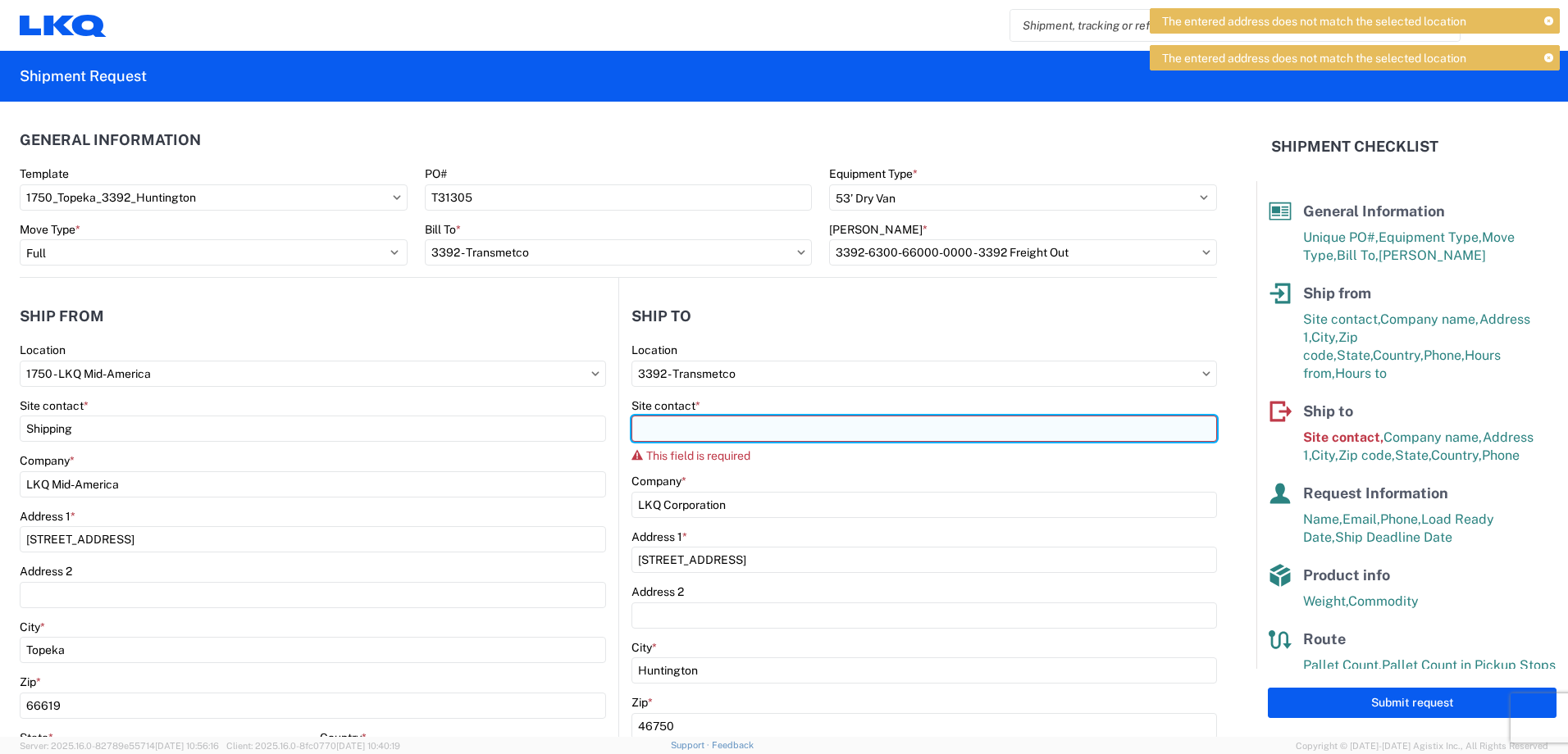
click at [656, 422] on input "Site contact *" at bounding box center [924, 428] width 585 height 27
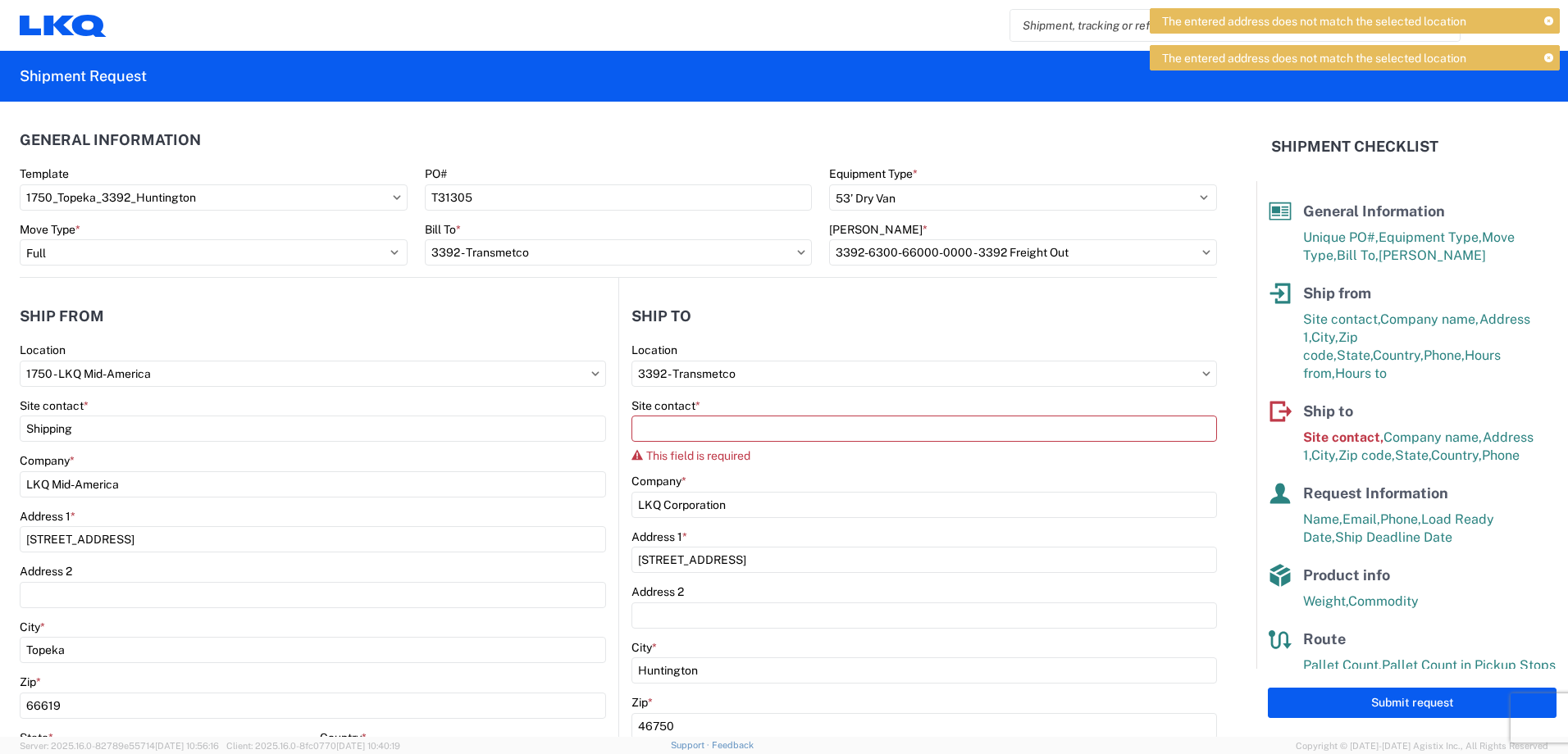
click at [535, 409] on div "Site contact *" at bounding box center [312, 405] width 586 height 15
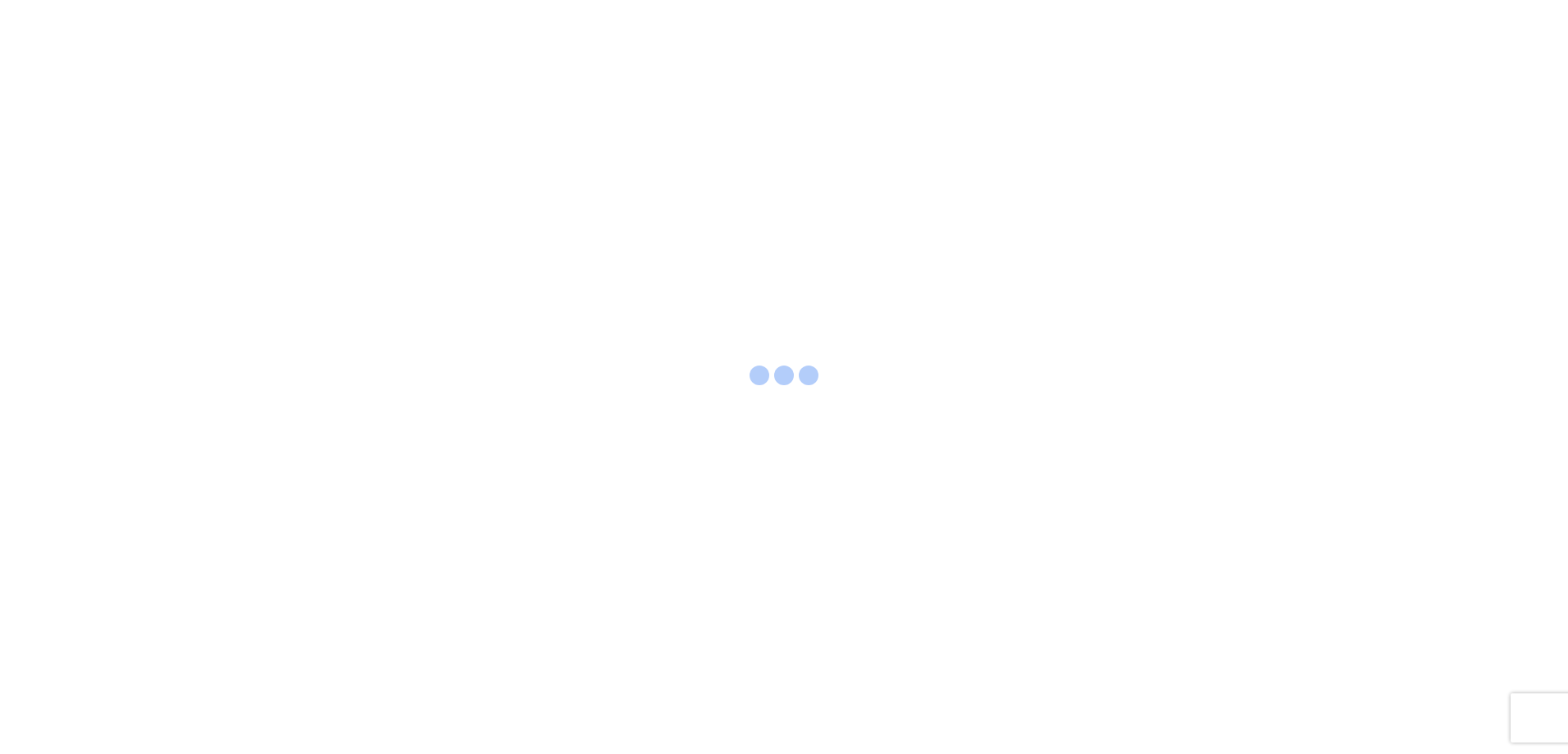
select select "FULL"
select select "LBS"
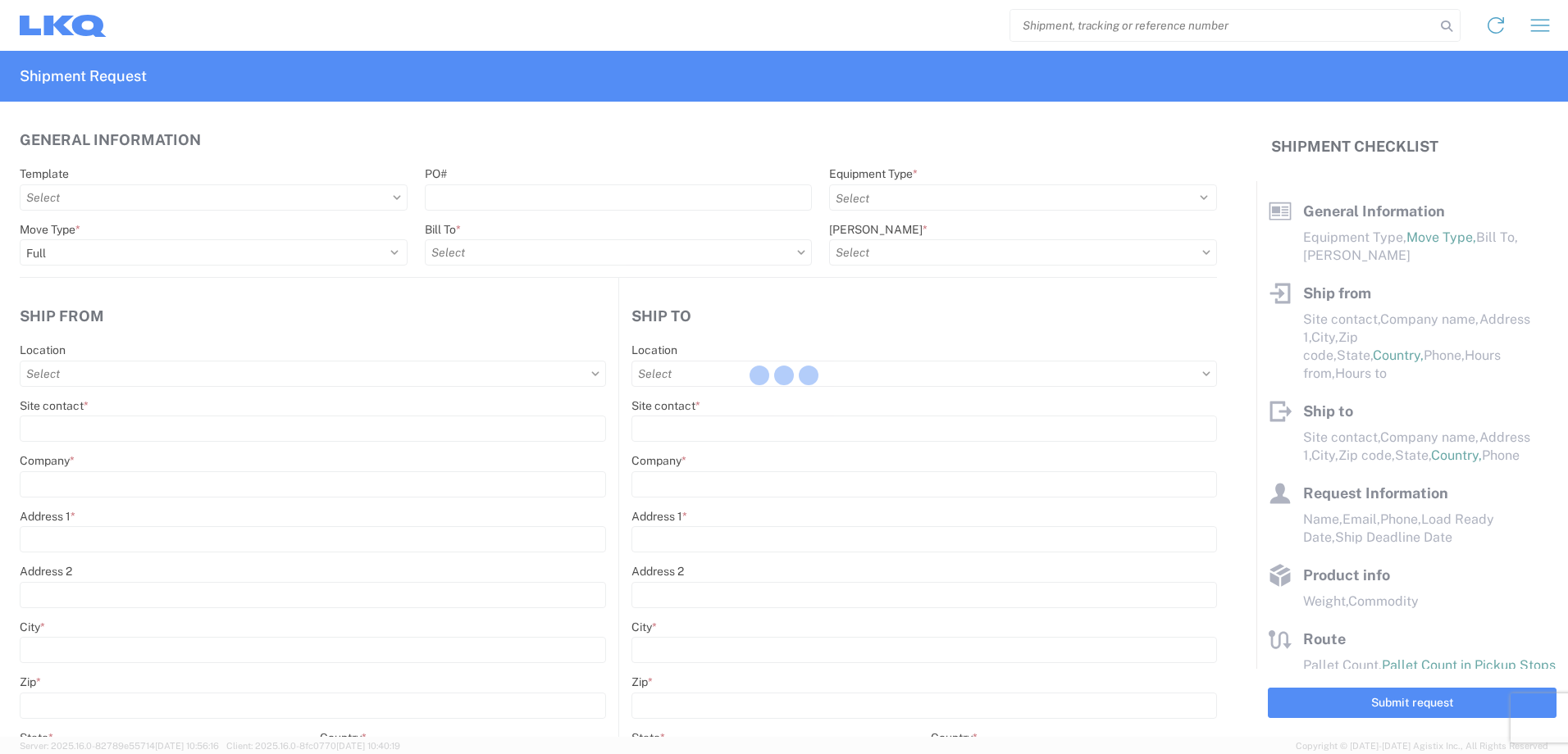
select select
type input "Shipping"
type input "LKQ Mid-America"
type input "[STREET_ADDRESS]"
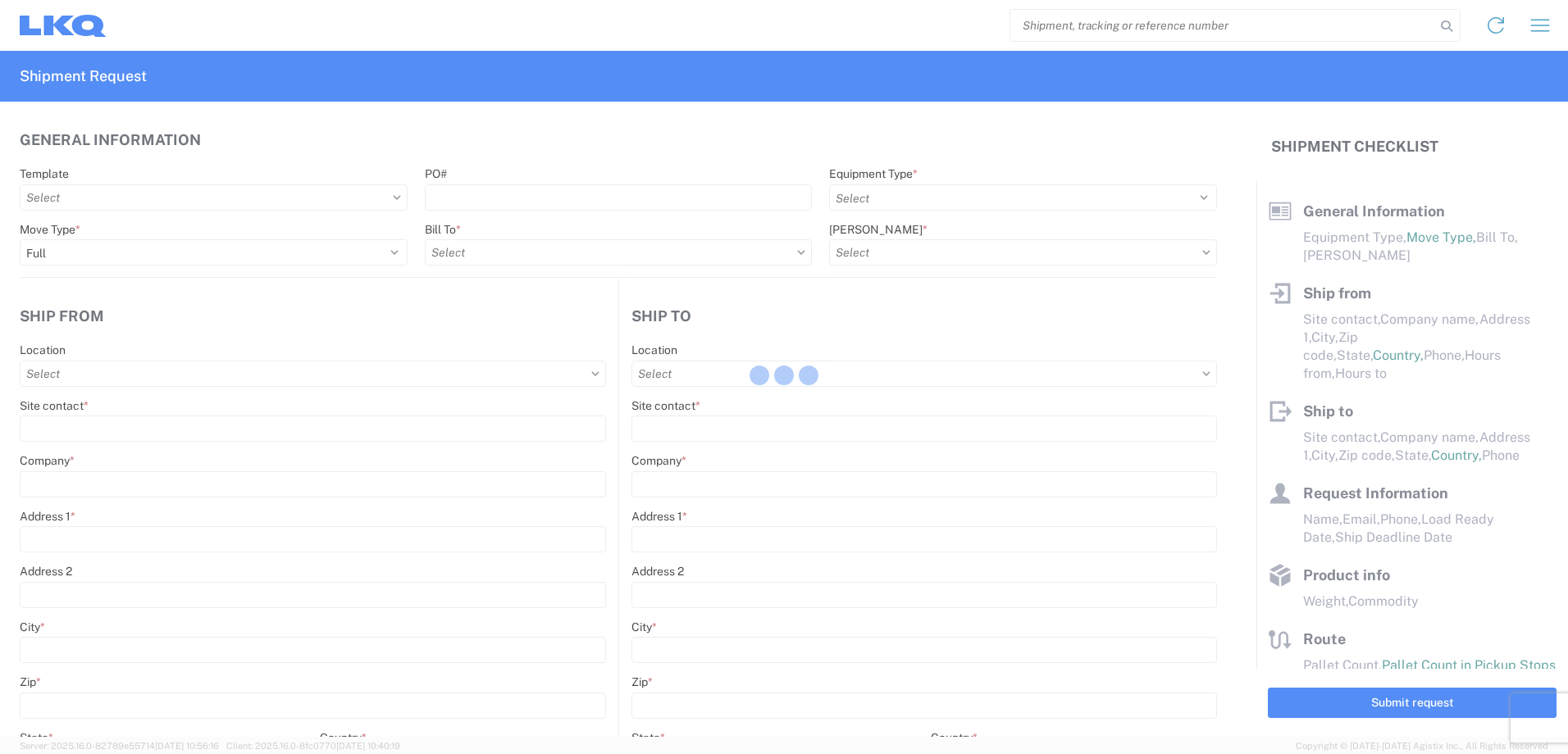
type input "Topeka"
type input "66619"
type input "Receiving"
type input "Transmetco"
type input "1750 Riverfork Dr E"
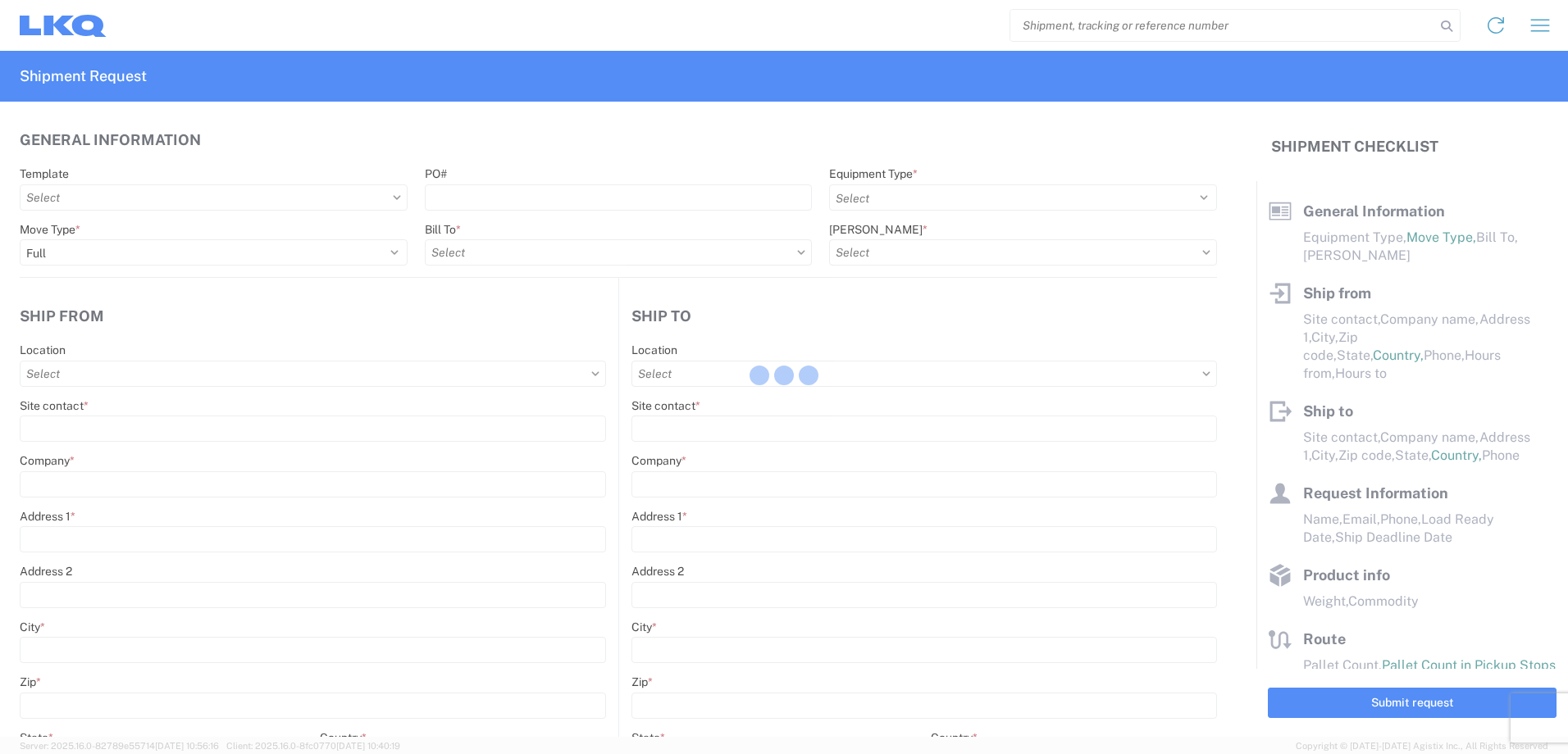
type input "Huntington"
type input "46750"
type input "2019-06-14"
type textarea "Transmetco operates production 24/7 but only ships or receives on day shift"
type input "42000"
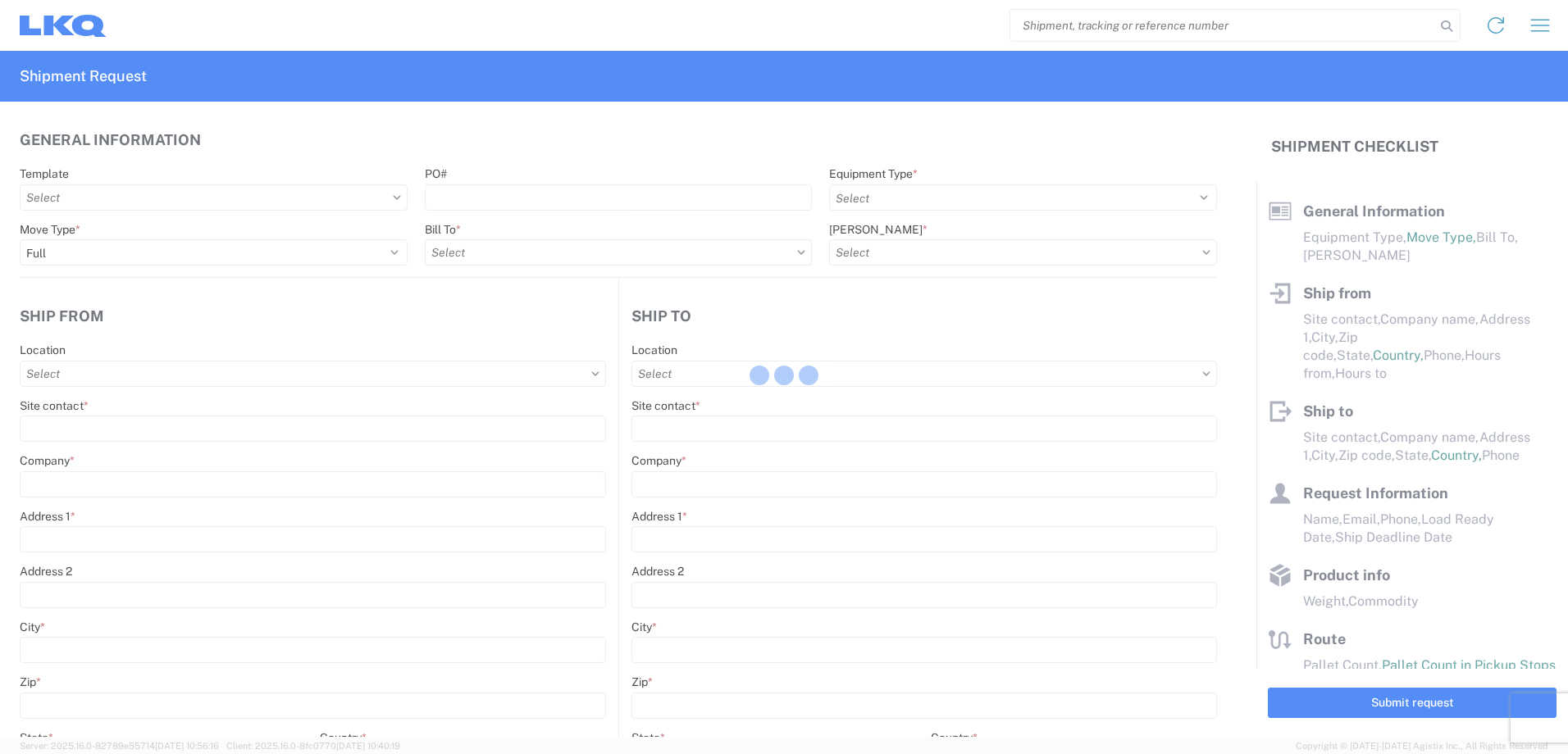
type input "Wheels"
type input "1"
type input "12"
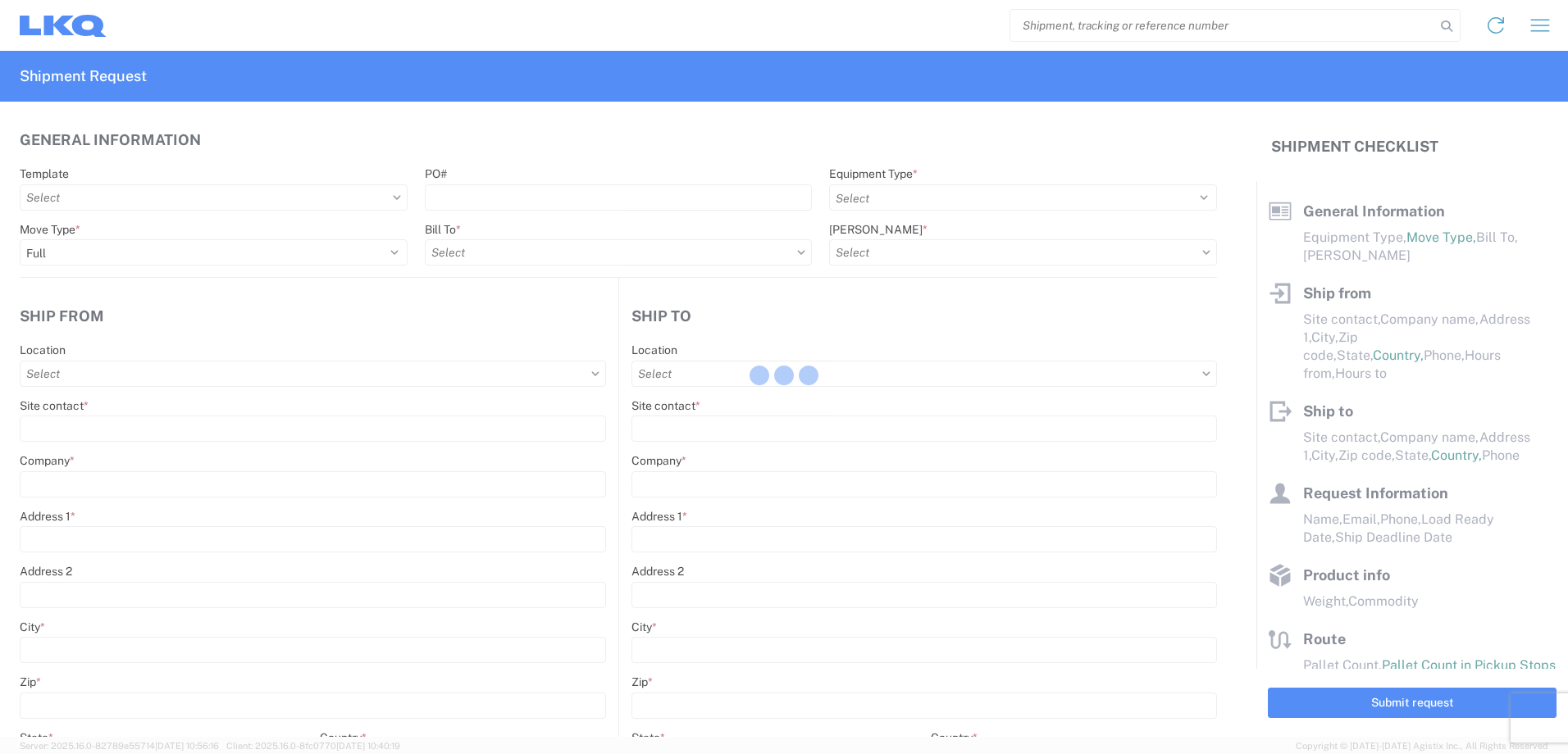
select select "IN"
type input "3392-3015-50180-0000 - 3392 Freight In - Wheel Cores"
type input "1750 - LKQ Mid-America"
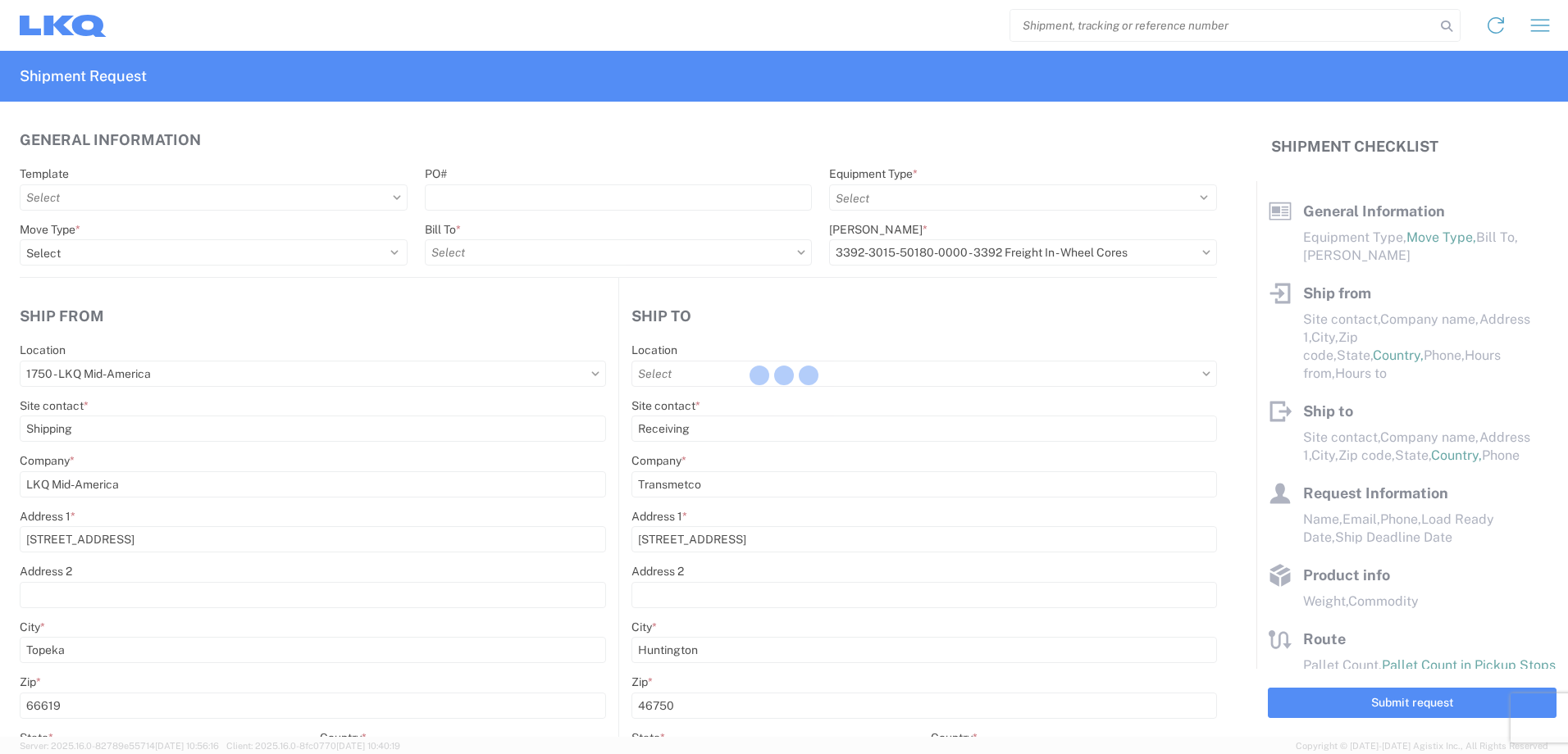
select select "KS"
select select "US"
type input "3392 - Transmetco"
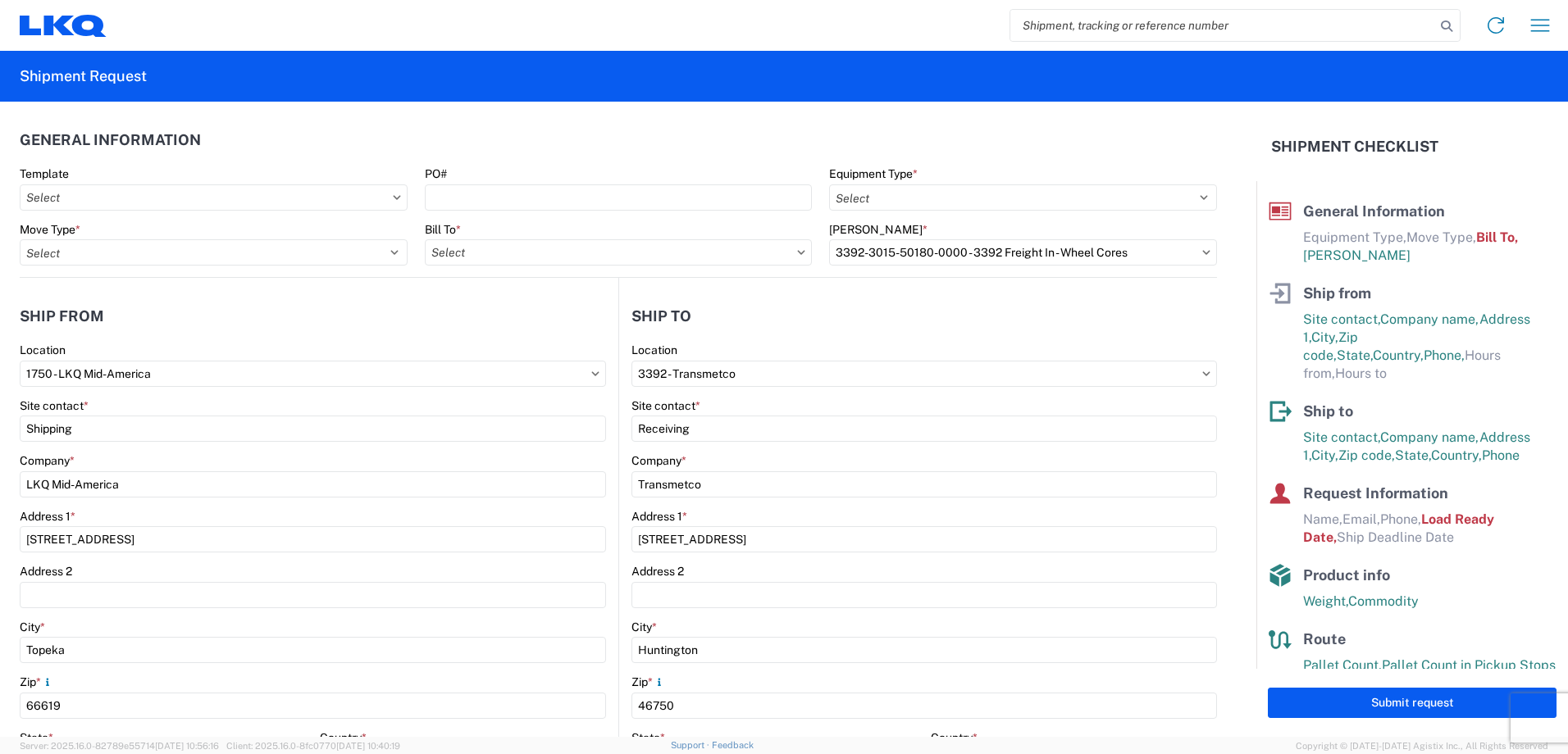
drag, startPoint x: 134, startPoint y: 172, endPoint x: 134, endPoint y: 183, distance: 11.0
click at [134, 172] on div "Template" at bounding box center [213, 174] width 388 height 15
click at [134, 196] on input "Template" at bounding box center [213, 197] width 388 height 27
type input "1750"
click at [135, 262] on div "1750_Topeka_3392_Huntington" at bounding box center [167, 270] width 287 height 27
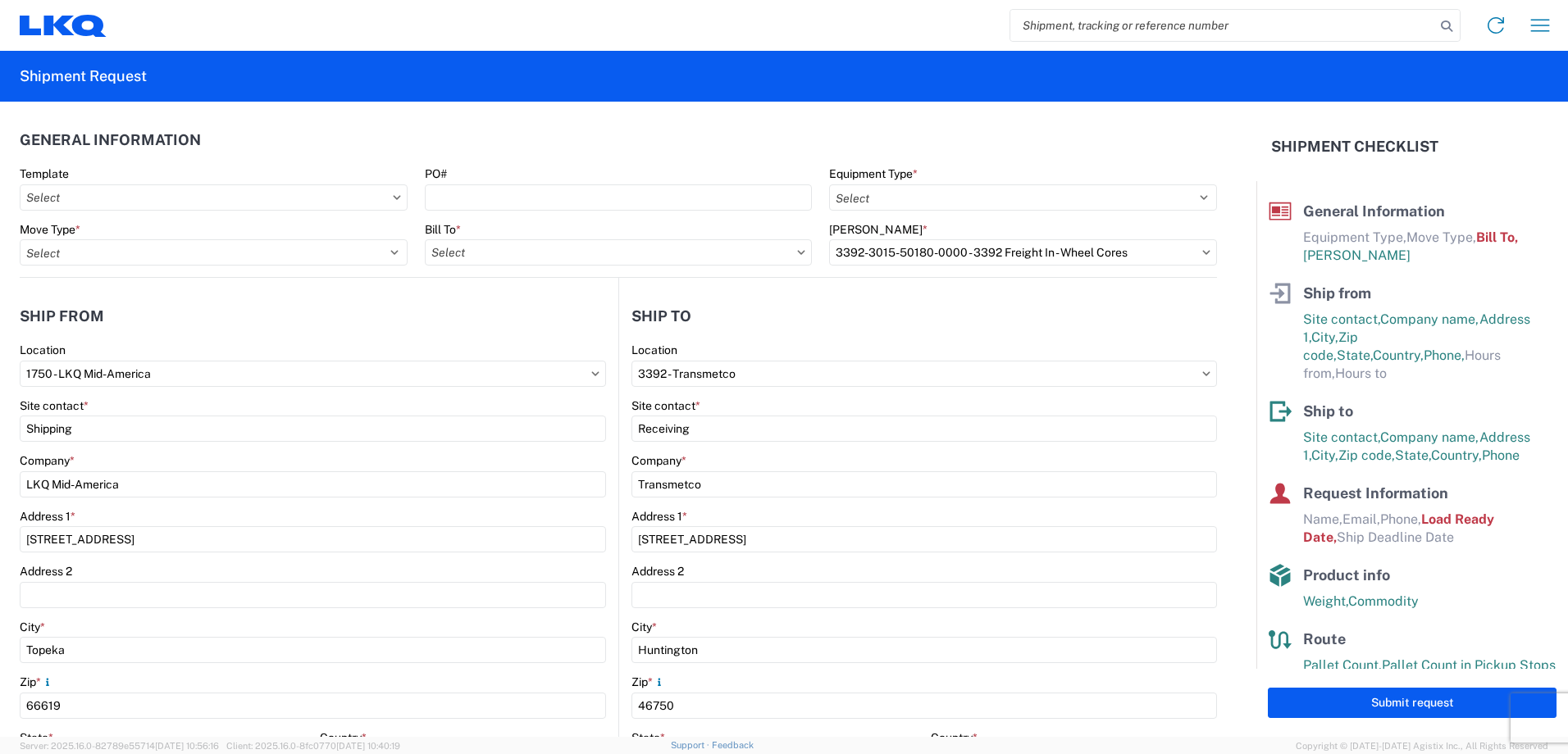
type input "1750_Topeka_3392_Huntington"
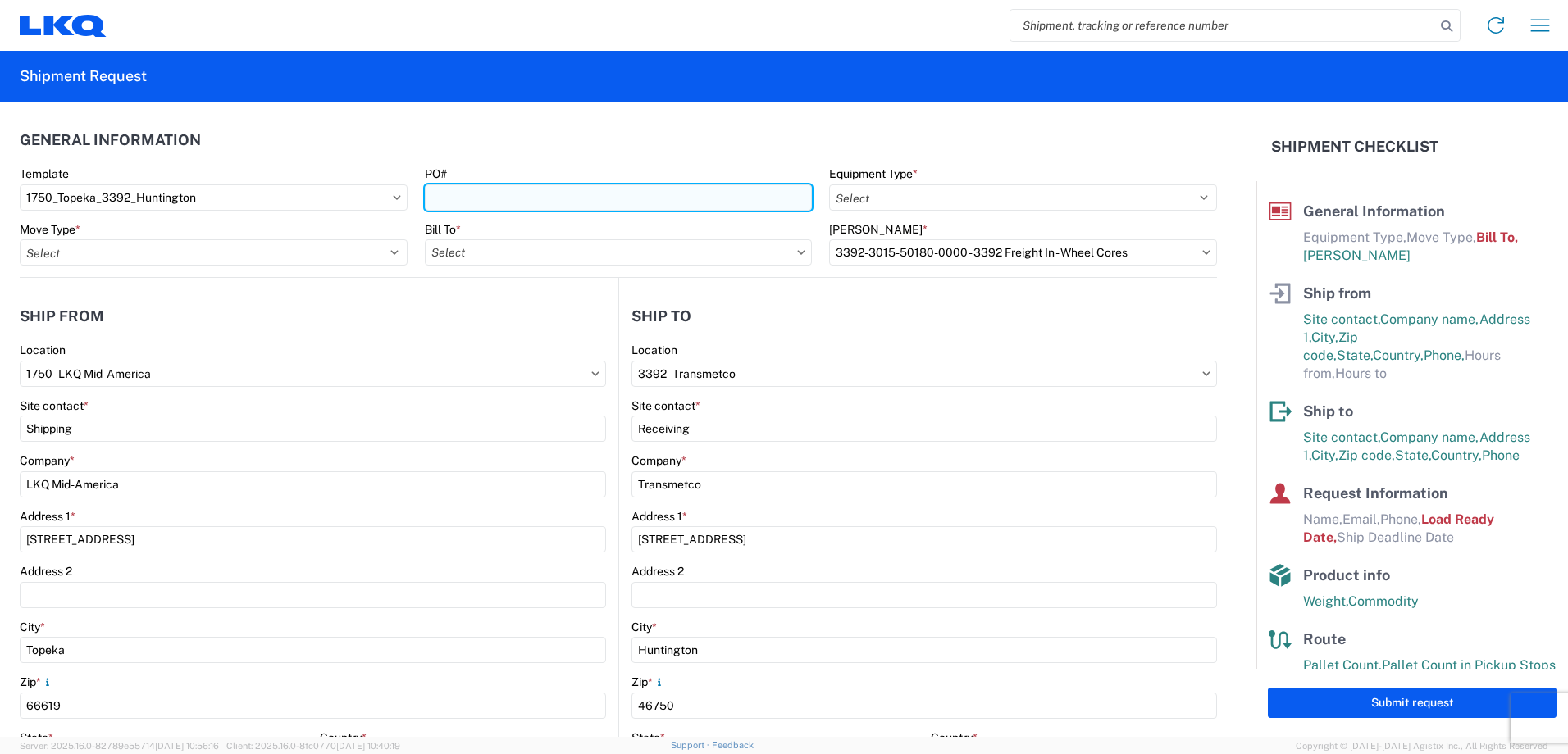
click at [451, 203] on input "PO#" at bounding box center [618, 197] width 388 height 27
click at [447, 191] on input "PO#" at bounding box center [618, 197] width 388 height 27
type input "T31305"
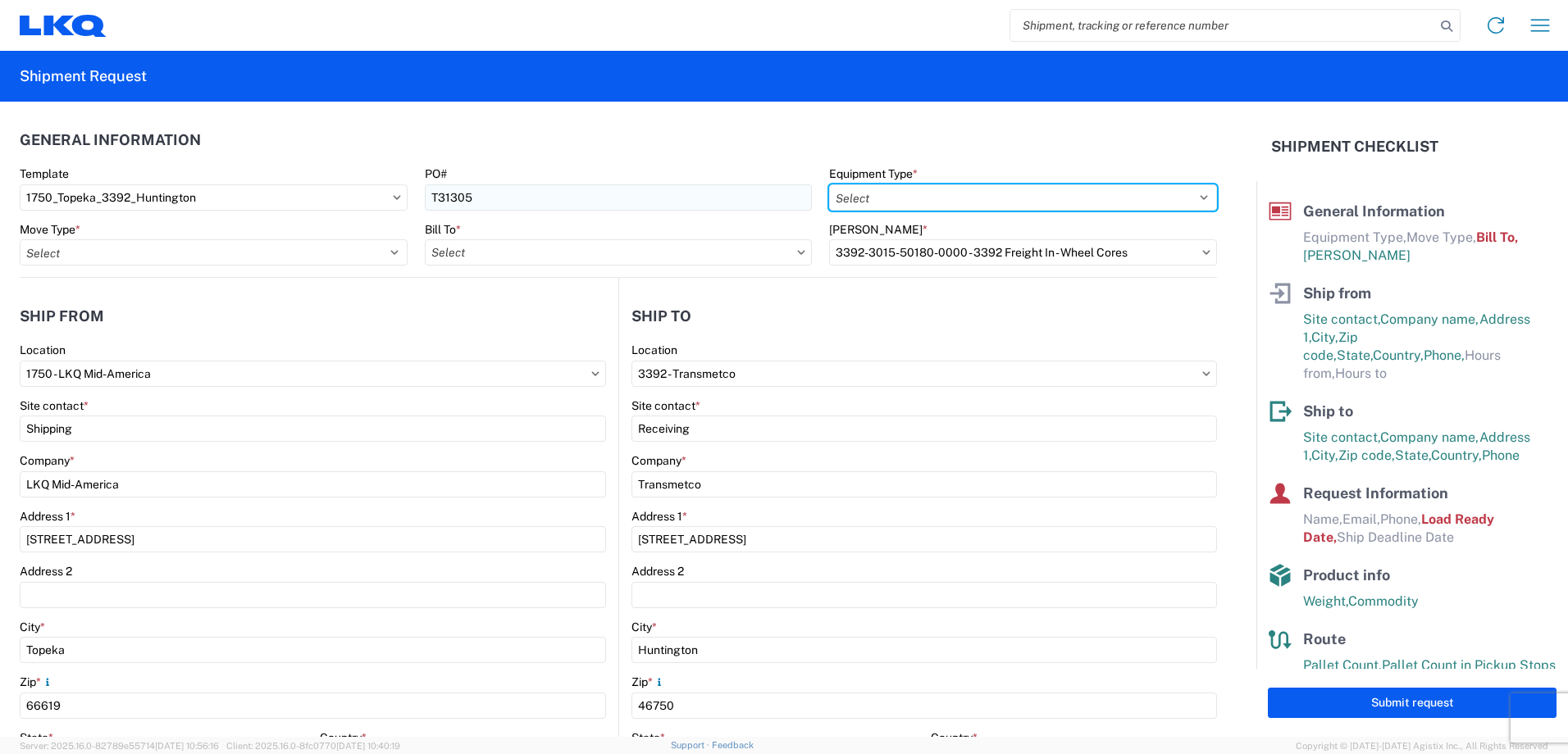
select select
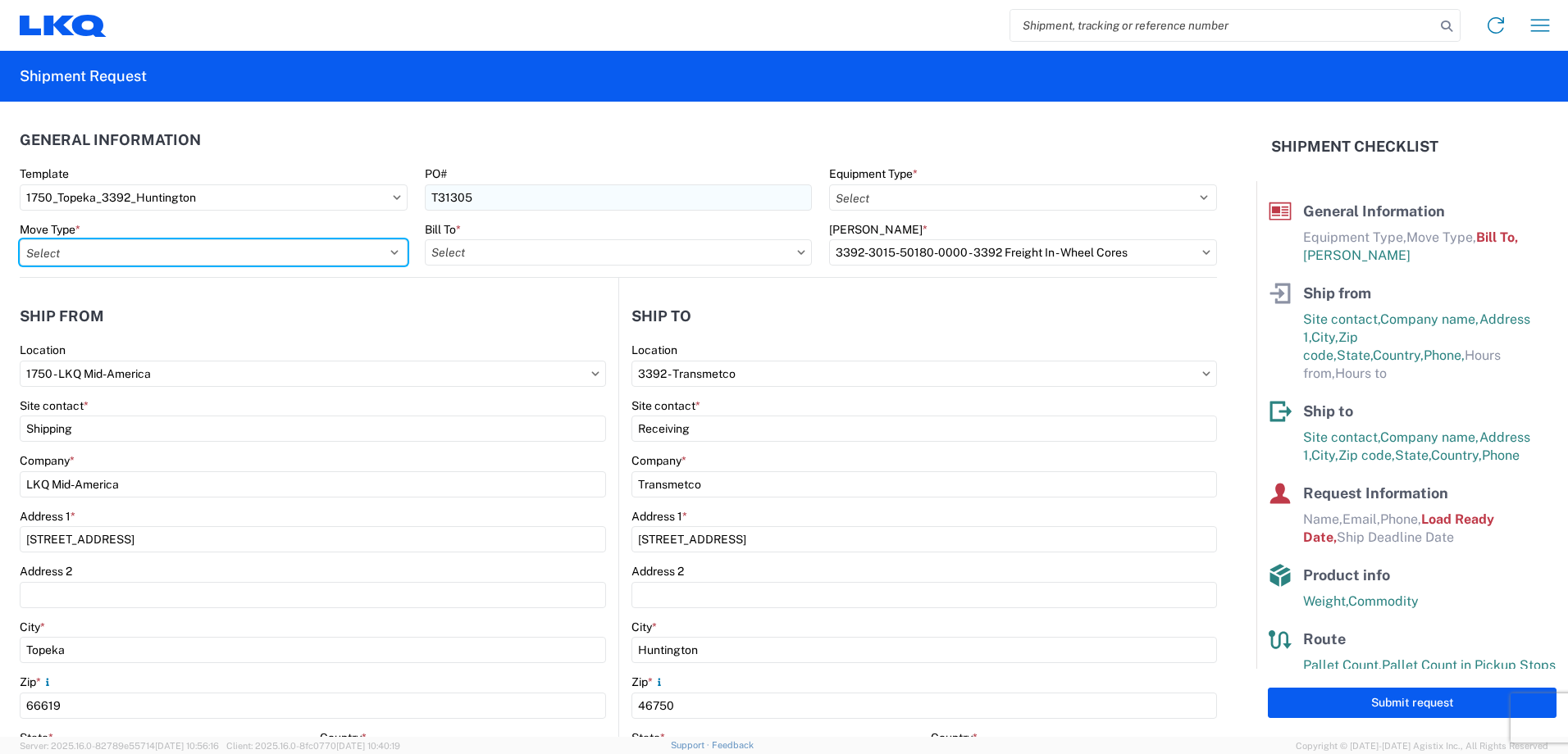
select select
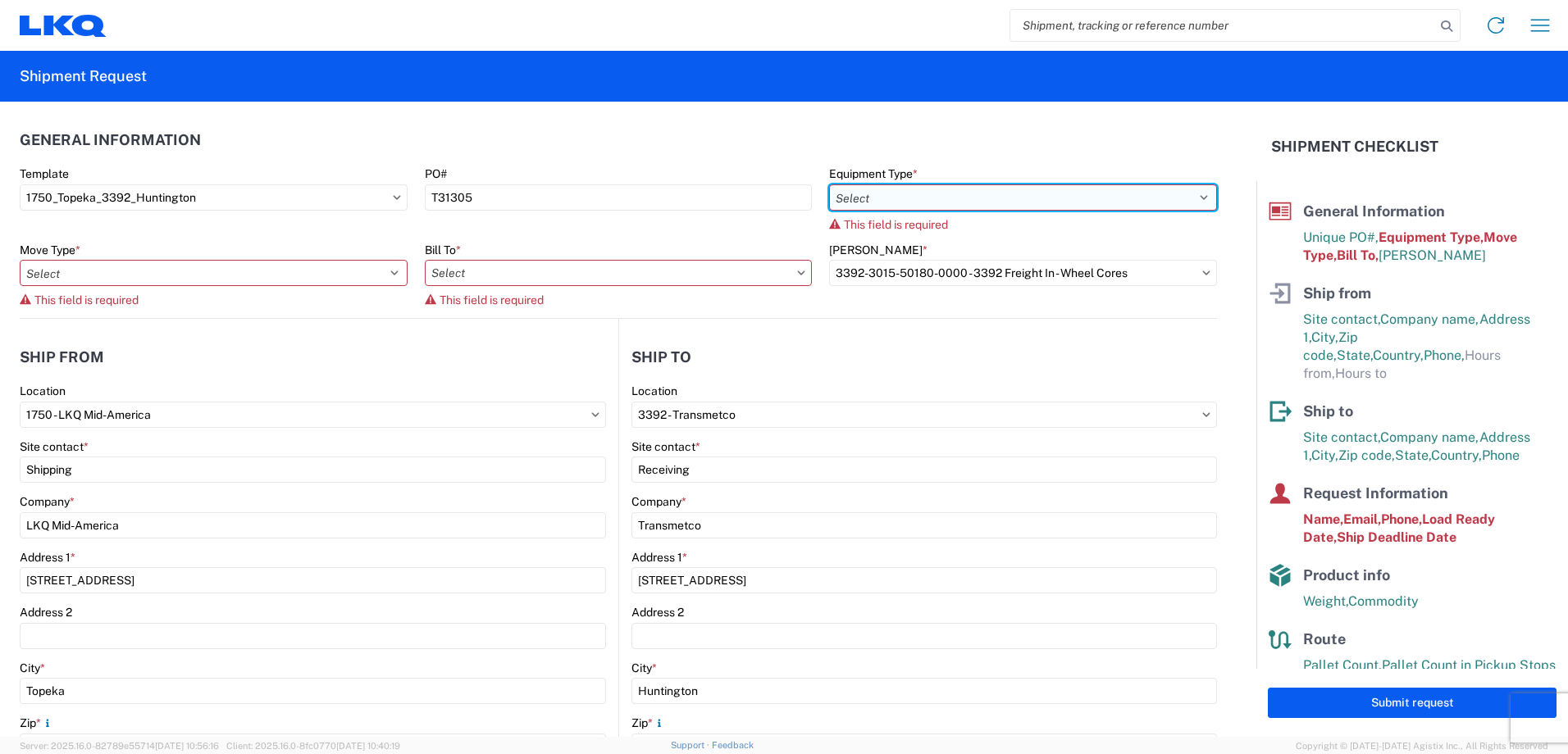
click at [891, 192] on select "Select 53’ Dry Van Flatbed Dropdeck (van) Lowboy (flatbed) Rail" at bounding box center [1022, 197] width 388 height 27
select select "STDV"
click at [829, 185] on select "Select 53’ Dry Van Flatbed Dropdeck (van) Lowboy (flatbed) Rail" at bounding box center [1022, 197] width 388 height 27
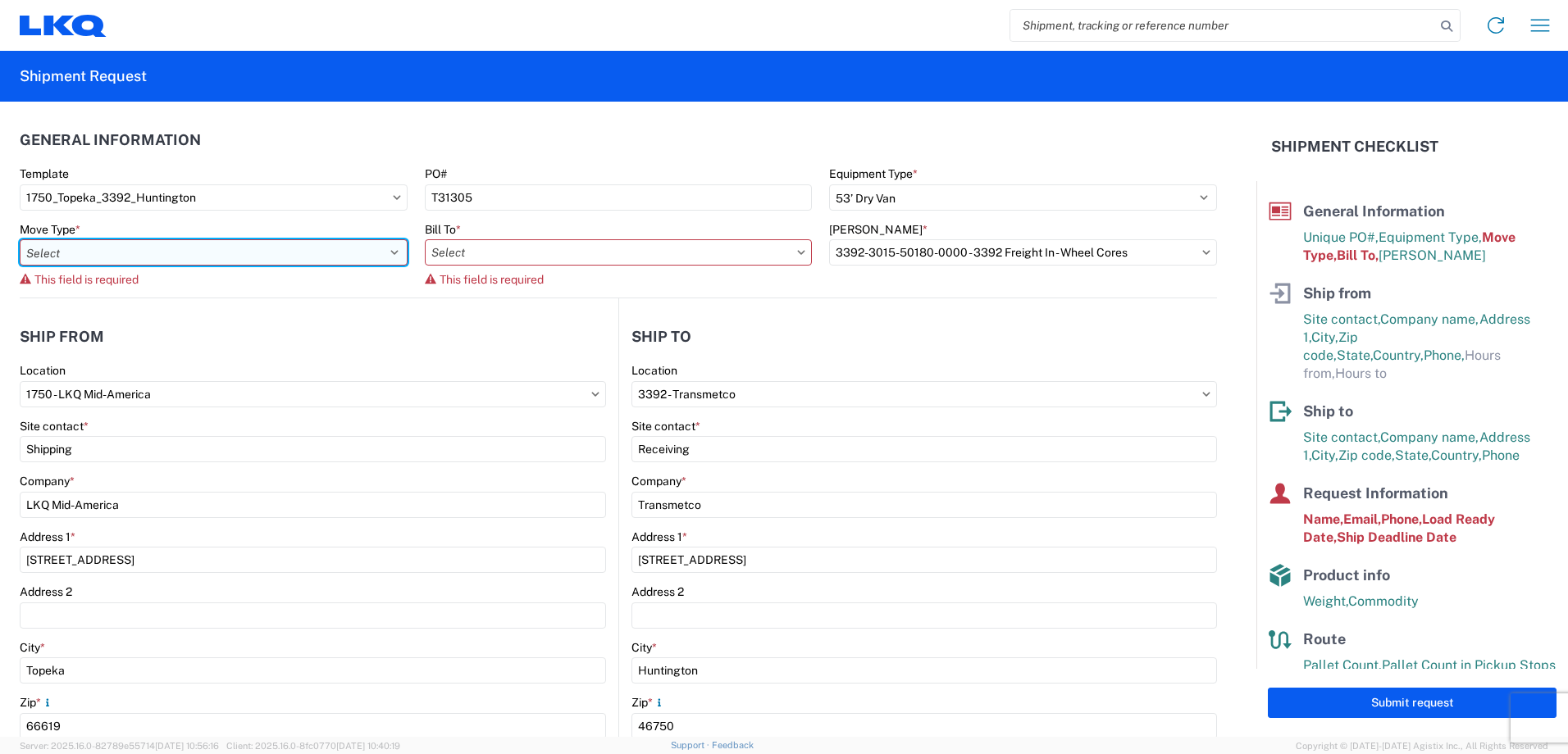
click at [180, 258] on select "Select Full Partial TL" at bounding box center [213, 252] width 388 height 27
select select "FULL"
click at [20, 239] on select "Select Full Partial TL" at bounding box center [213, 252] width 388 height 27
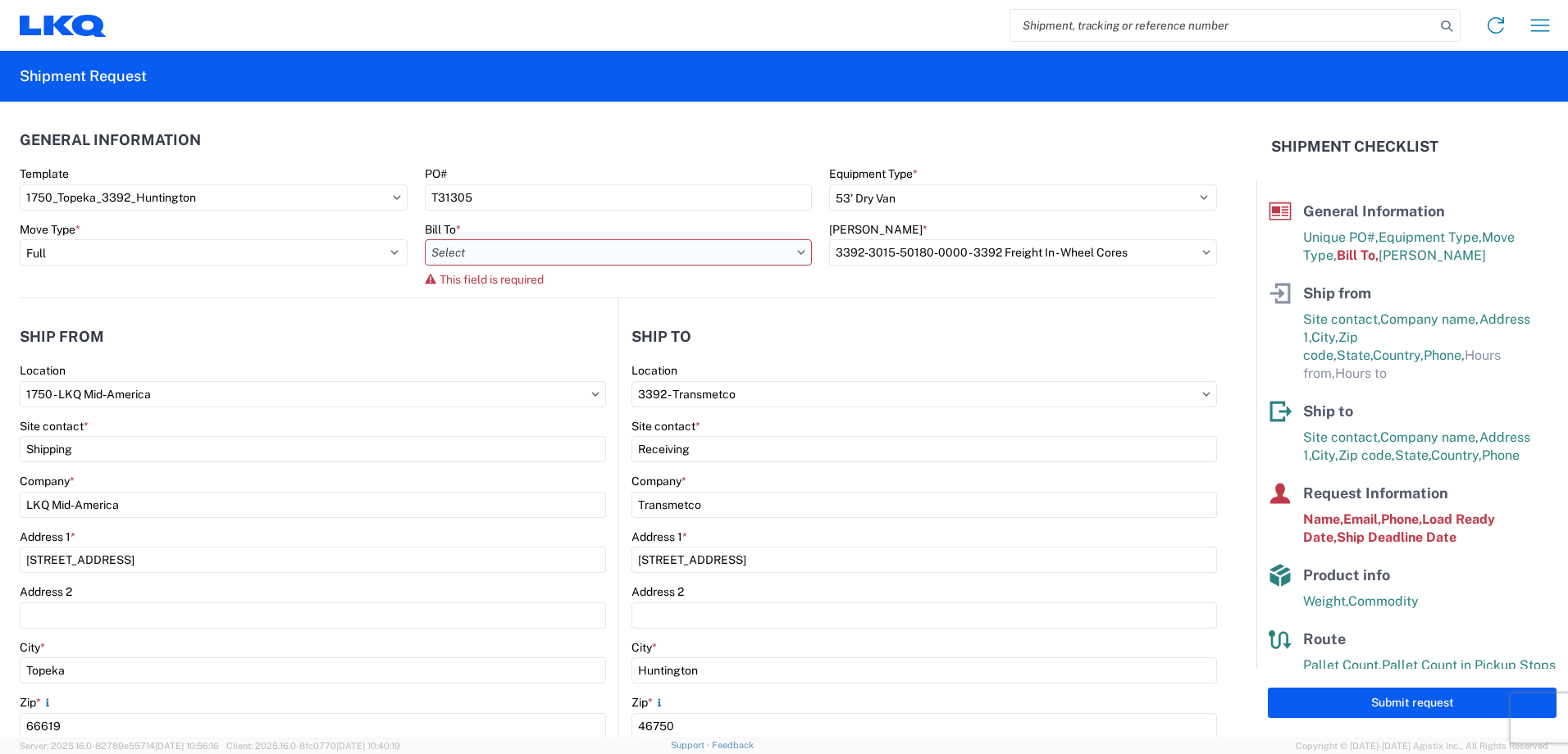
click at [540, 258] on input "Bill To *" at bounding box center [618, 252] width 388 height 27
type input "3392"
click at [518, 322] on div "3392 - Transmetco" at bounding box center [567, 325] width 287 height 27
type input "3392 - Transmetco"
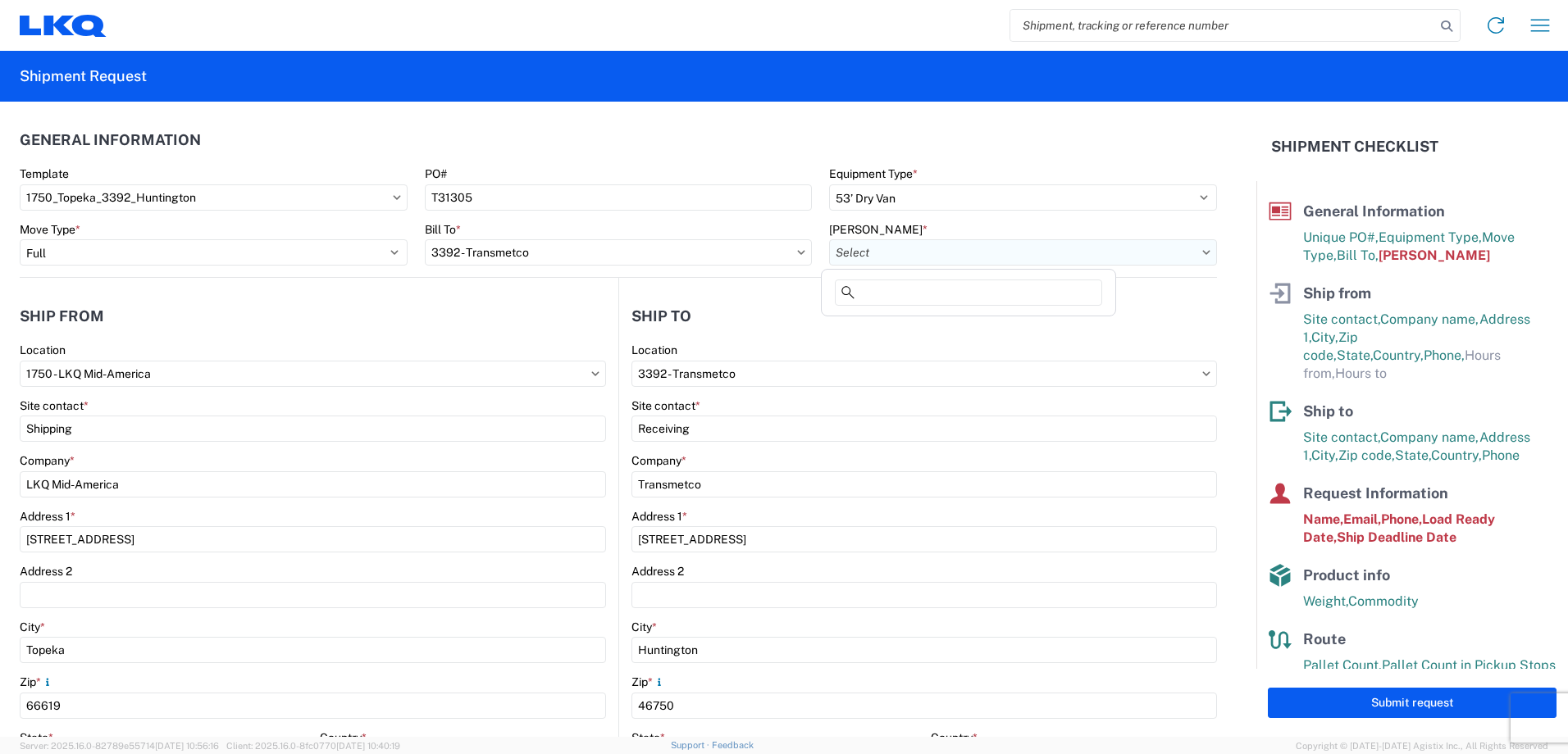
click at [952, 254] on input "Bill Code *" at bounding box center [1022, 252] width 388 height 27
click at [951, 345] on div "3392-6300-66000-0000 - 3392 Freight Out" at bounding box center [977, 351] width 305 height 27
type input "3392-6300-66000-0000 - 3392 Freight Out"
click at [494, 302] on header "Ship from" at bounding box center [319, 315] width 599 height 37
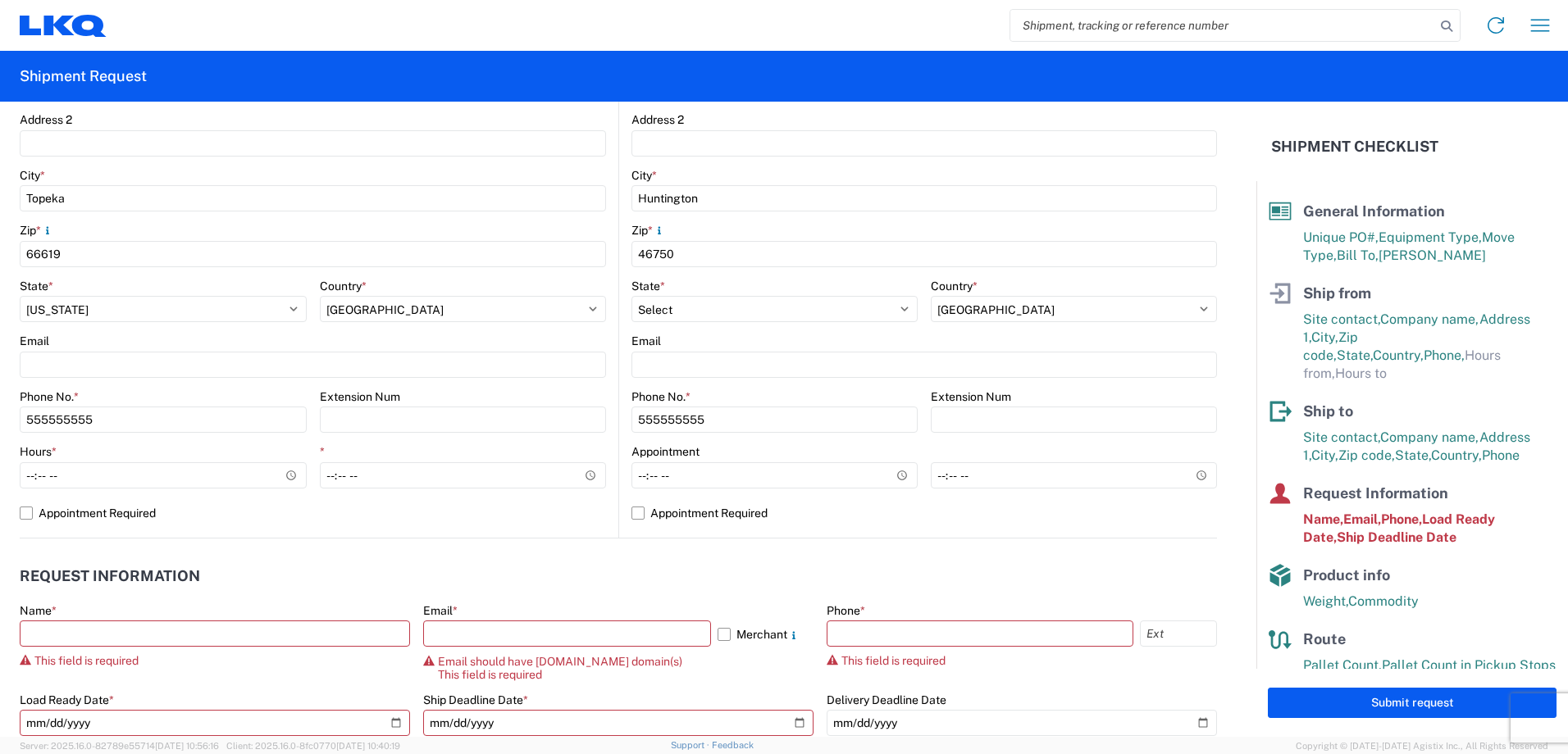
scroll to position [492, 0]
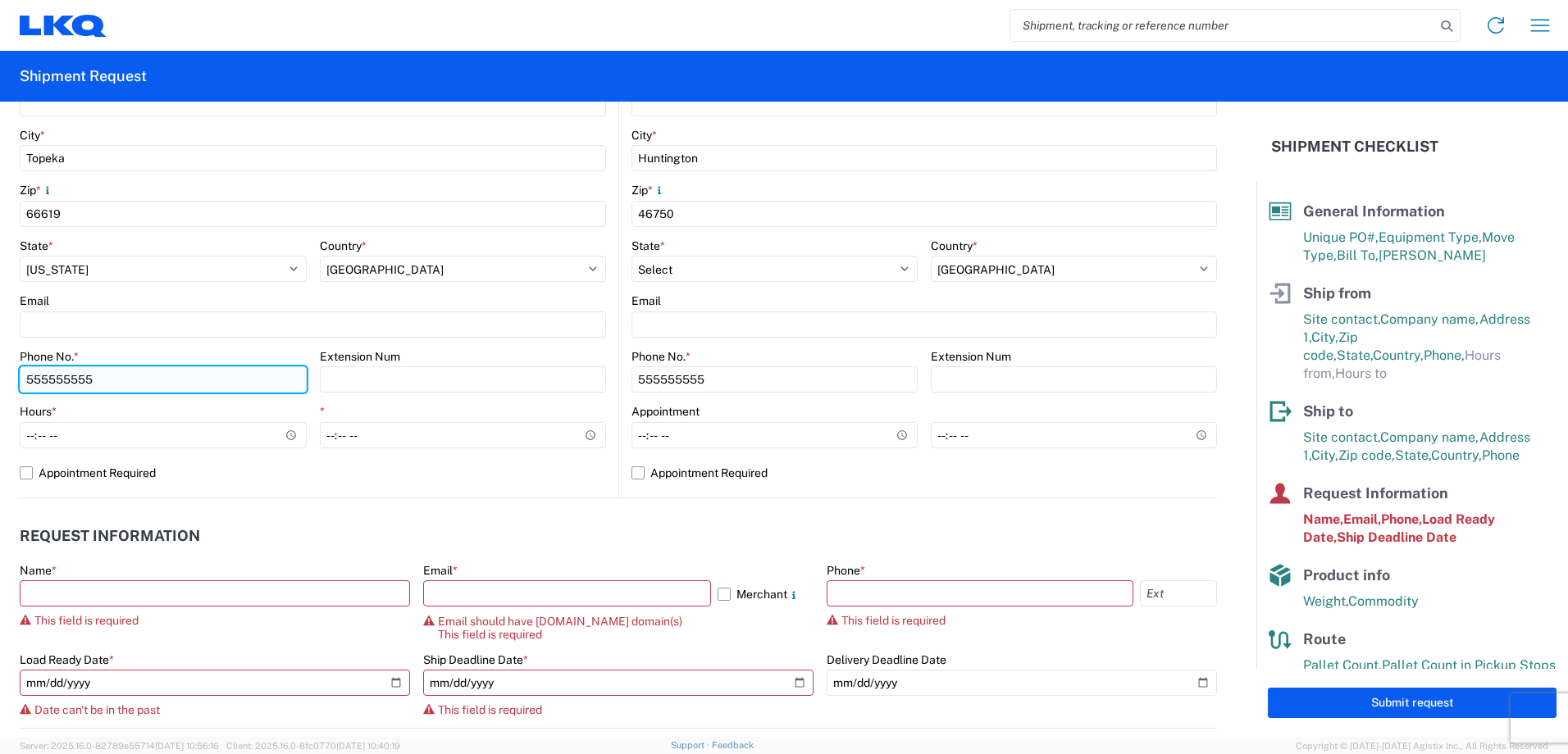
click at [75, 384] on input "555555555" at bounding box center [163, 379] width 287 height 27
type input "7858612192"
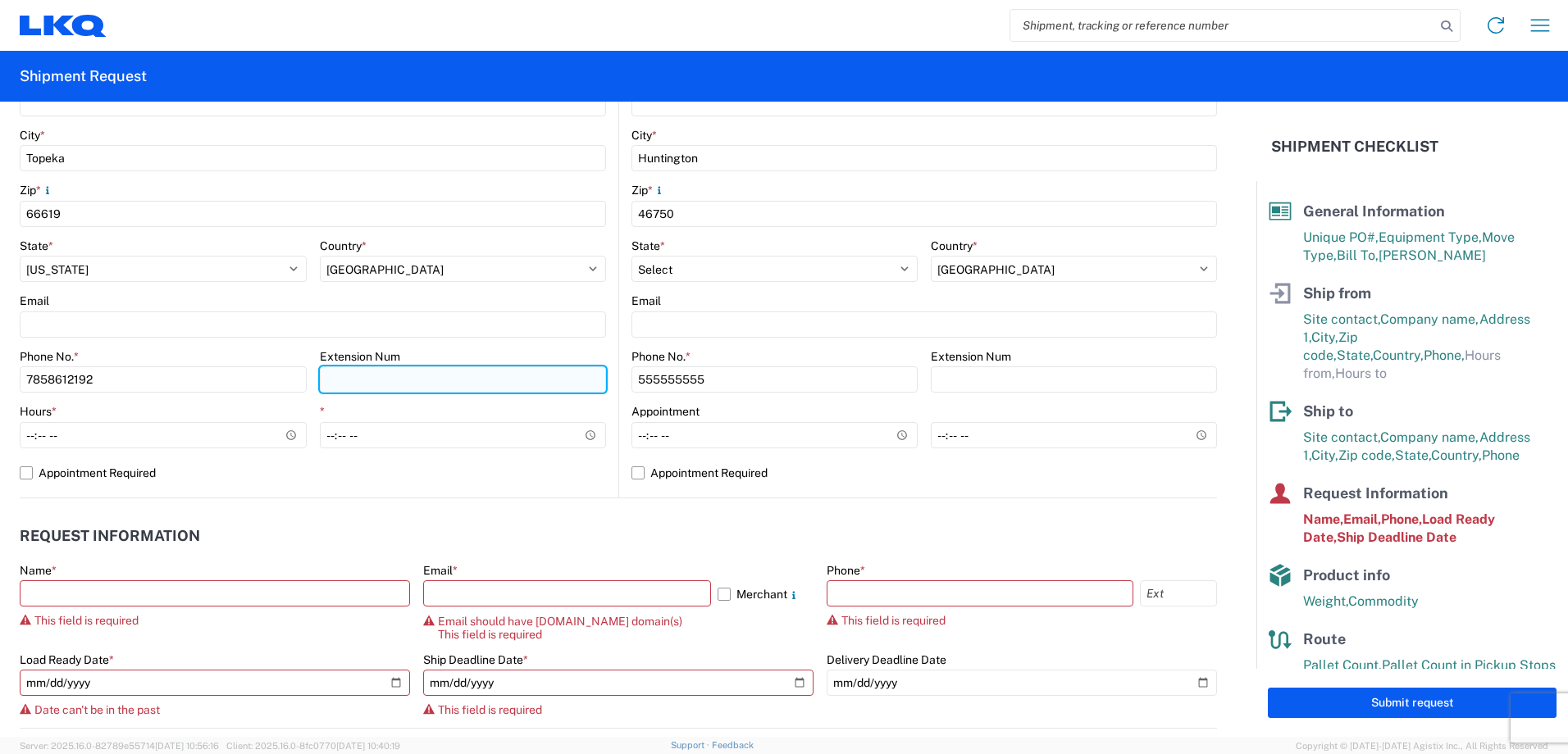
click at [349, 377] on input "Extension Num" at bounding box center [463, 379] width 287 height 27
type input "2192"
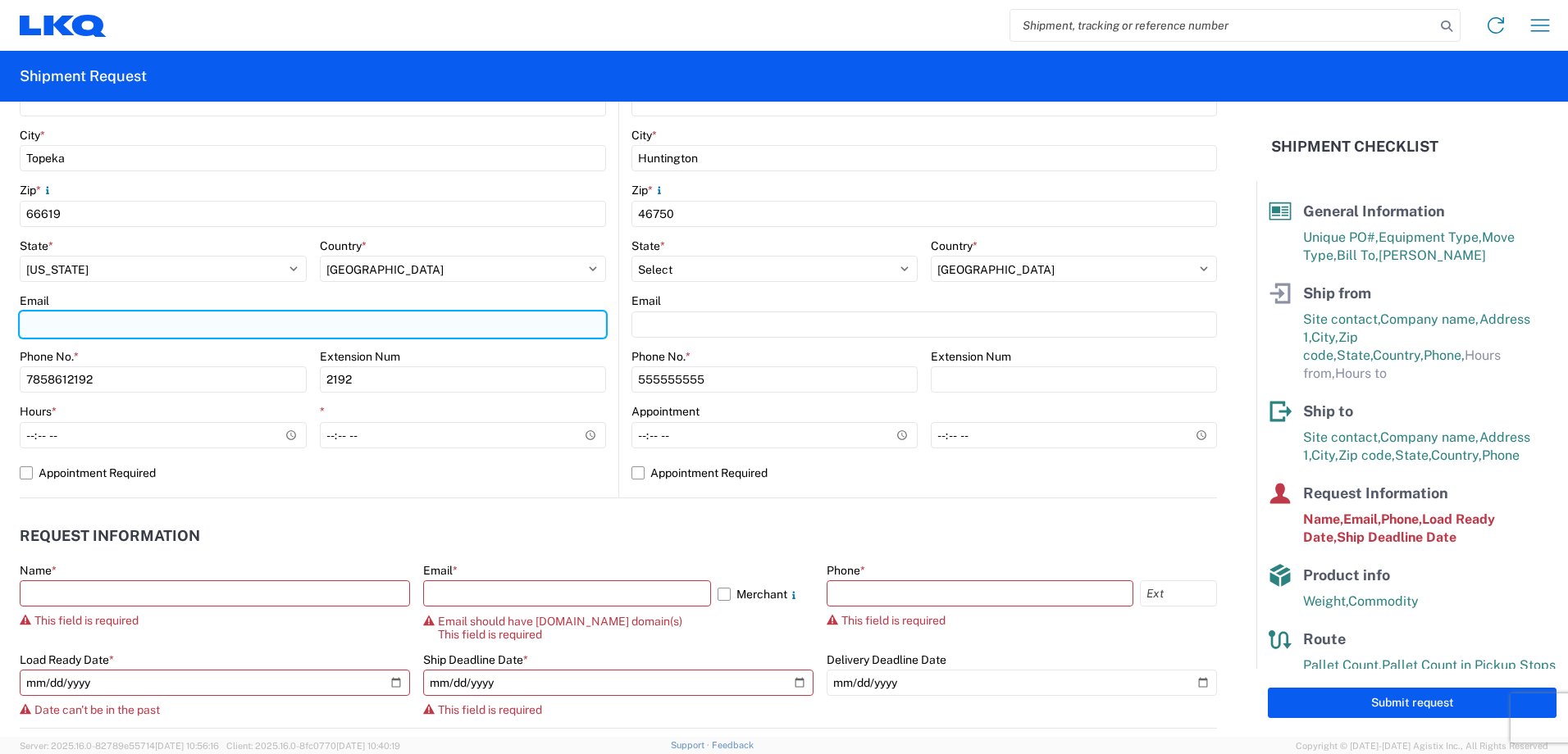
click at [112, 332] on input "Email" at bounding box center [312, 324] width 586 height 27
click at [340, 321] on input "Email" at bounding box center [312, 324] width 586 height 27
type input "kadean@lkqcorp.com"
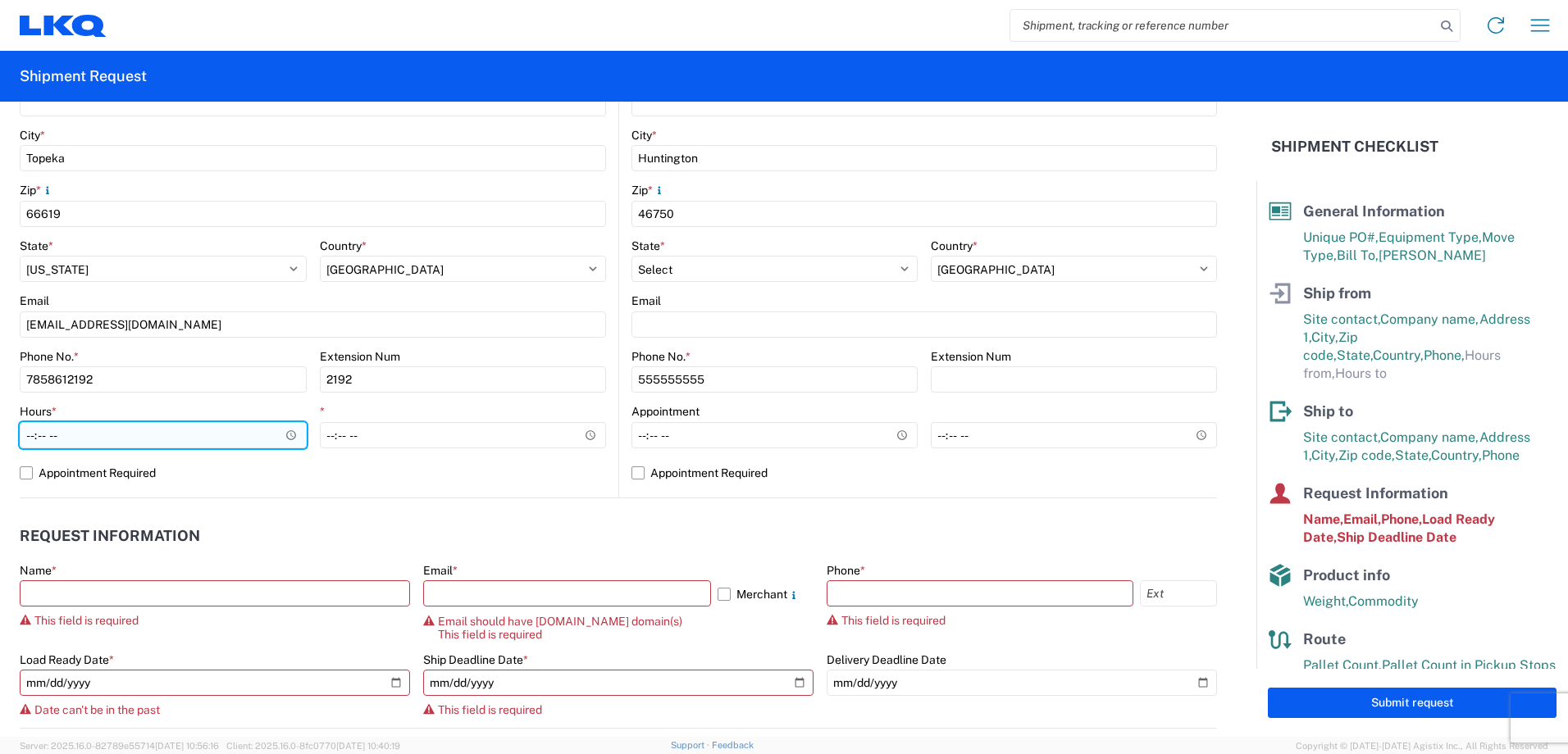
click at [57, 430] on input "Hours *" at bounding box center [163, 435] width 287 height 27
click at [25, 436] on input "Hours *" at bounding box center [163, 435] width 287 height 27
click at [29, 435] on input "Hours *" at bounding box center [163, 435] width 287 height 27
click at [30, 436] on input "Hours *" at bounding box center [163, 435] width 287 height 27
type input "08:00"
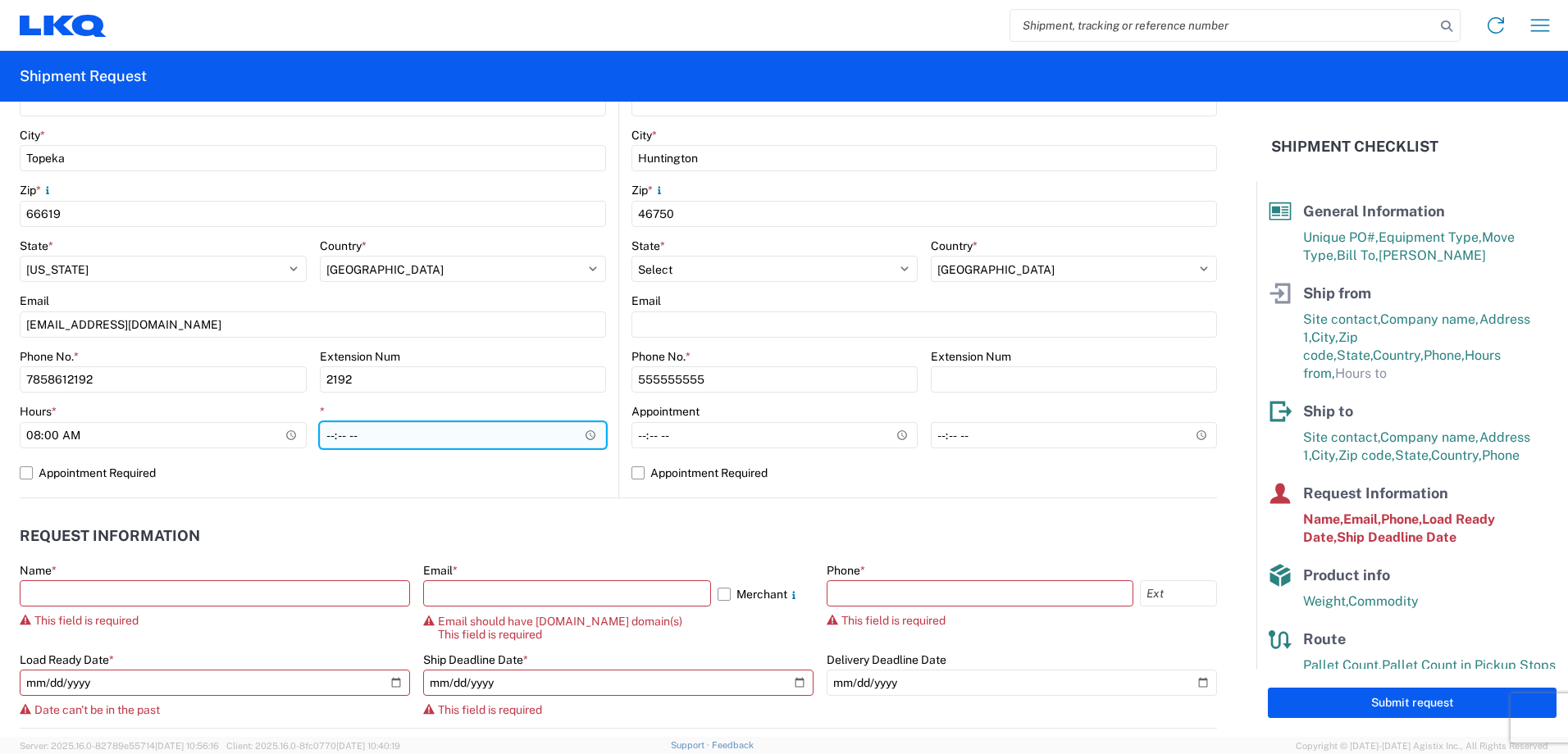
click at [324, 432] on input "*" at bounding box center [463, 435] width 287 height 27
type input "15:00"
click at [489, 481] on label "Appointment Required" at bounding box center [312, 473] width 586 height 27
click at [0, 0] on input "Appointment Required" at bounding box center [0, 0] width 0 height 0
select select "KS"
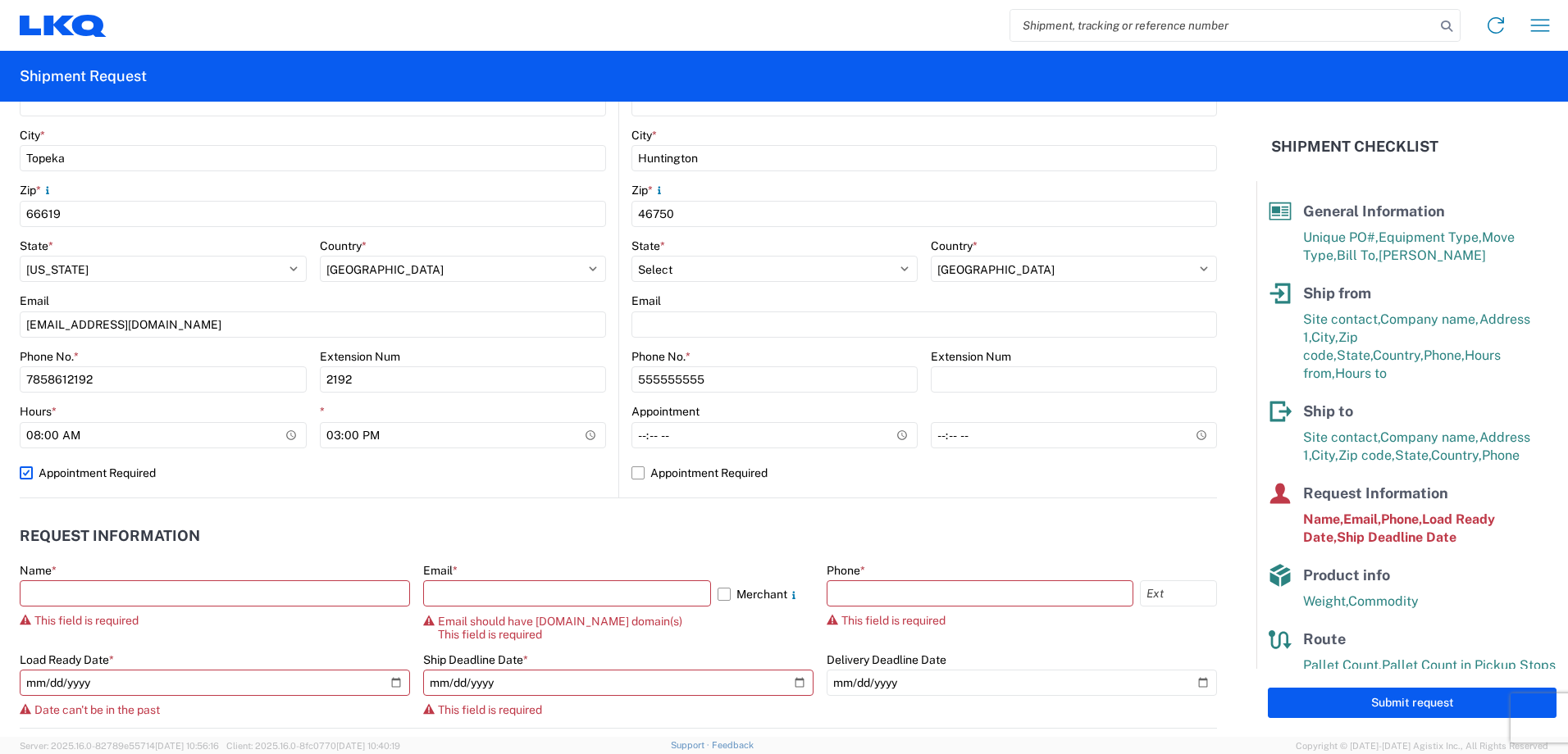
select select "US"
click at [27, 474] on label "Appointment Required" at bounding box center [312, 473] width 586 height 27
click at [0, 0] on input "Appointment Required" at bounding box center [0, 0] width 0 height 0
select select "US"
click at [340, 487] on div "1750 Location 1750 - LKQ Mid-America Site contact * Shipping Company * LKQ Mid-…" at bounding box center [312, 174] width 586 height 646
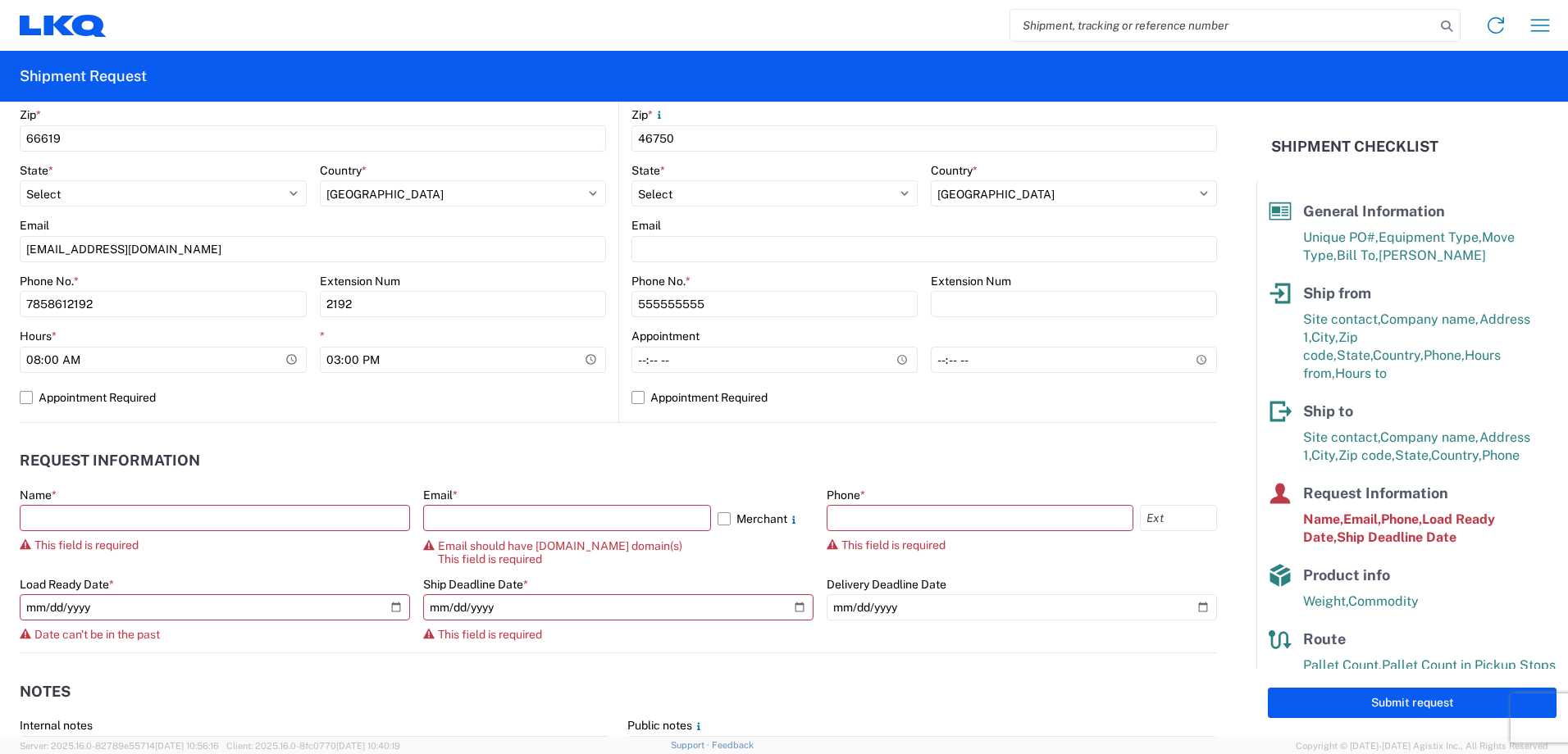
scroll to position [574, 0]
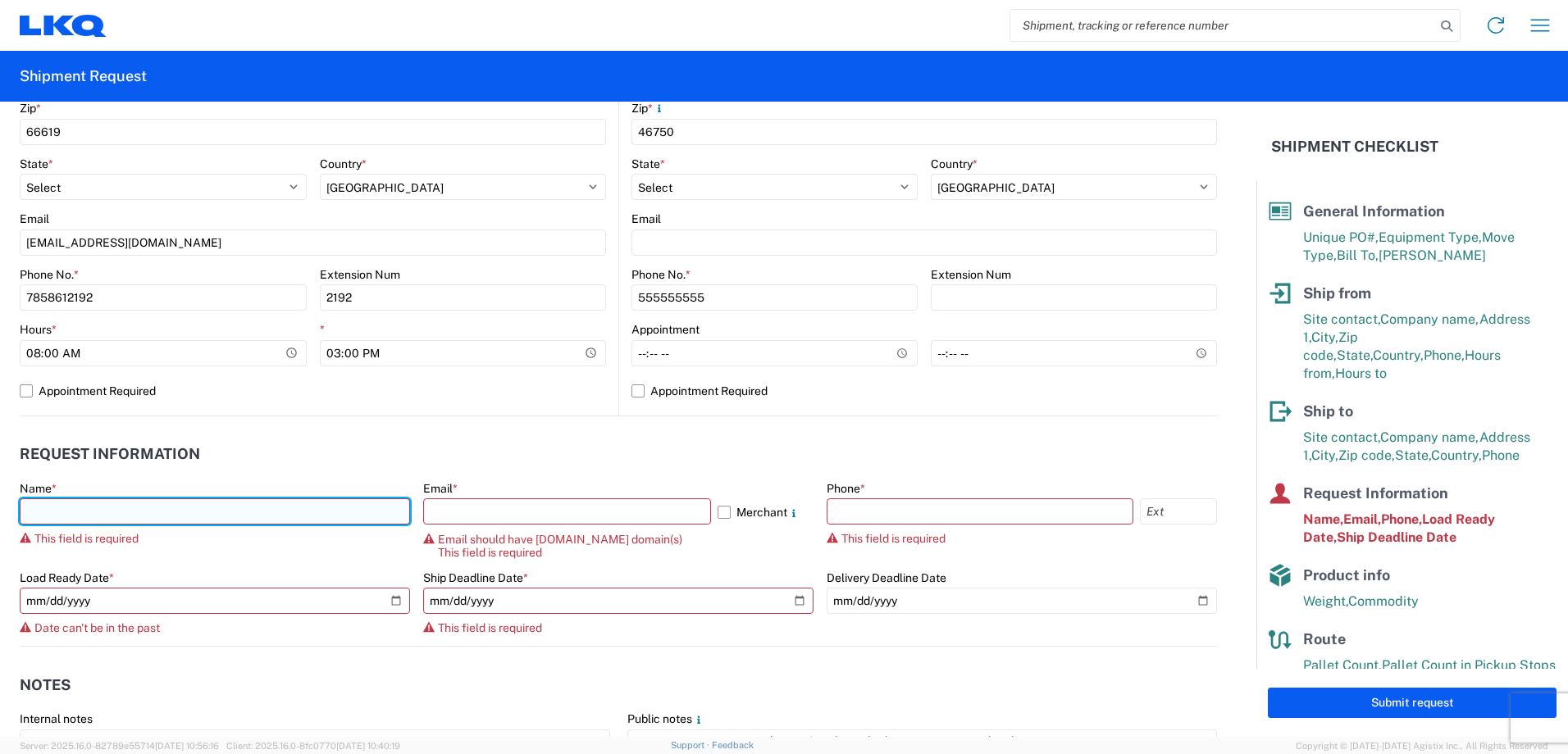
click at [146, 509] on input "text" at bounding box center [215, 511] width 390 height 27
click at [127, 509] on input "text" at bounding box center [215, 511] width 390 height 27
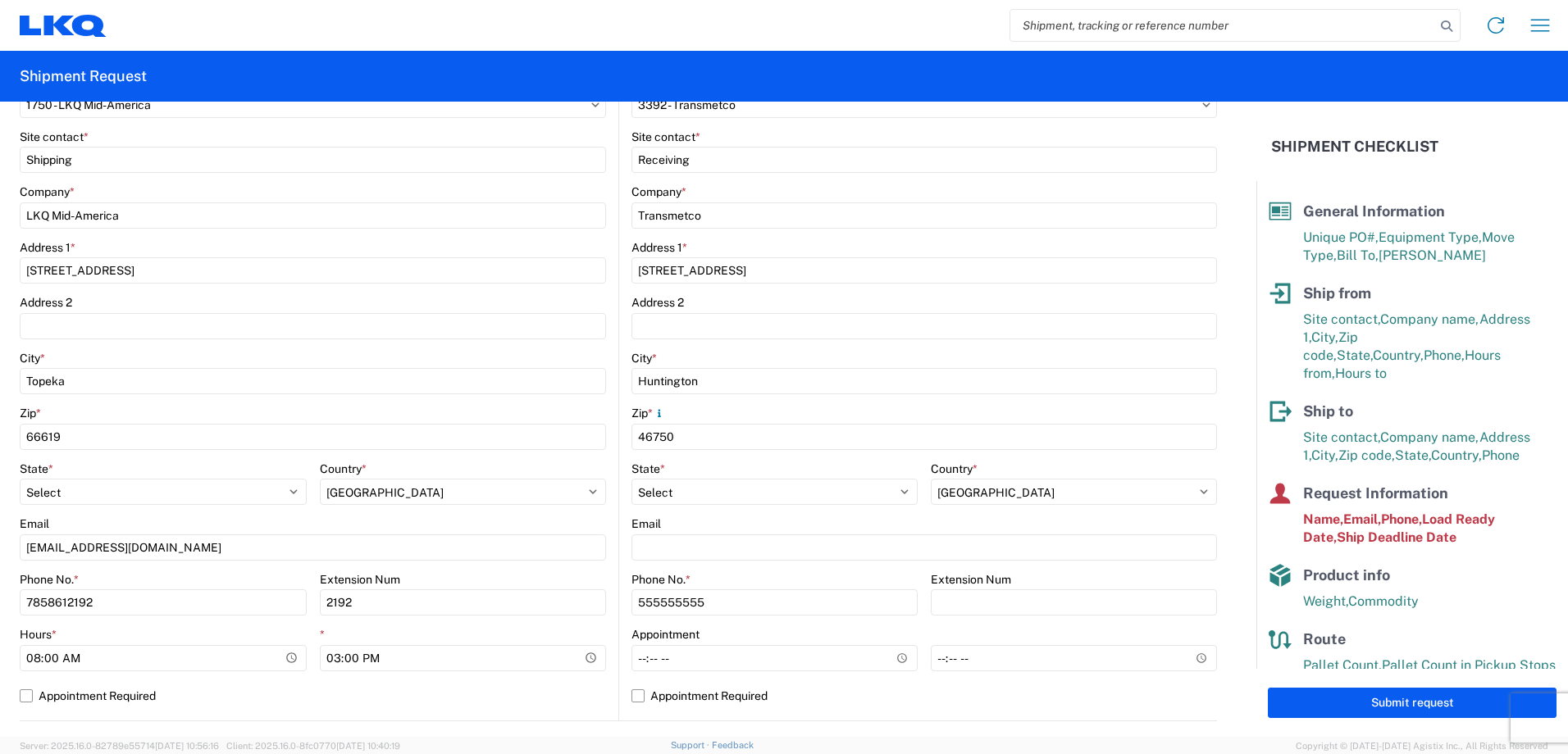
scroll to position [164, 0]
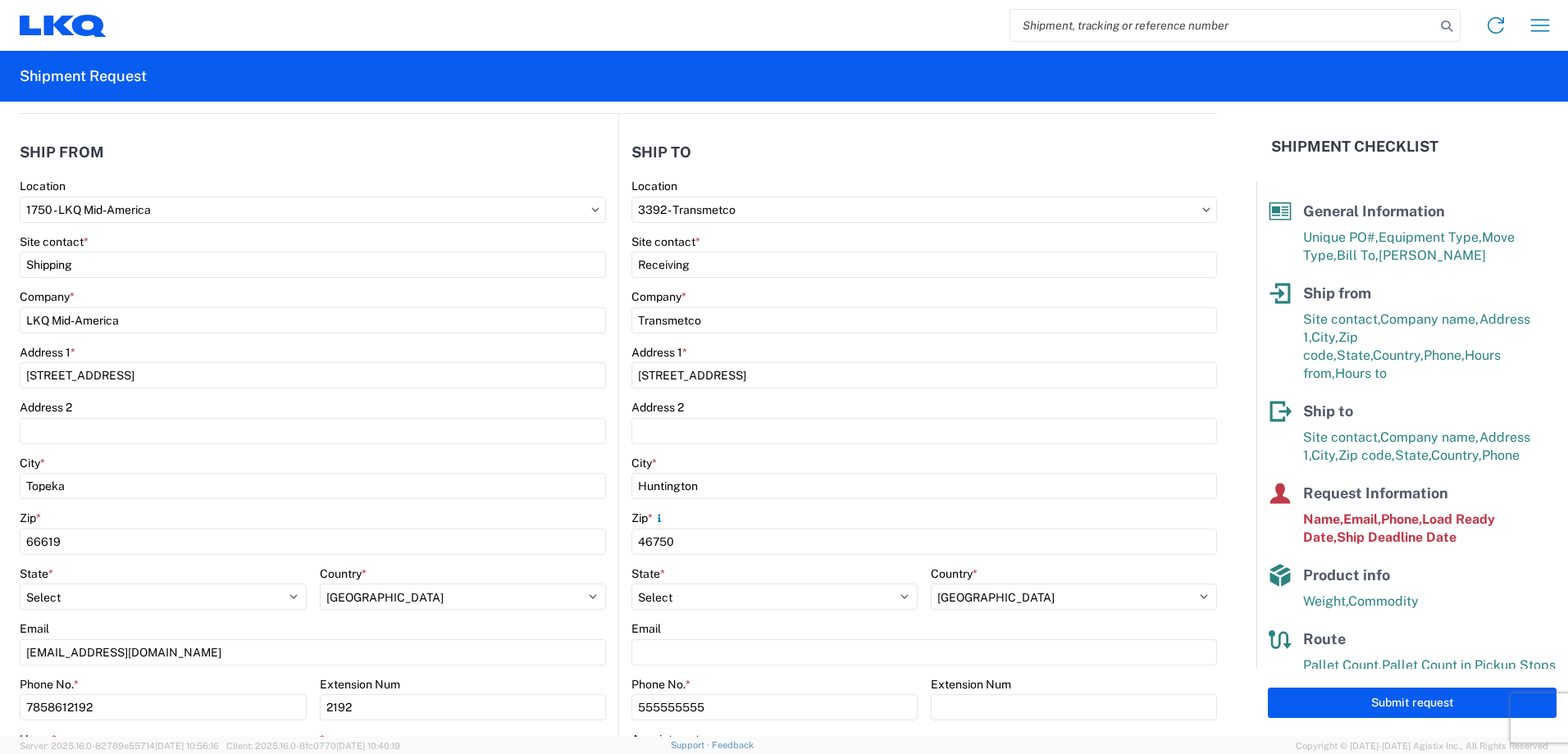
type input "KEITH A DEAN JR"
select select "IN"
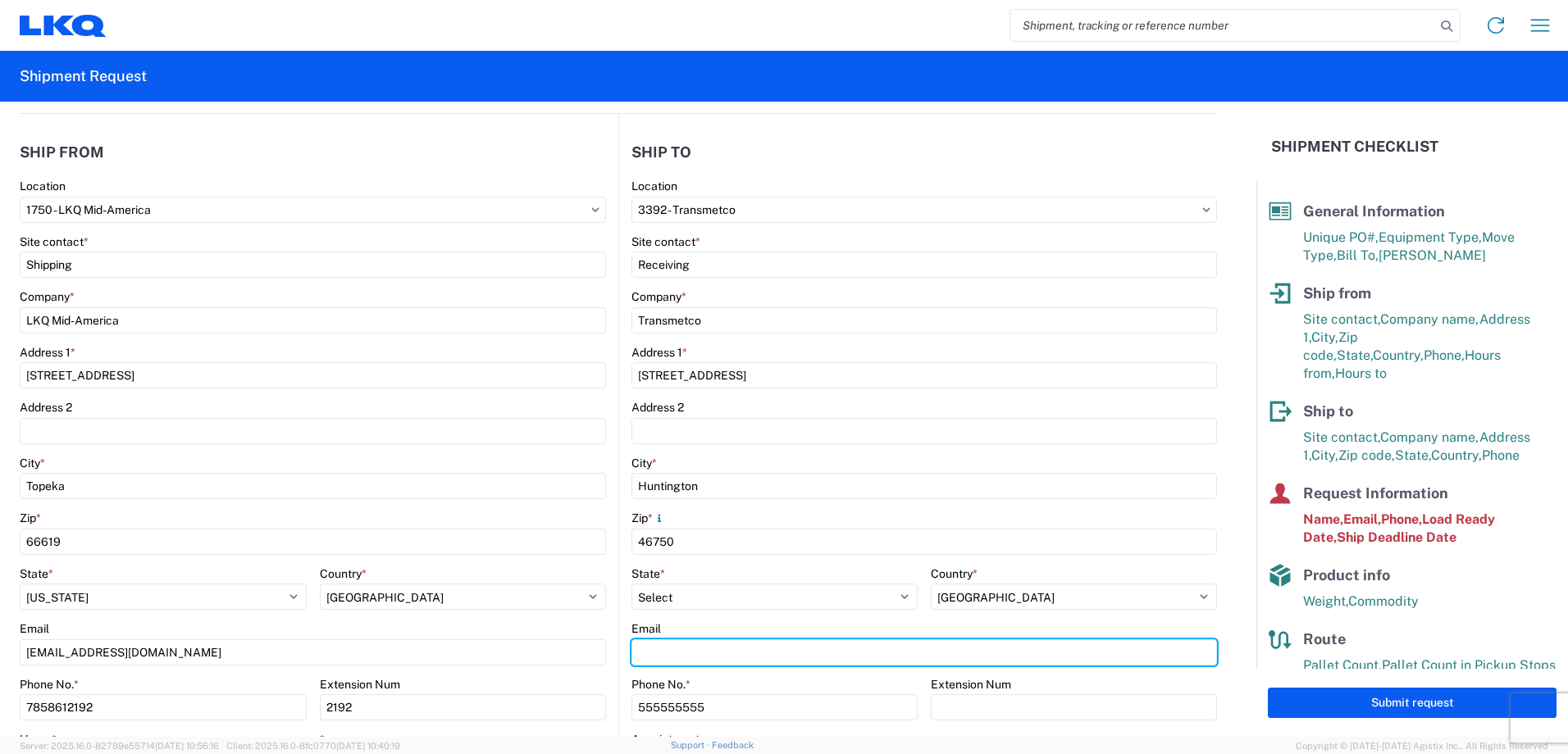
type input "kadean@lkqcorp.com"
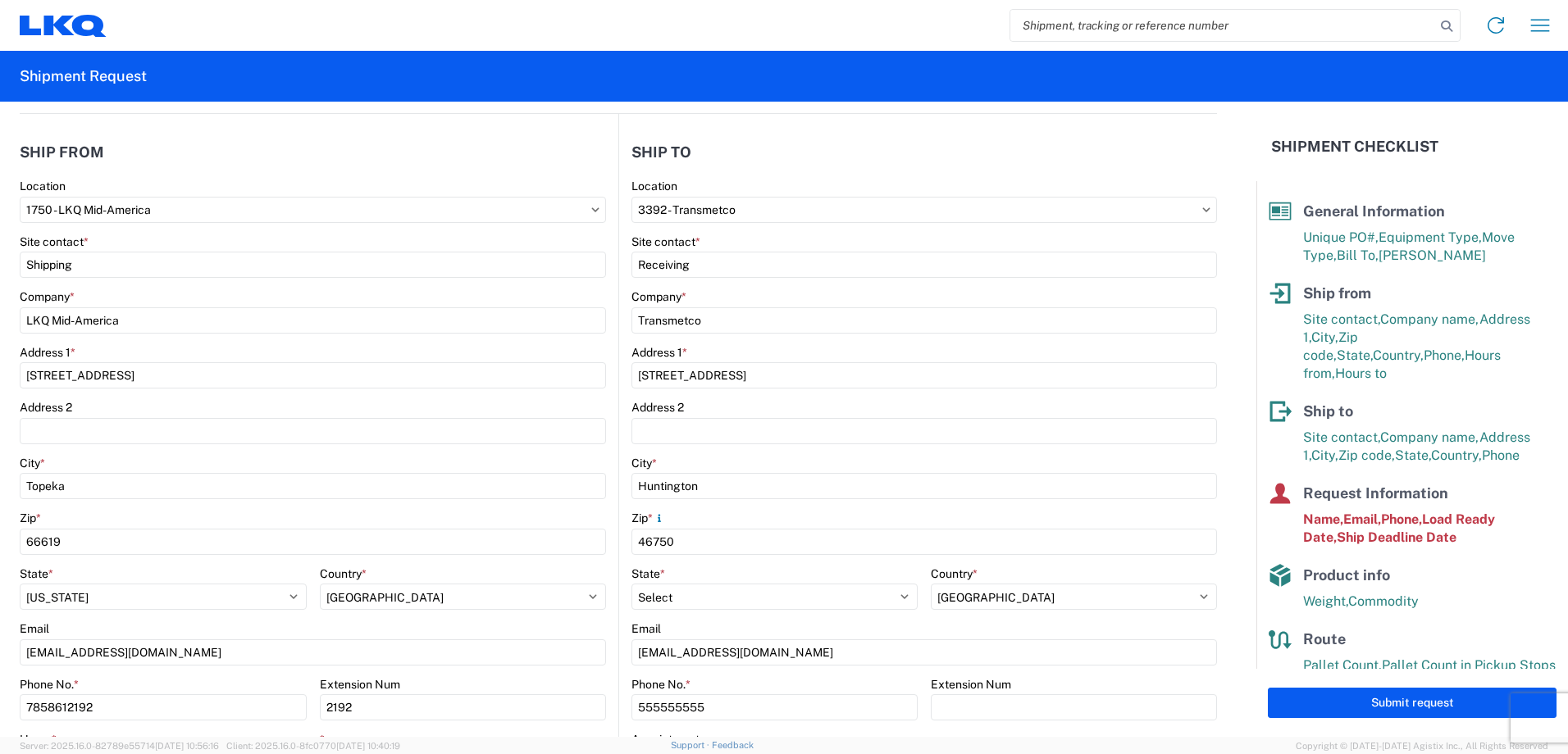
type input "kadean@lkqcorp.com"
type input "7858612192"
type input "Keith A Dean jr"
type input "2192"
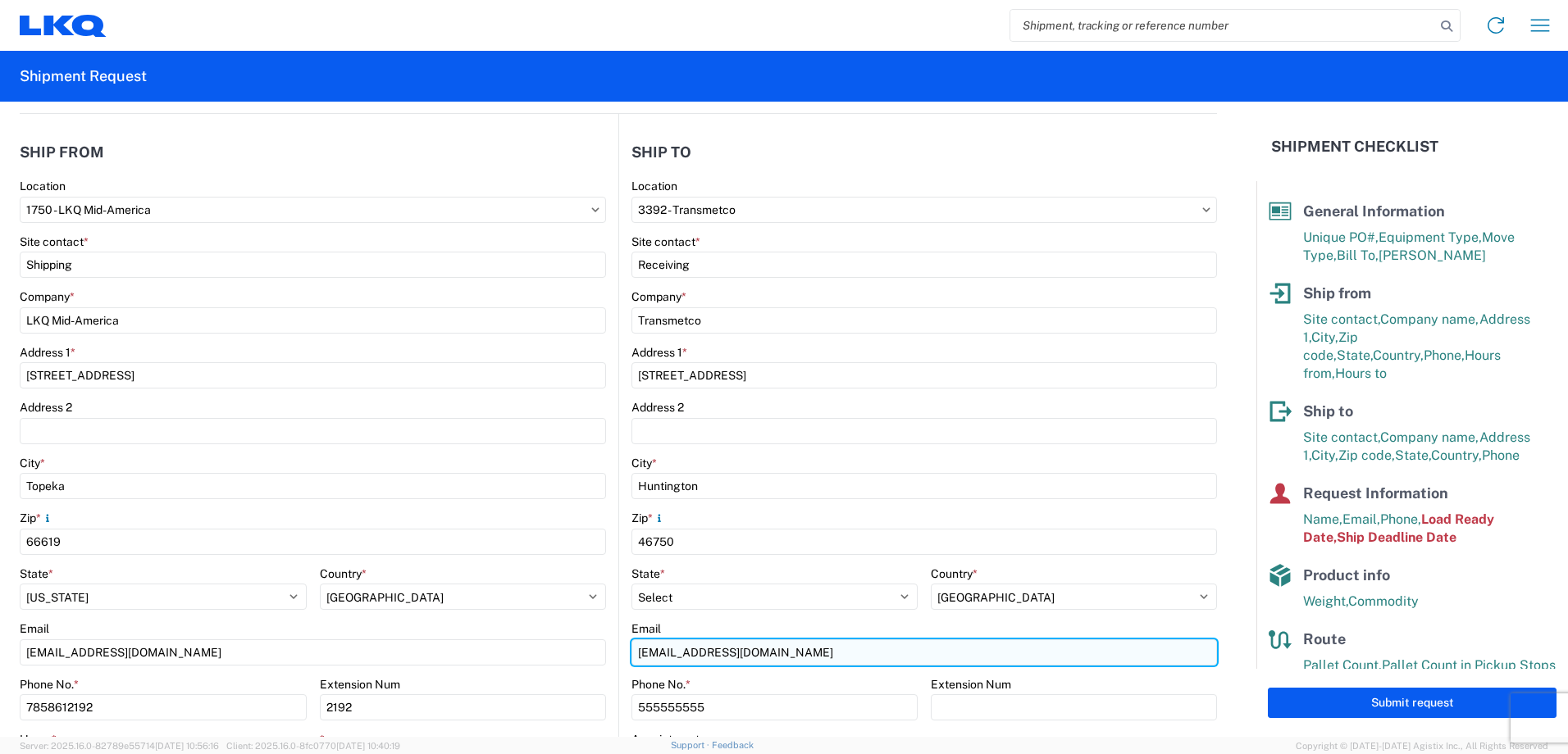
click at [606, 657] on input "kadean@lkqcorp.com" at bounding box center [312, 652] width 586 height 27
type input "k"
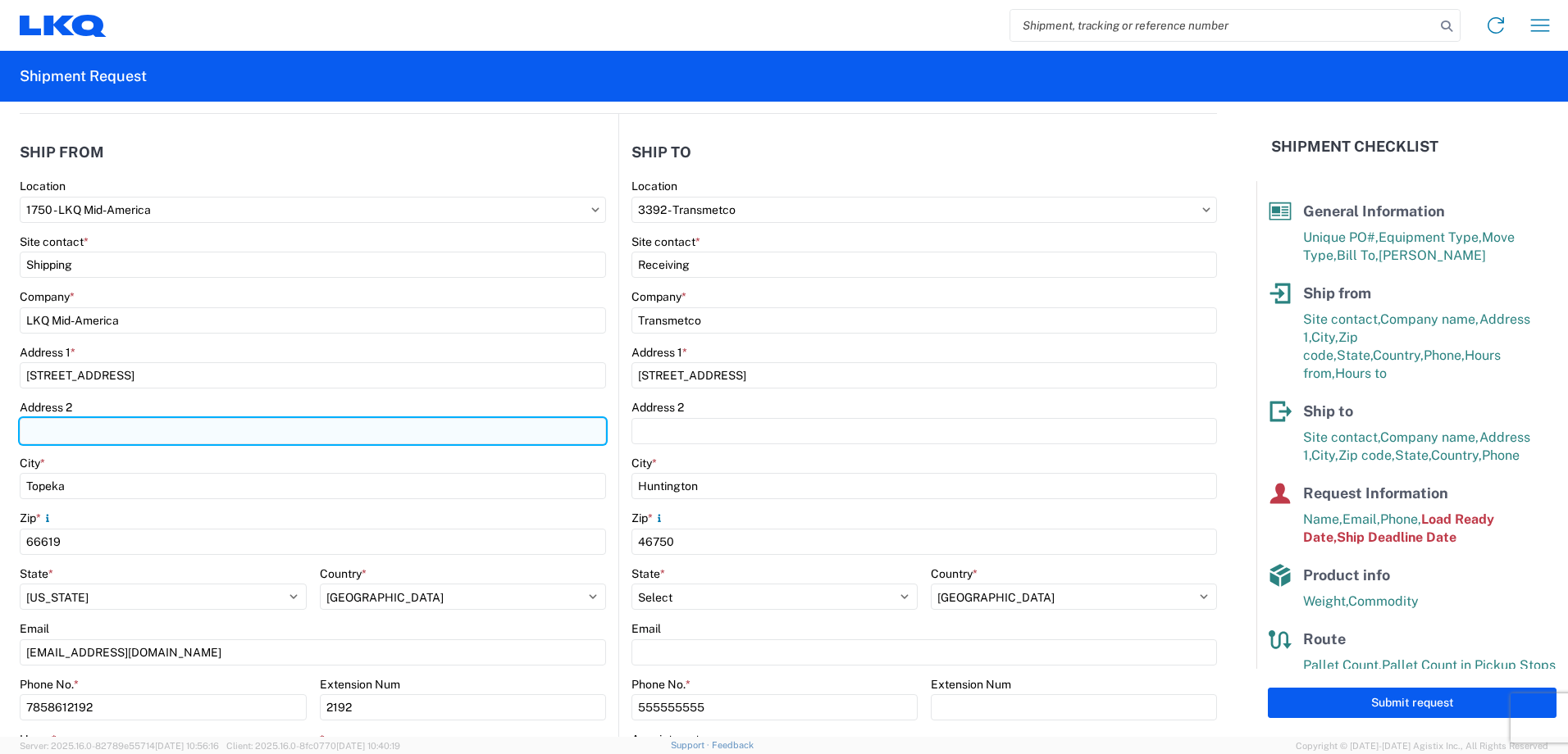
click at [491, 431] on input "Address 2" at bounding box center [312, 431] width 586 height 27
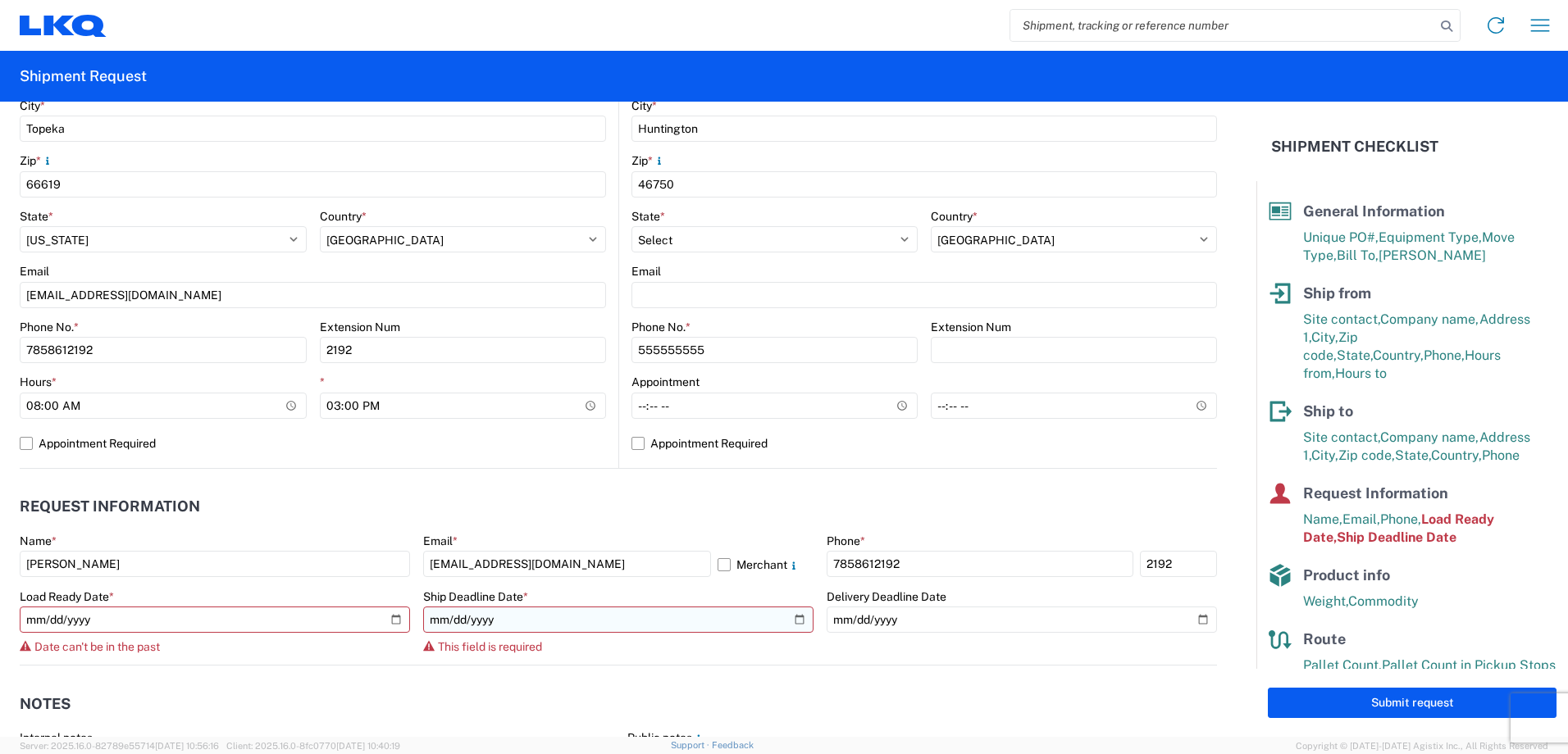
scroll to position [574, 0]
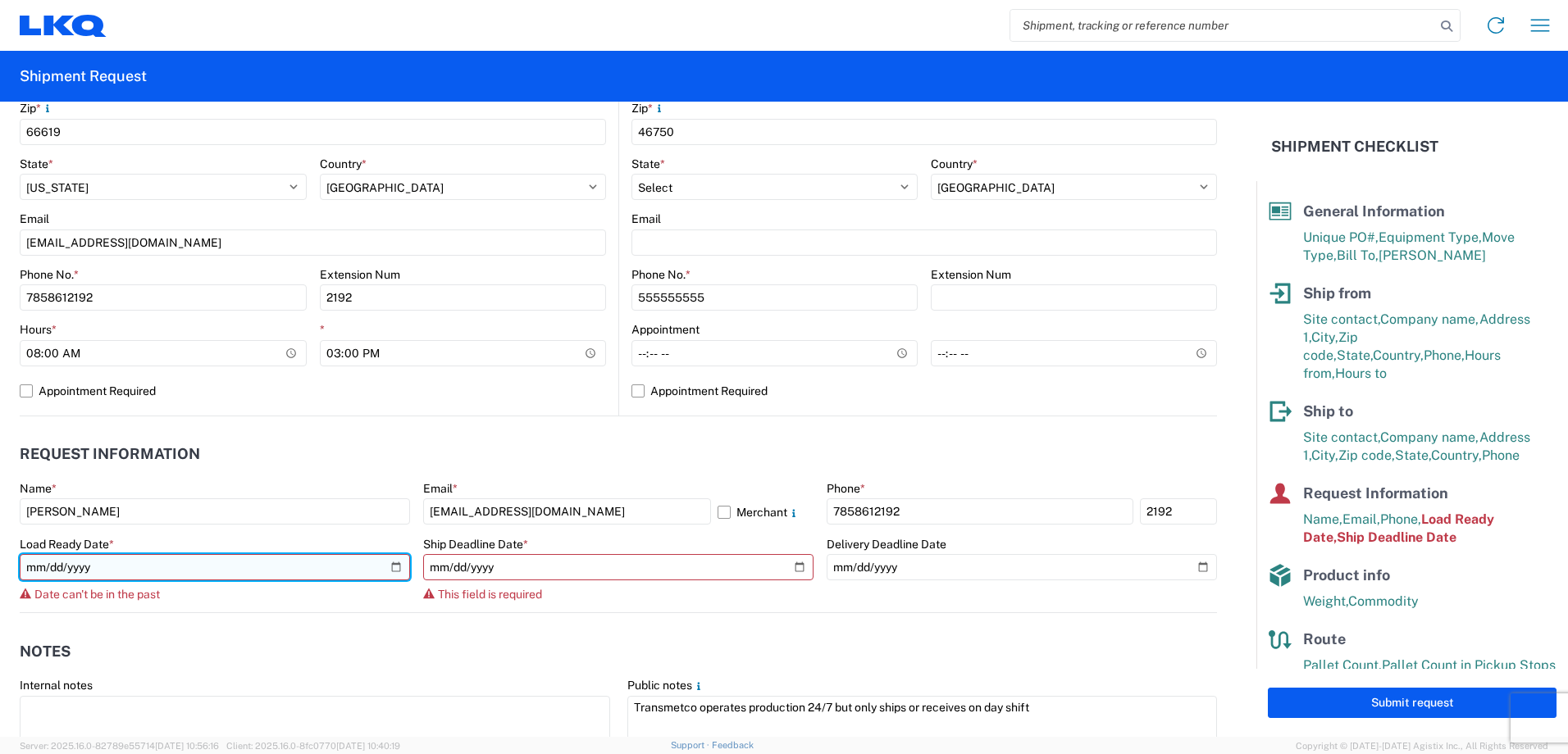
click at [32, 569] on input "2019-06-14" at bounding box center [215, 567] width 390 height 27
type input "2025-08-12"
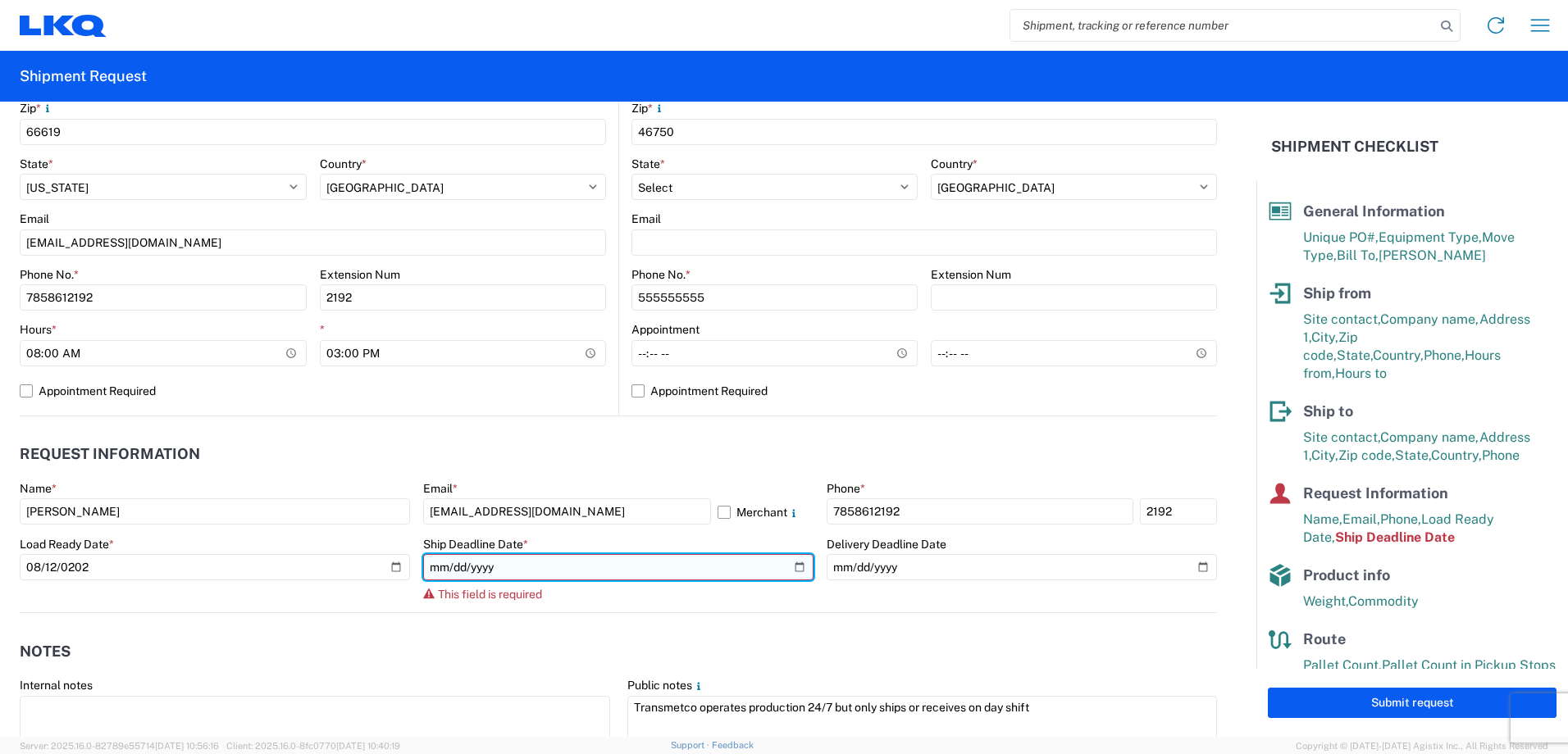
click at [429, 570] on input "date" at bounding box center [618, 567] width 390 height 27
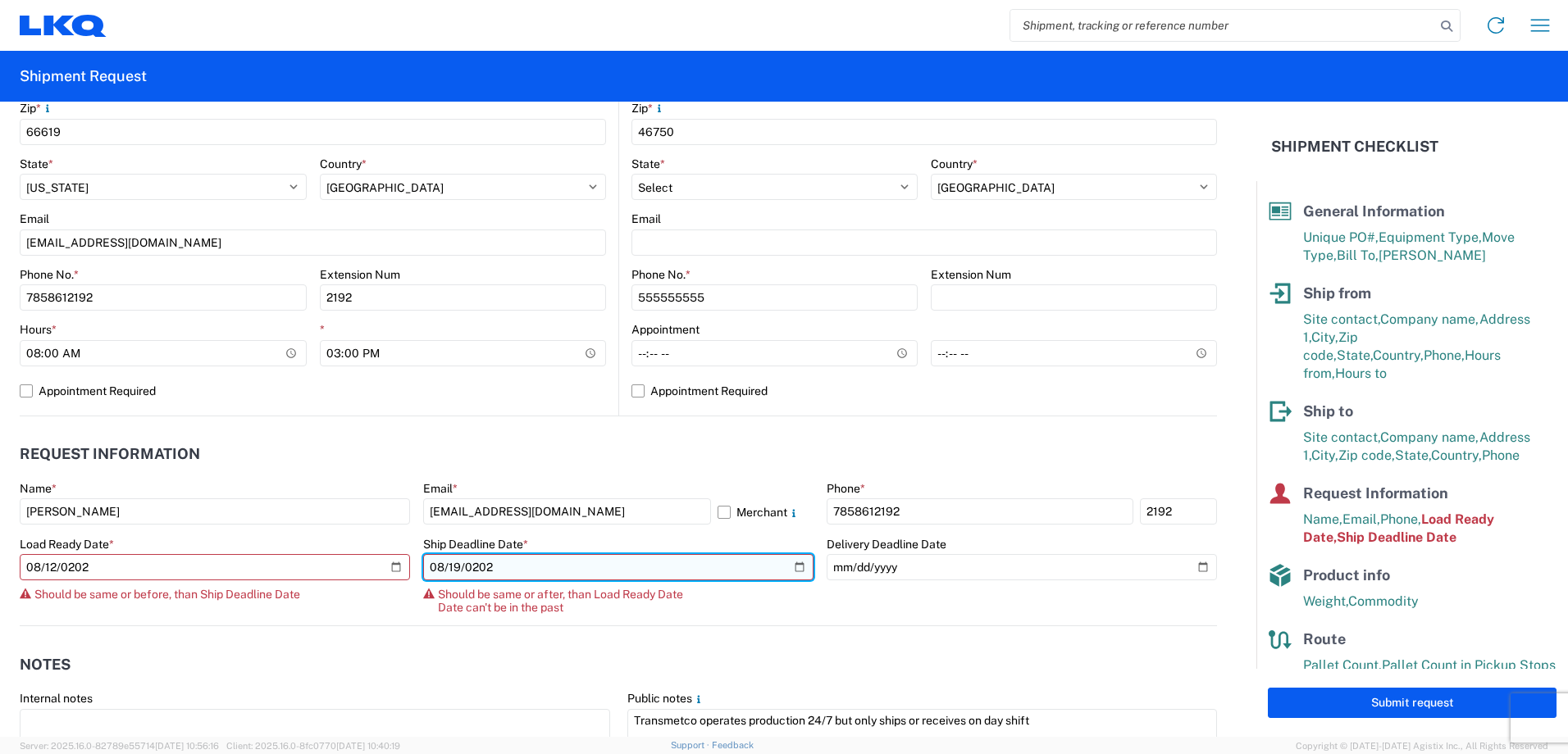
type input "2025-08-19"
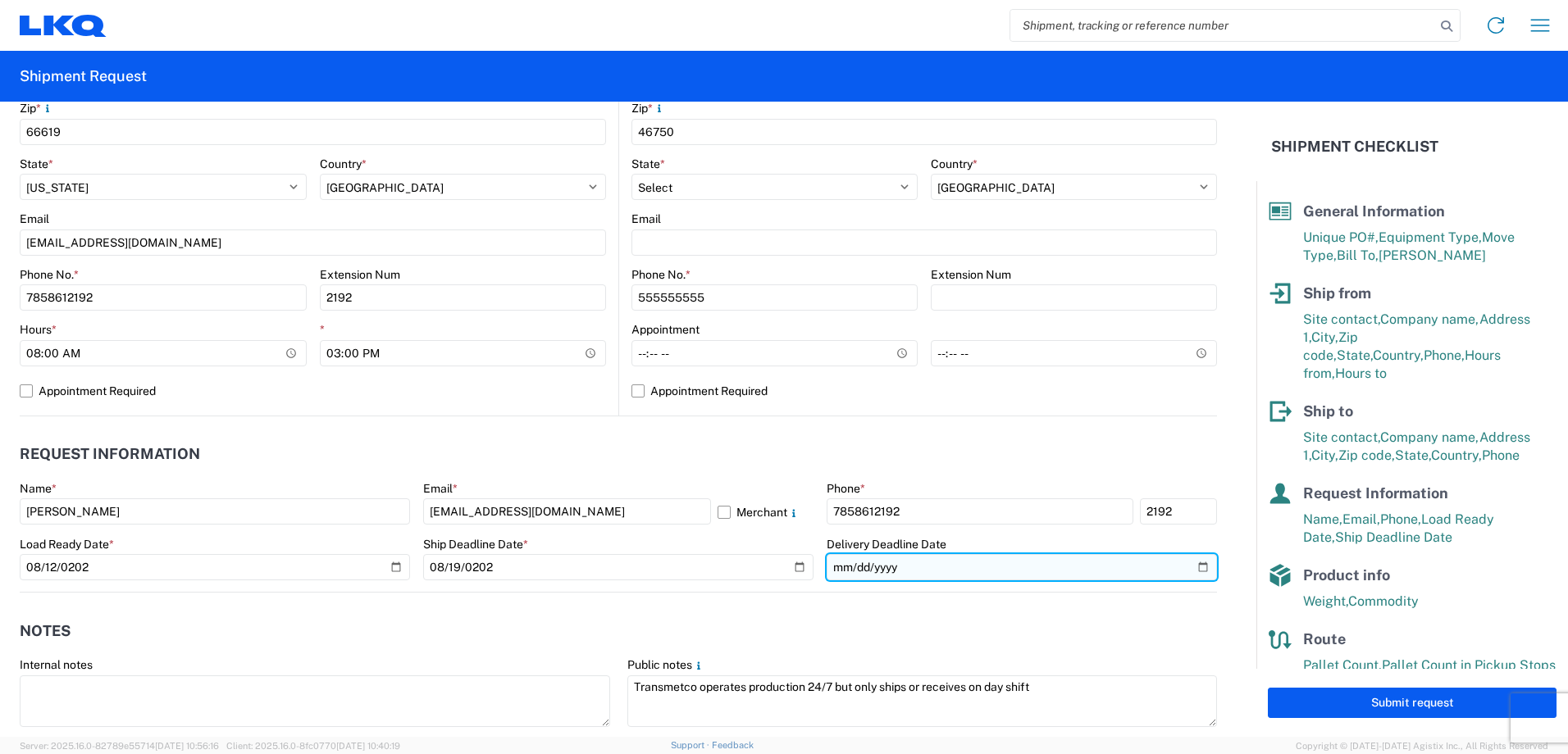
click at [838, 560] on input "date" at bounding box center [1021, 567] width 390 height 27
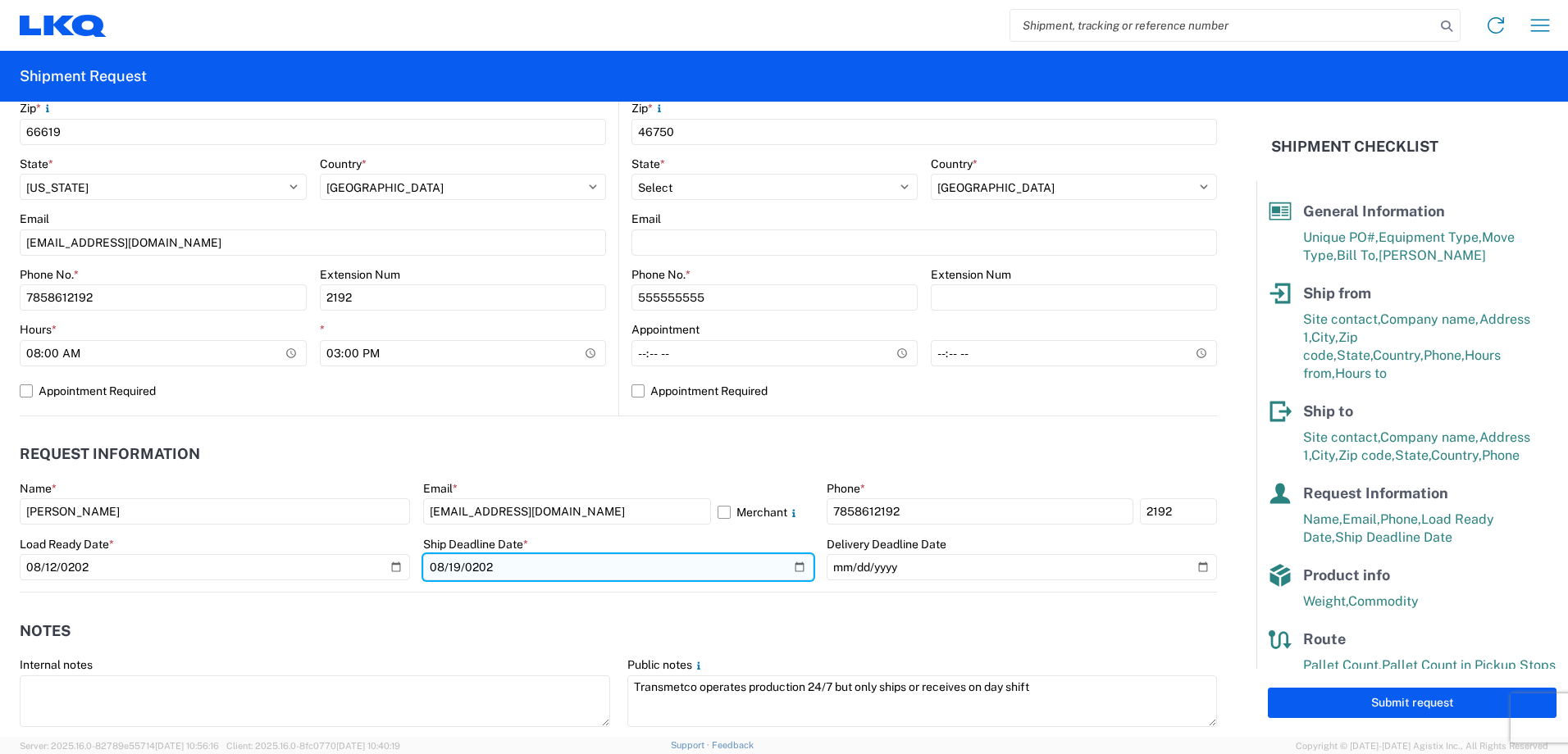
click at [430, 574] on input "2025-08-19" at bounding box center [618, 567] width 390 height 27
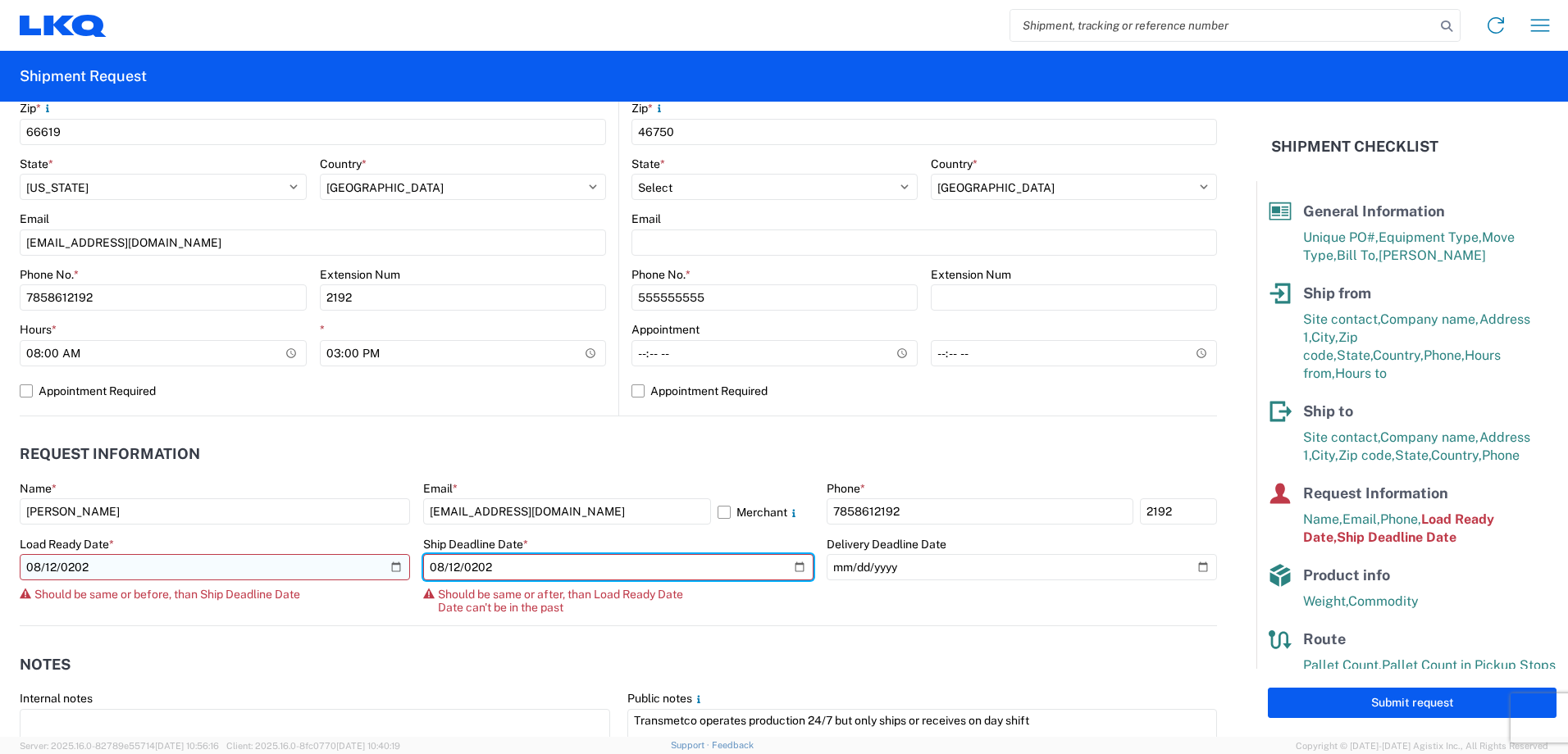
type input "2025-08-12"
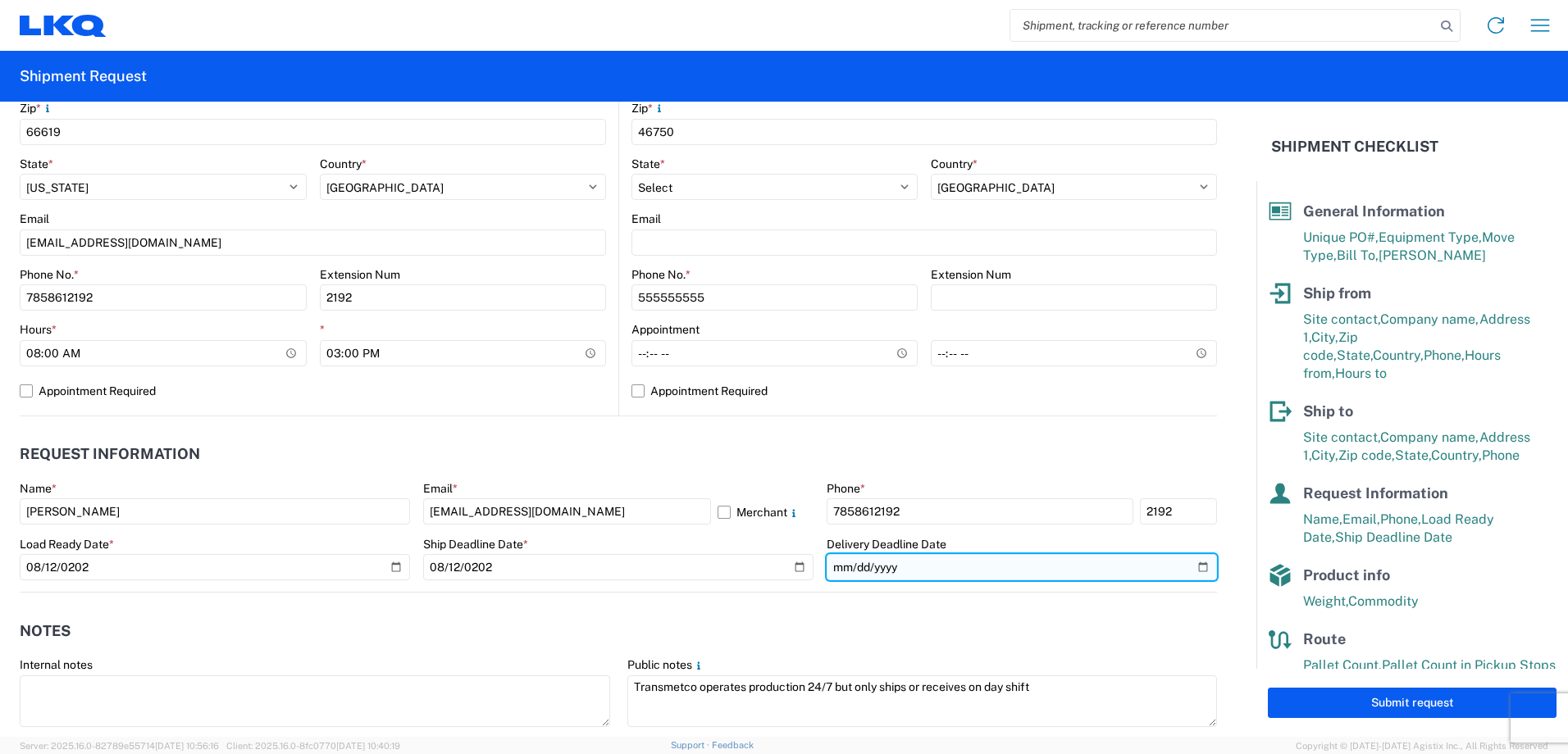
click at [837, 568] on input "date" at bounding box center [1021, 567] width 390 height 27
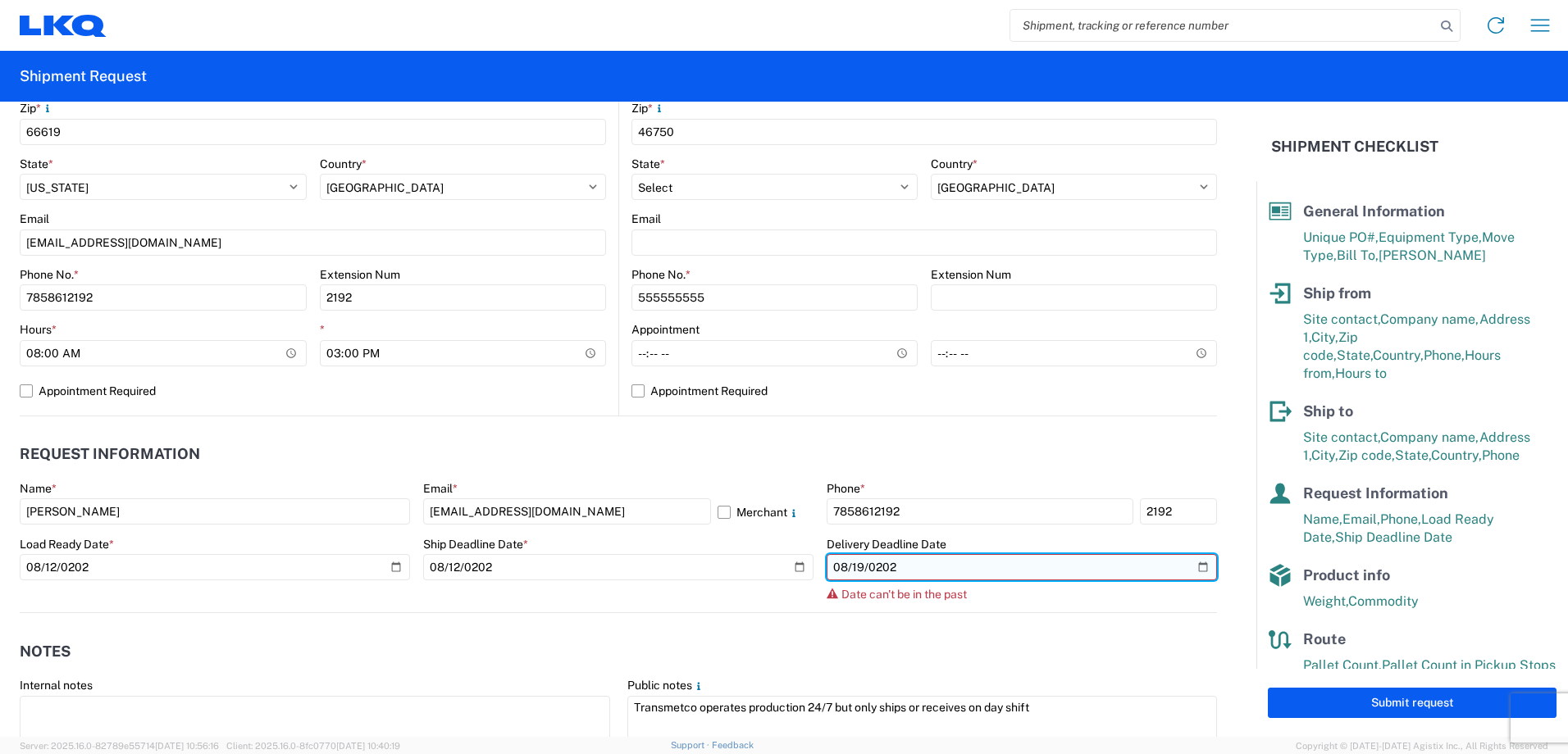
type input "2025-08-19"
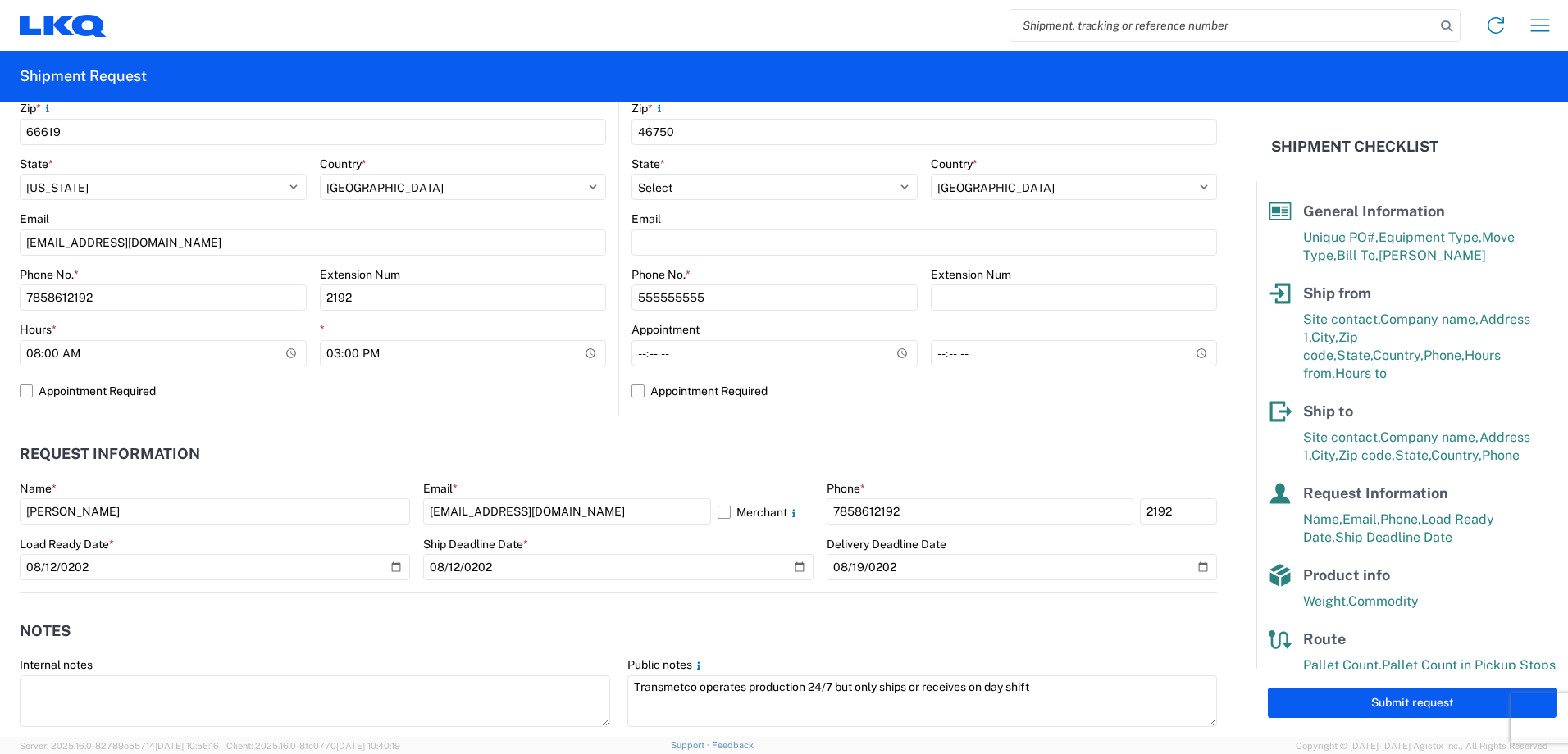
click at [438, 627] on header "Notes" at bounding box center [618, 630] width 1197 height 37
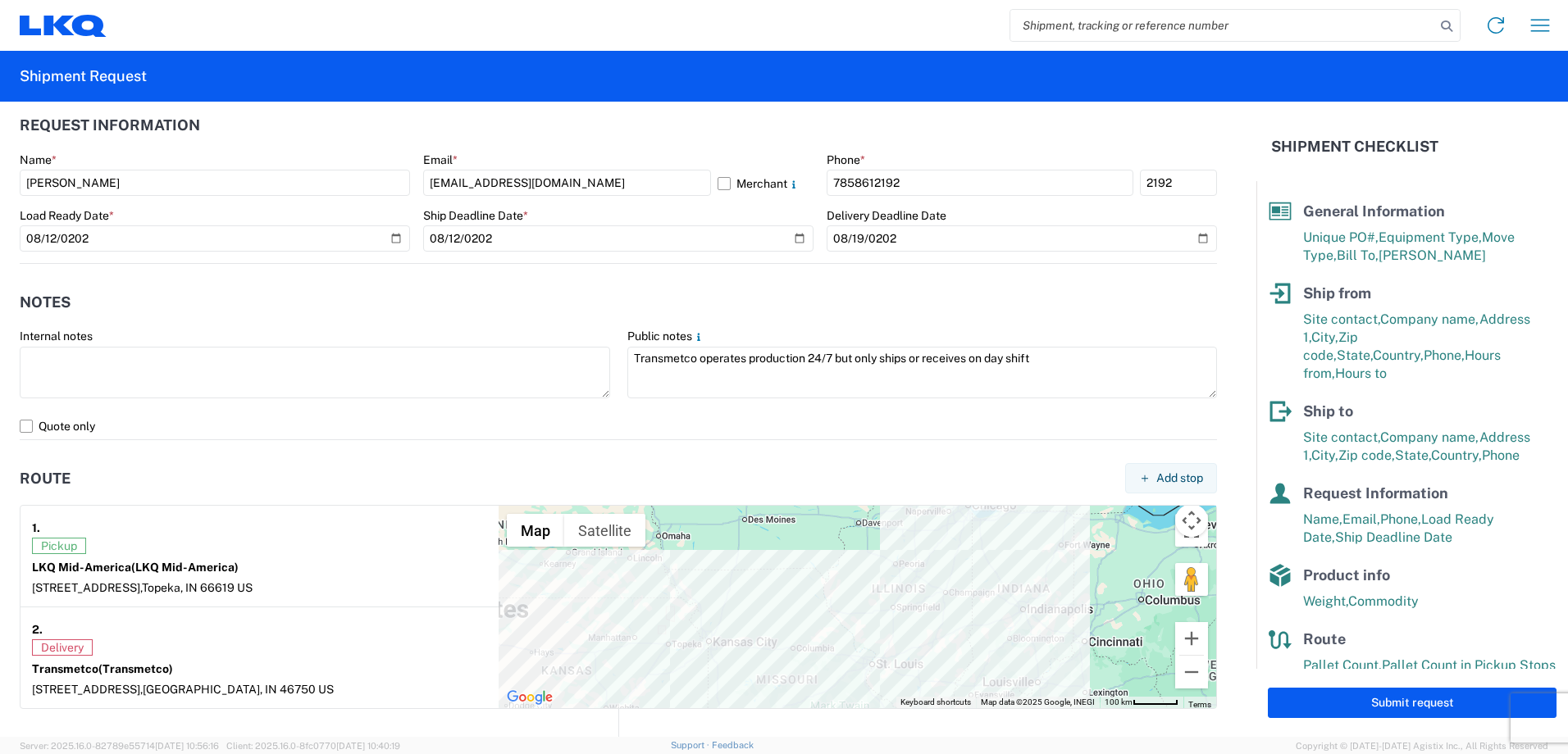
scroll to position [901, 0]
click at [328, 468] on header "Route Add stop" at bounding box center [618, 479] width 1197 height 37
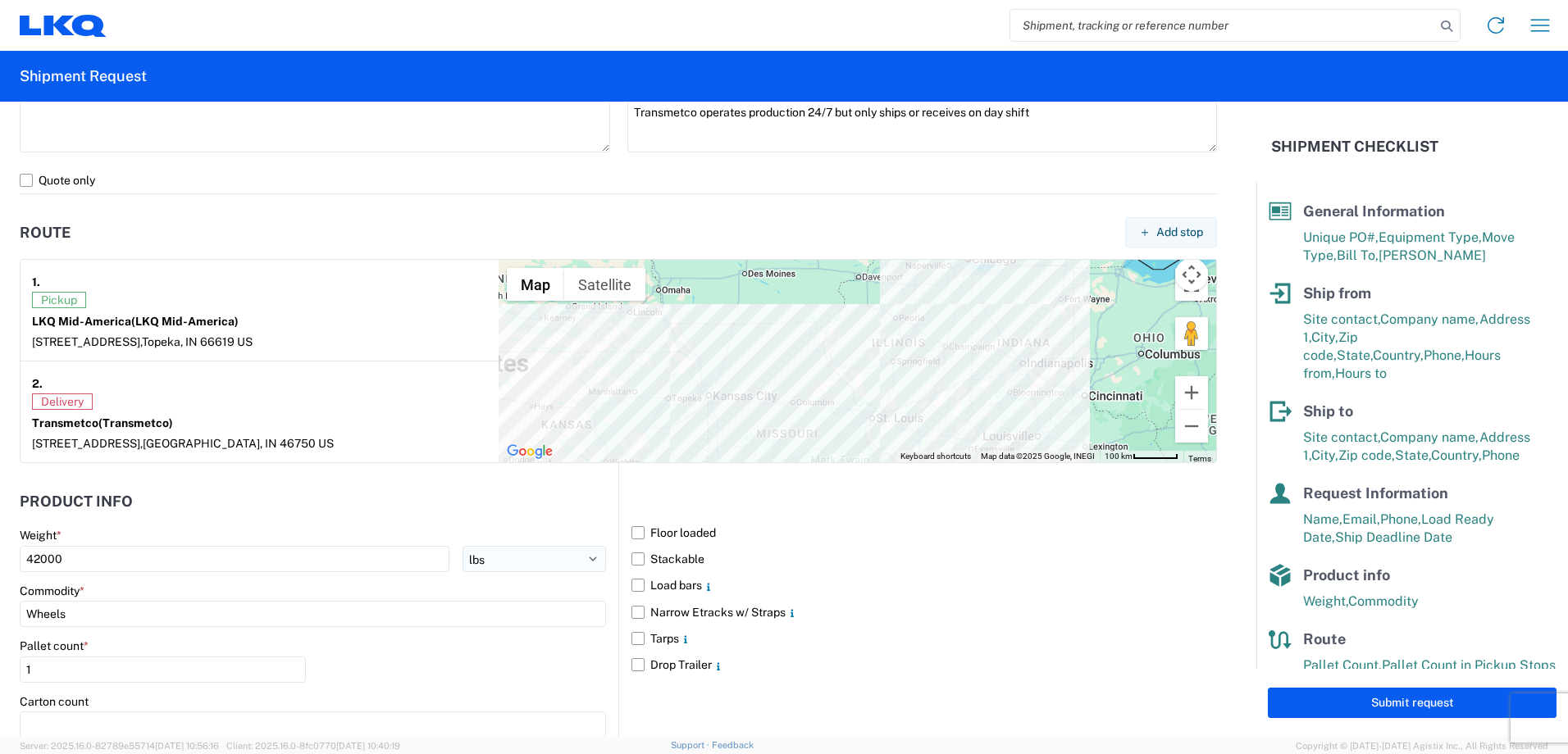
scroll to position [839, 0]
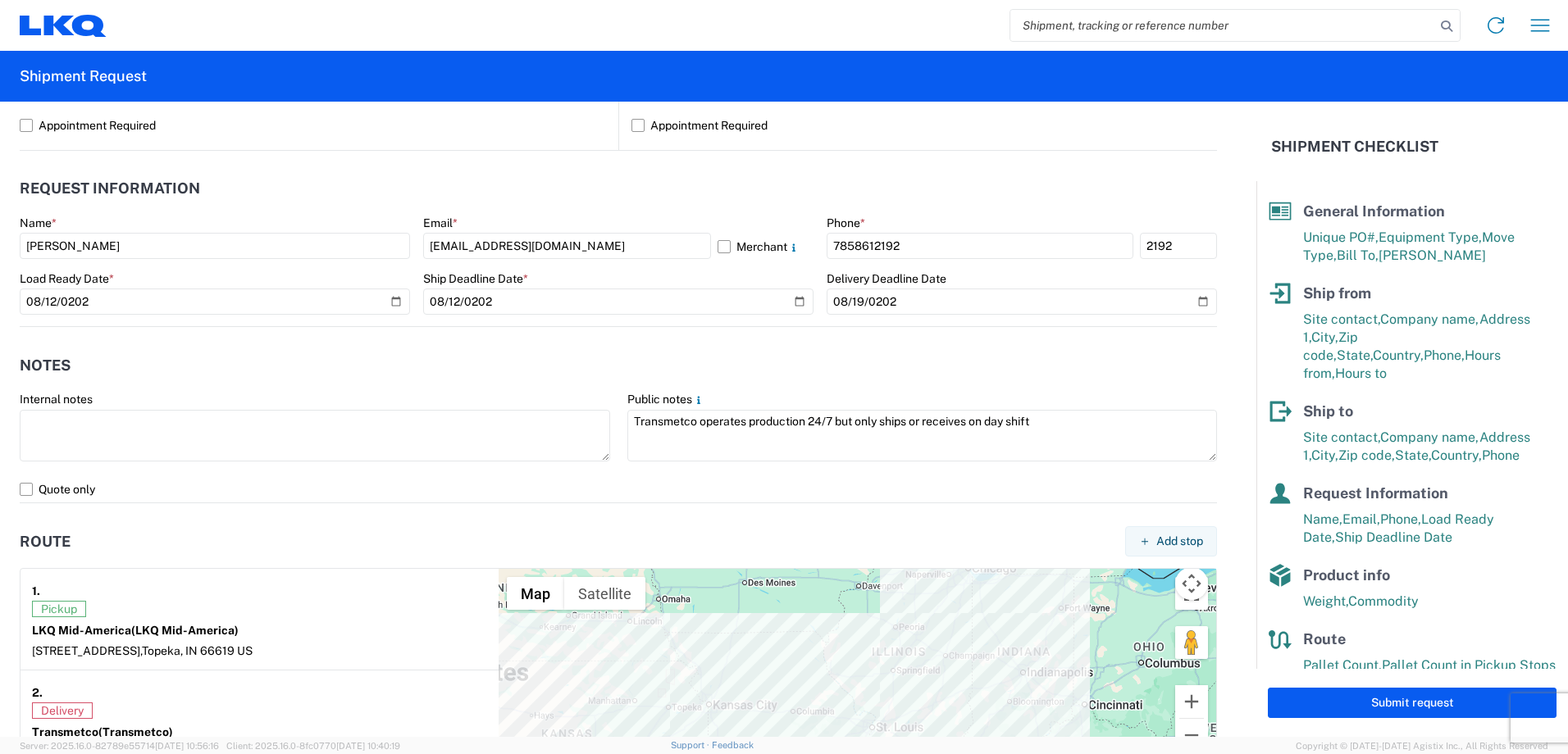
click at [390, 365] on header "Notes" at bounding box center [618, 364] width 1197 height 37
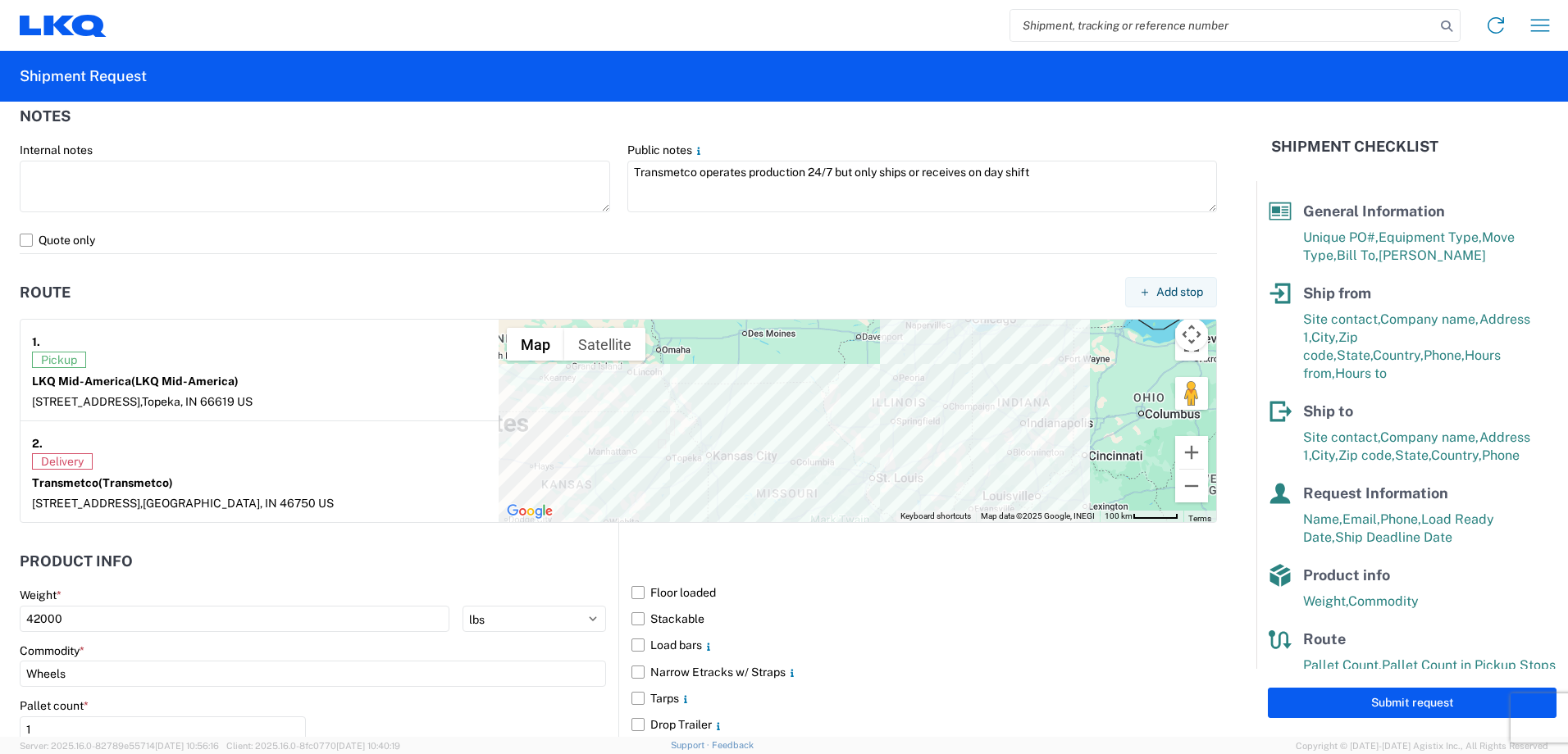
scroll to position [1167, 0]
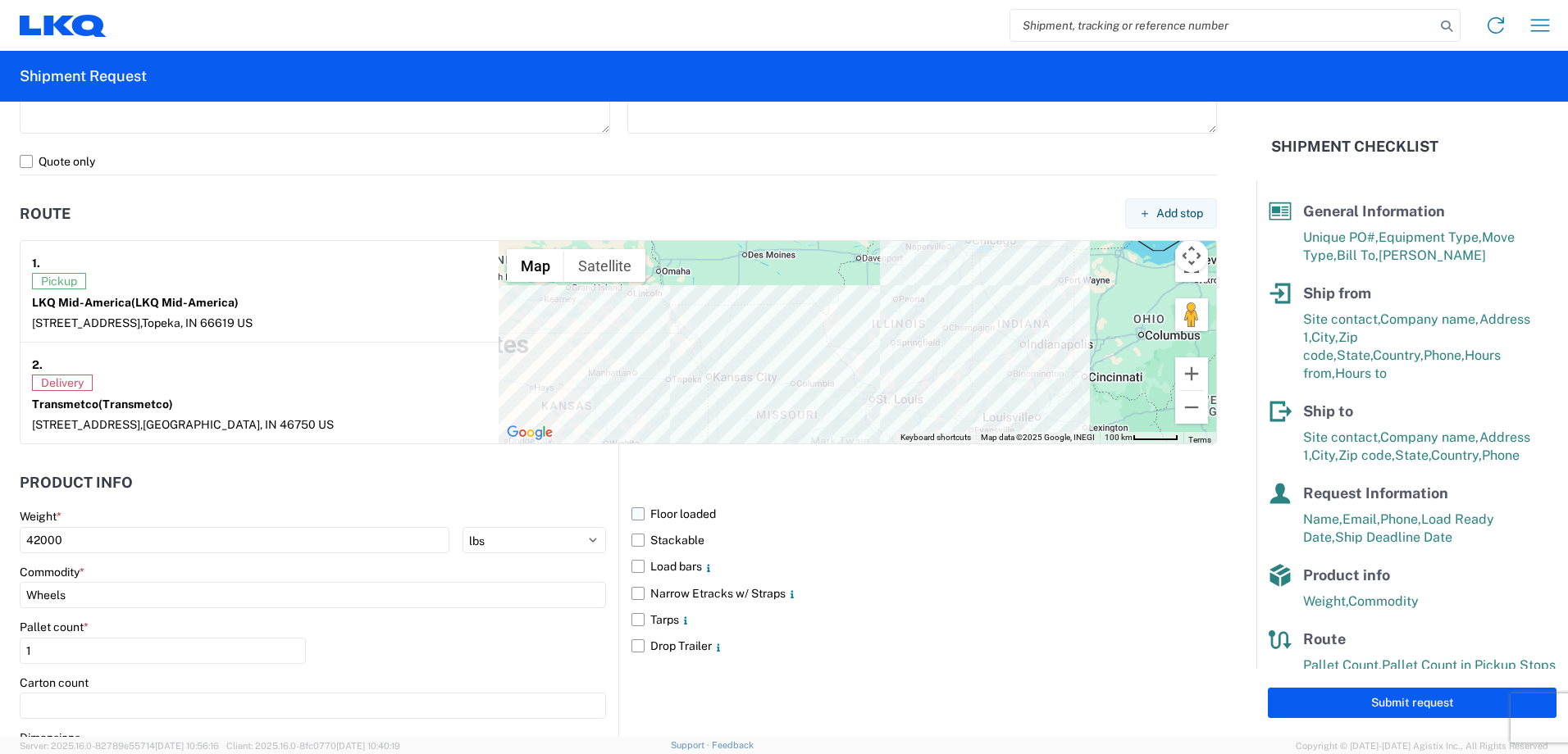
click at [631, 513] on label "Floor loaded" at bounding box center [924, 514] width 585 height 27
click at [0, 0] on input "Floor loaded" at bounding box center [0, 0] width 0 height 0
click at [90, 592] on input "Wheels" at bounding box center [312, 595] width 586 height 27
click at [95, 637] on input at bounding box center [167, 634] width 267 height 27
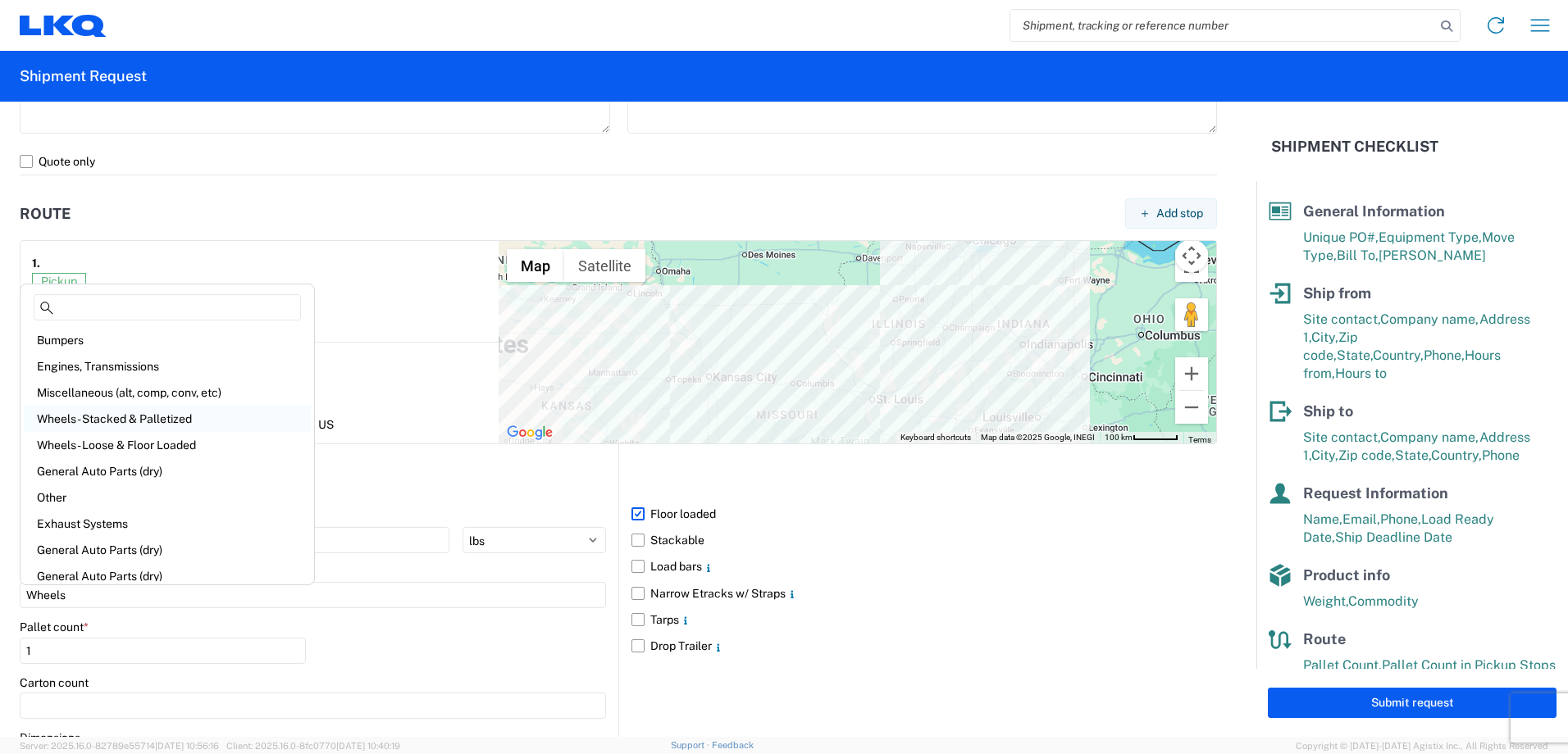
click at [222, 414] on div "Wheels - Stacked & Palletized" at bounding box center [167, 418] width 287 height 27
type input "Wheels - Stacked & Palletized"
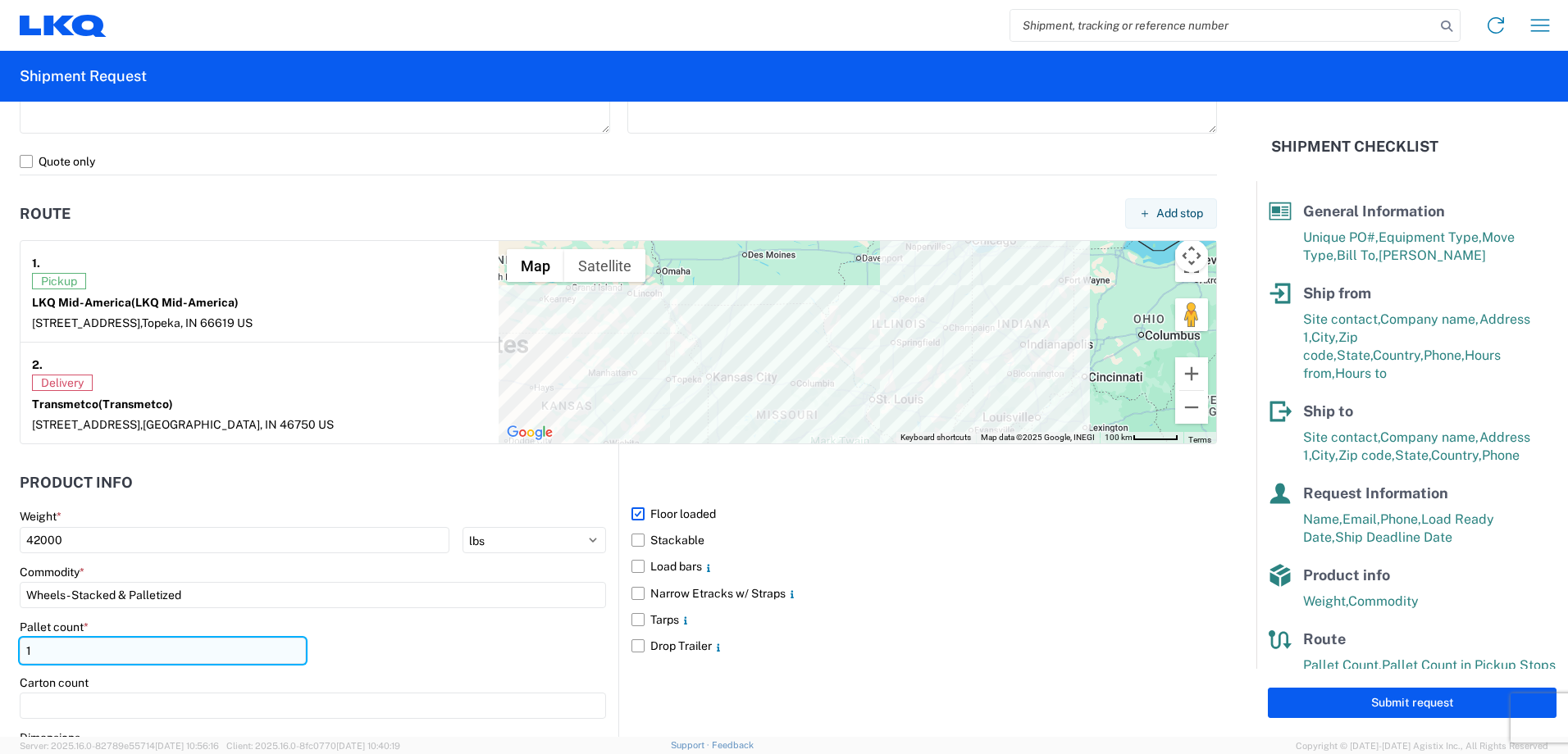
click at [50, 656] on input "1" at bounding box center [163, 651] width 287 height 27
type input "44"
click at [426, 657] on div "Pallet count * 44" at bounding box center [312, 647] width 586 height 56
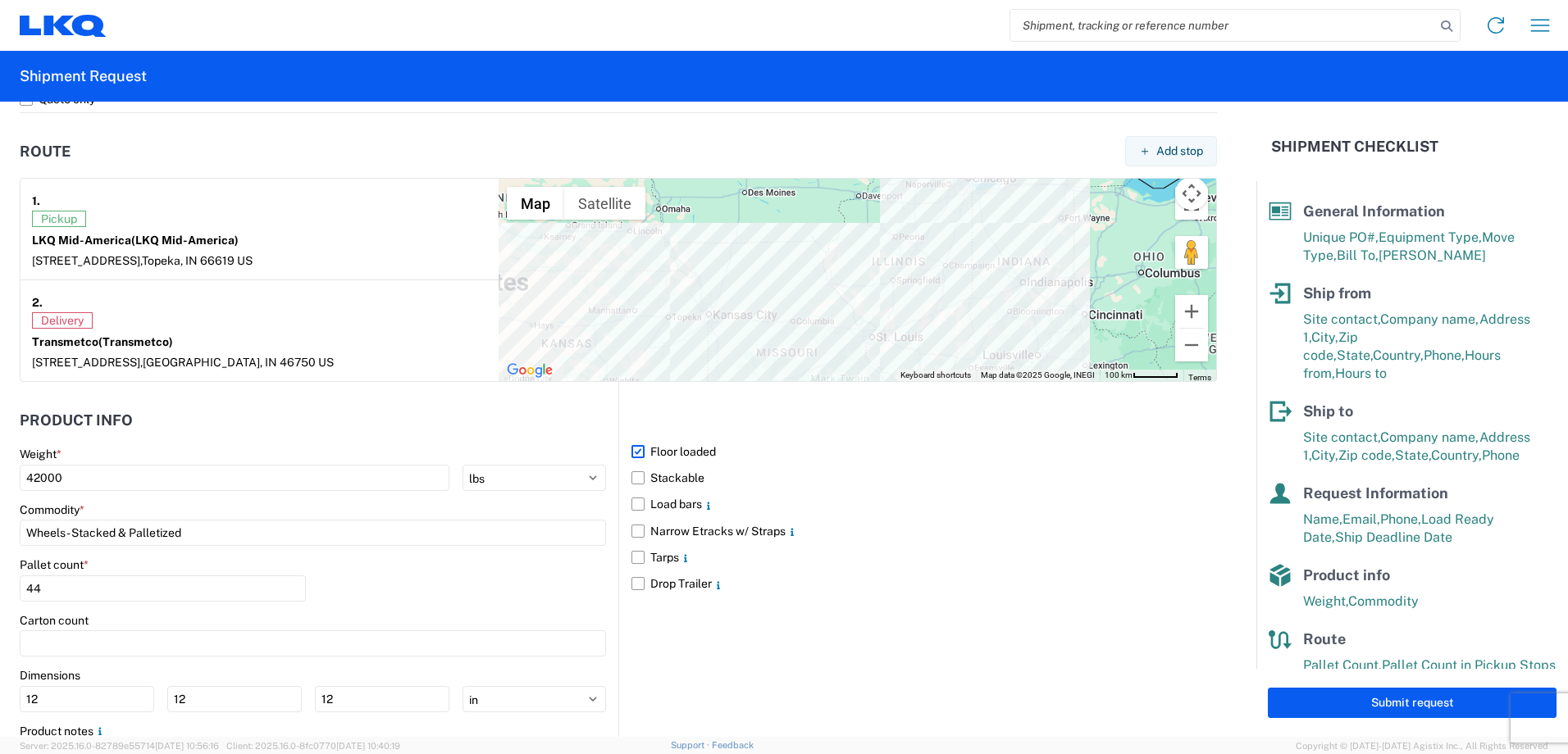
scroll to position [1331, 0]
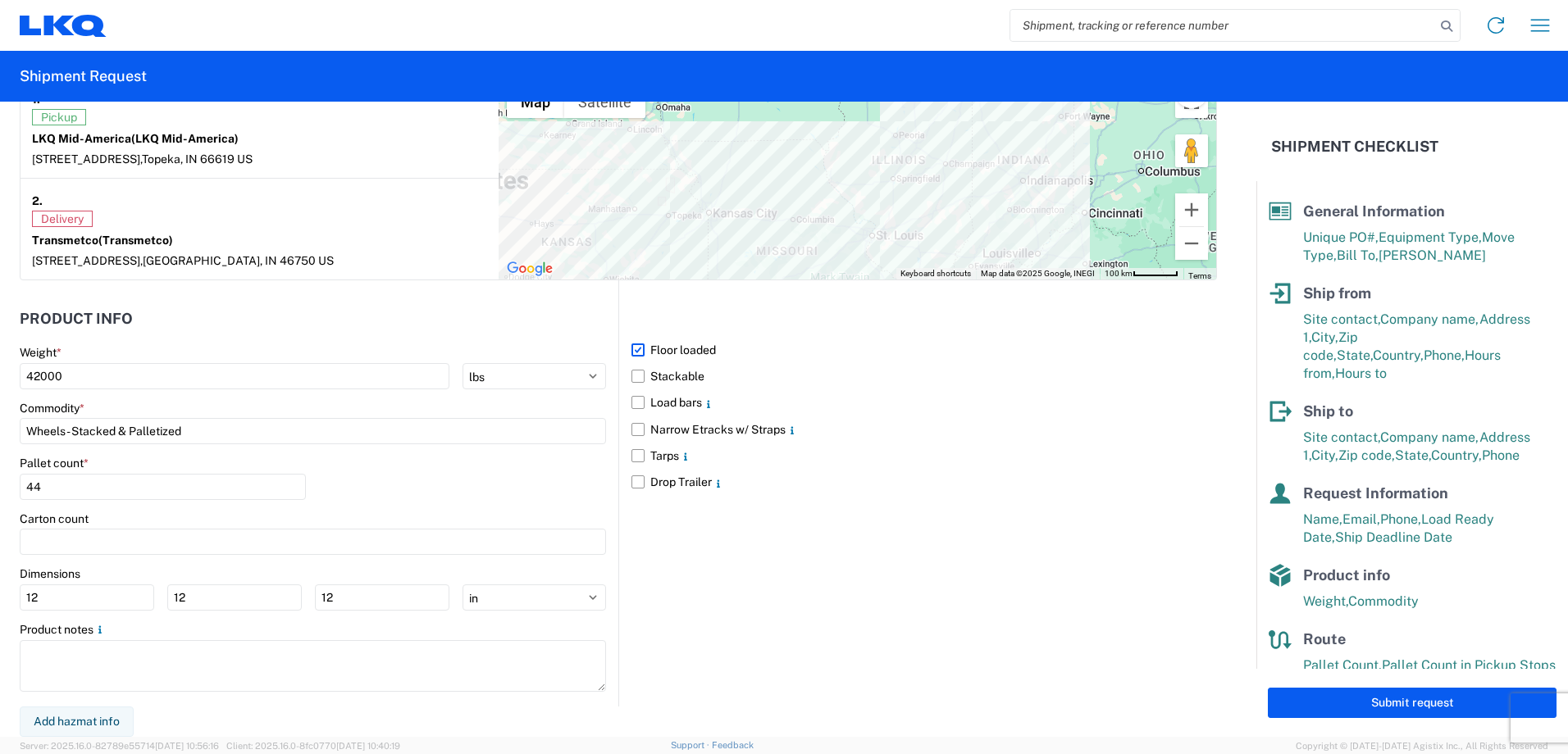
click at [367, 289] on div "Product Info Weight * 42000 kgs lbs Commodity * Wheels - Stacked & Palletized P…" at bounding box center [319, 492] width 599 height 425
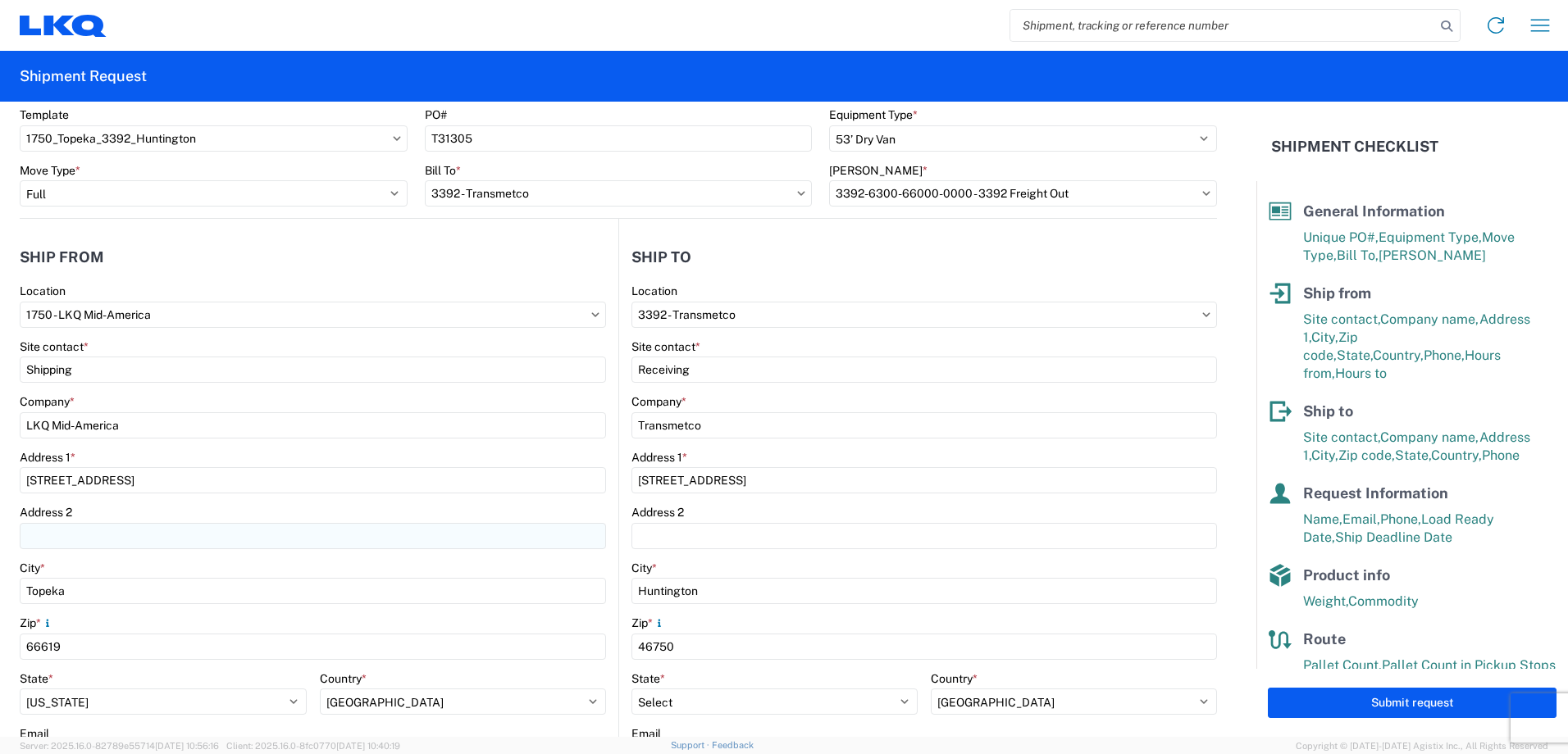
scroll to position [20, 0]
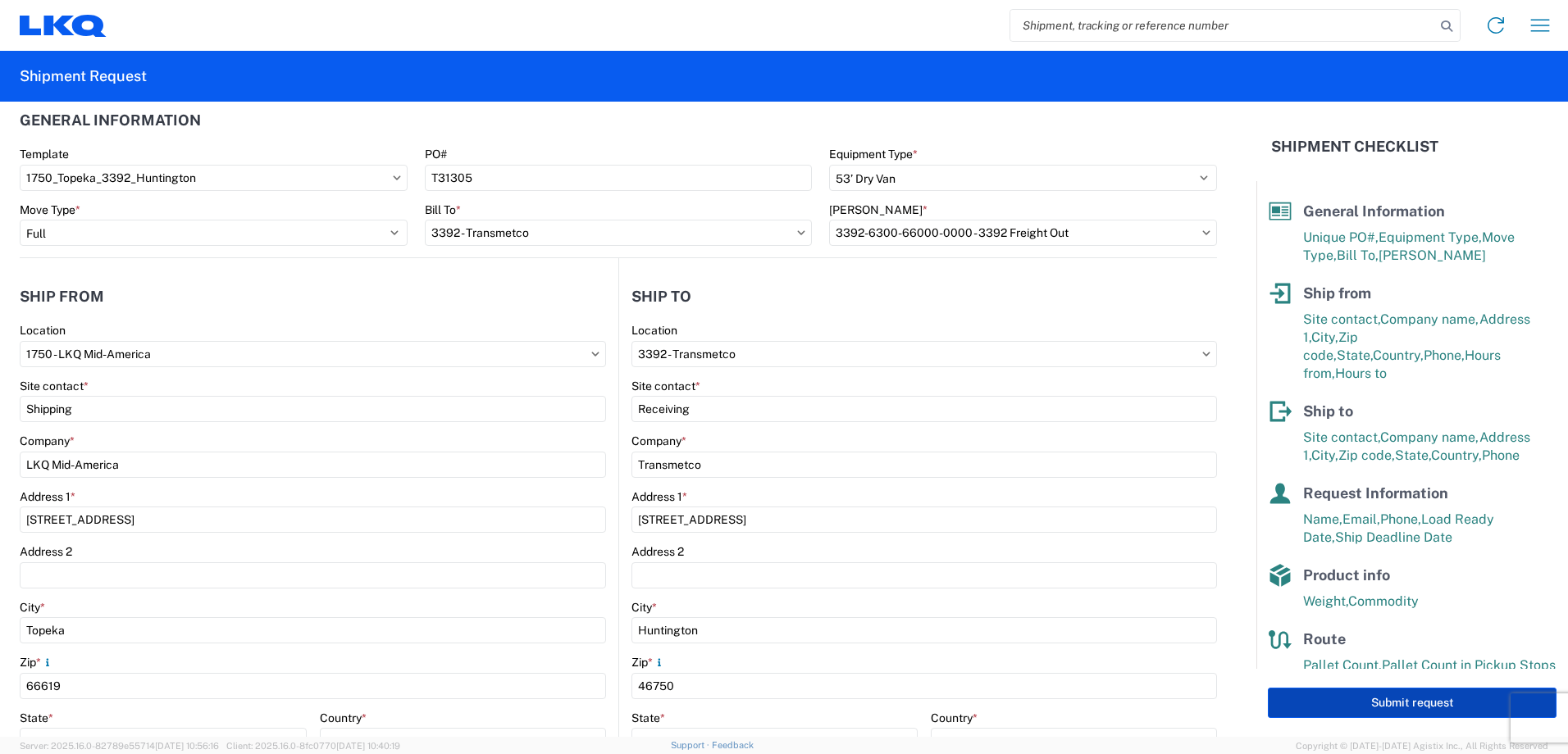
click at [1430, 710] on button "Submit request" at bounding box center [1411, 702] width 288 height 30
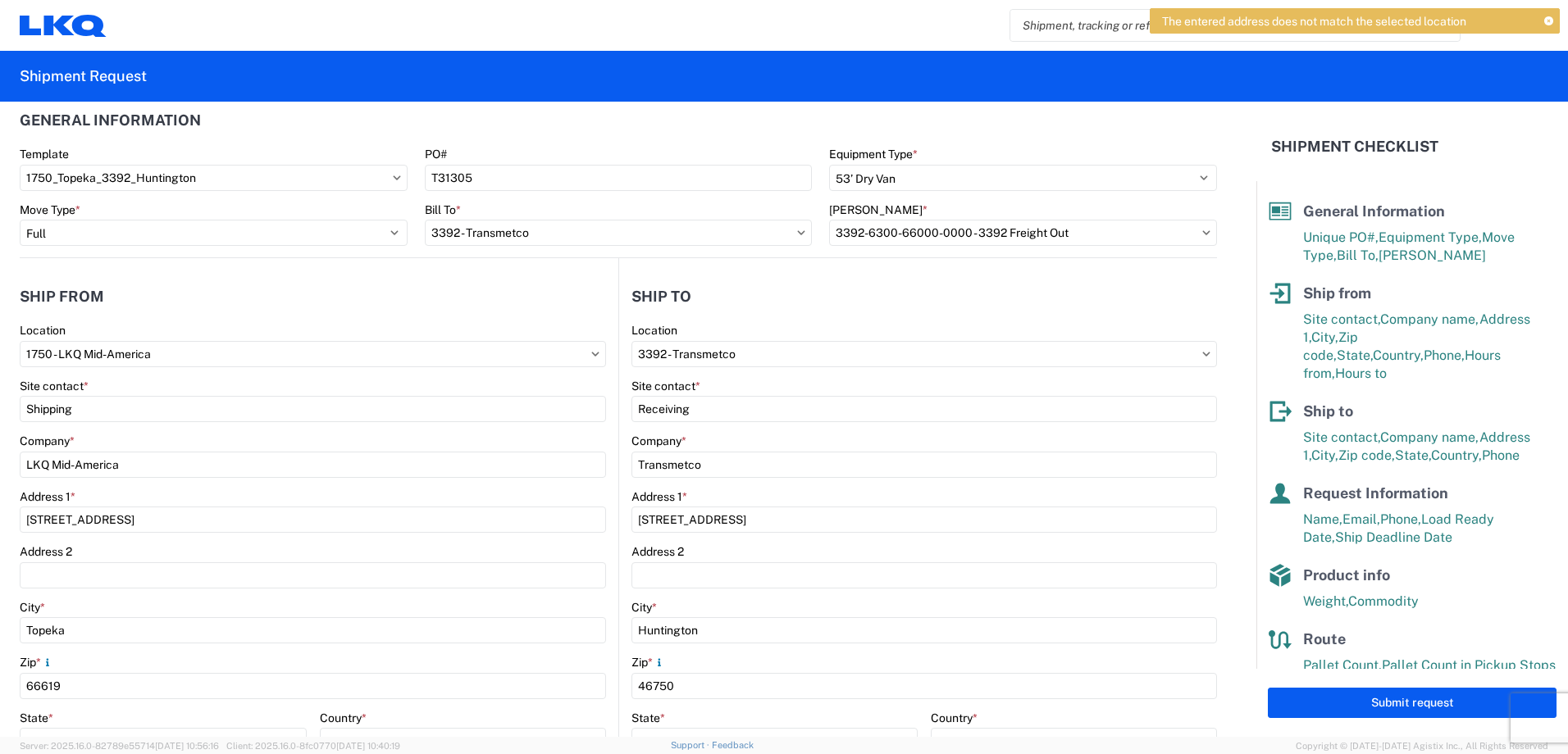
scroll to position [102, 0]
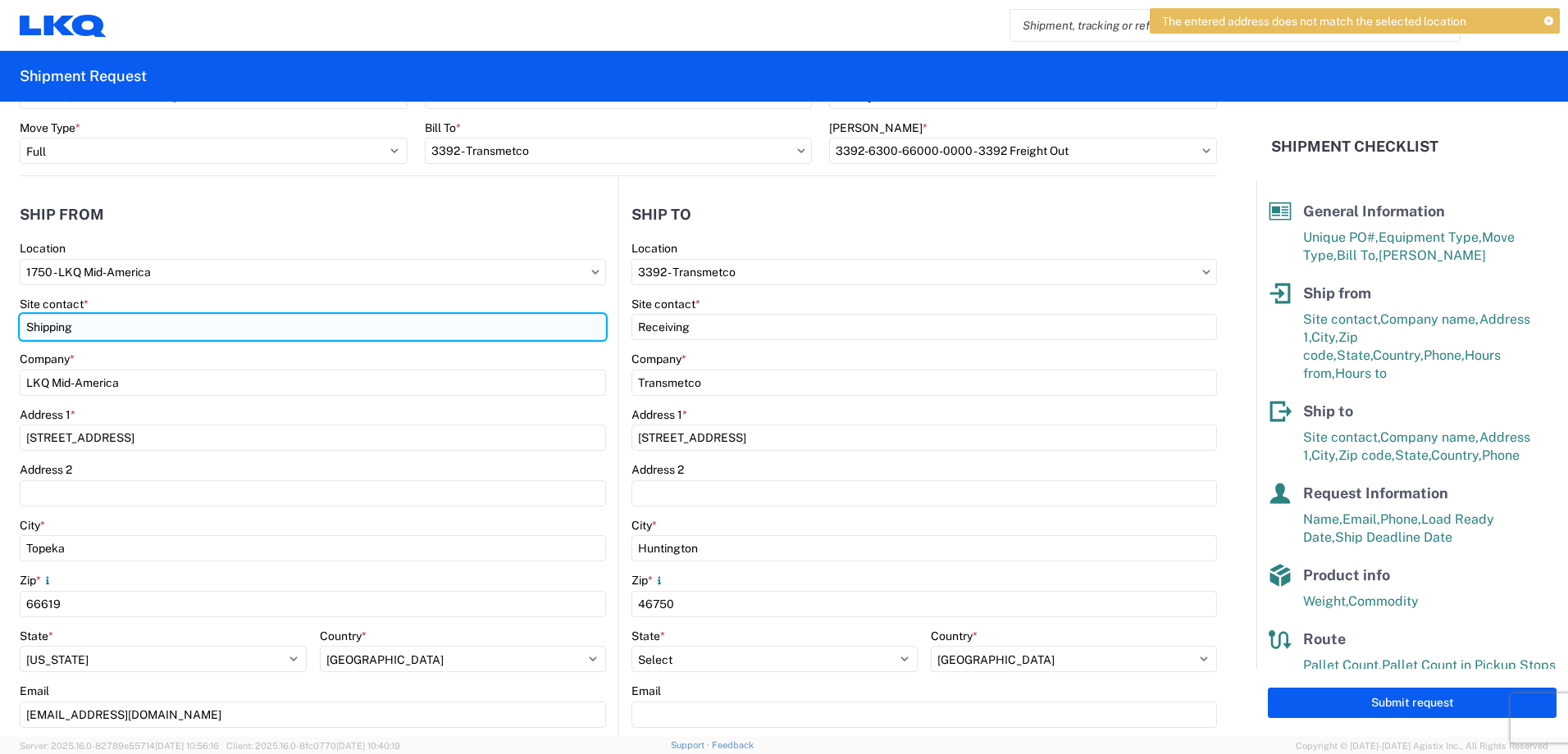
click at [207, 331] on input "Shipping" at bounding box center [312, 327] width 586 height 27
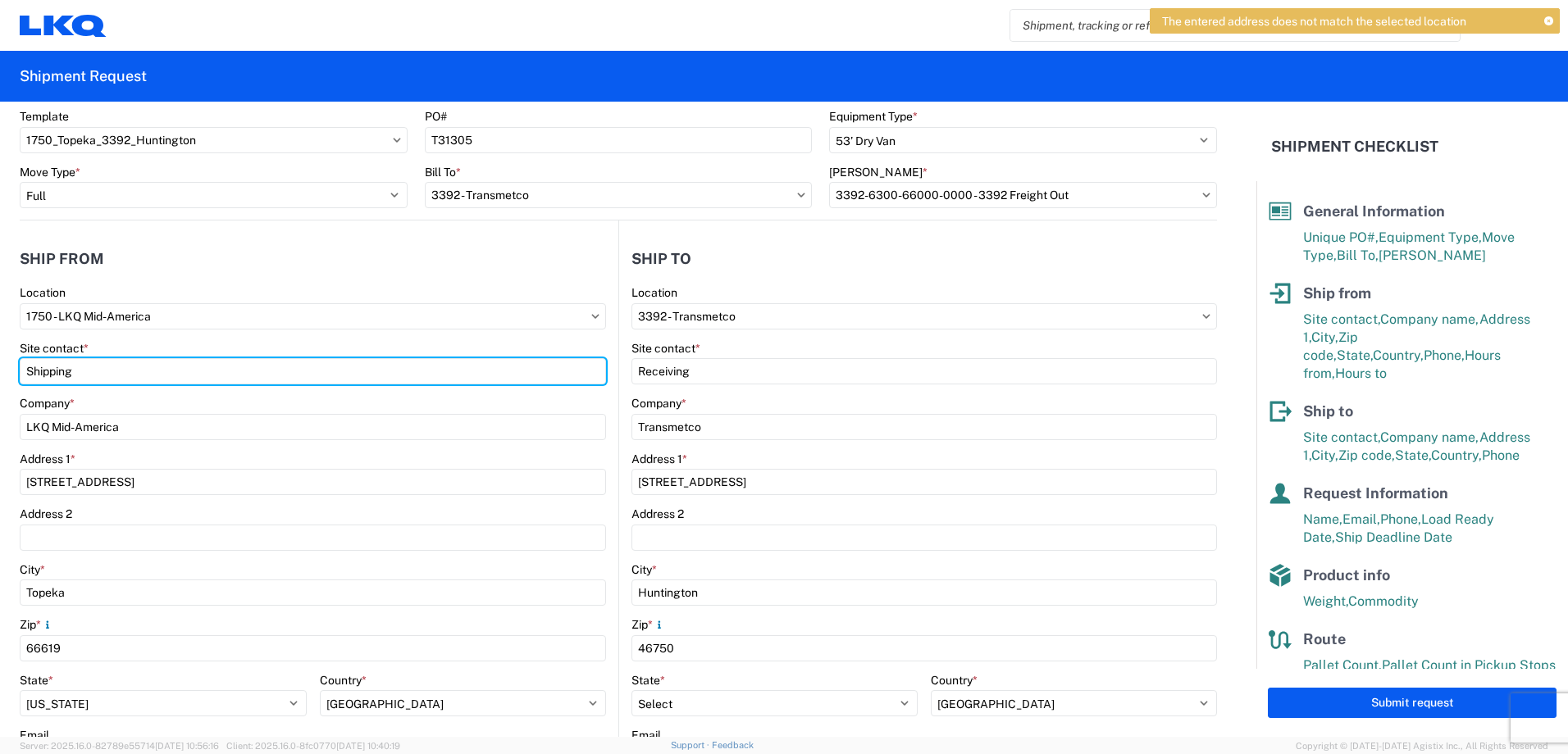
scroll to position [20, 0]
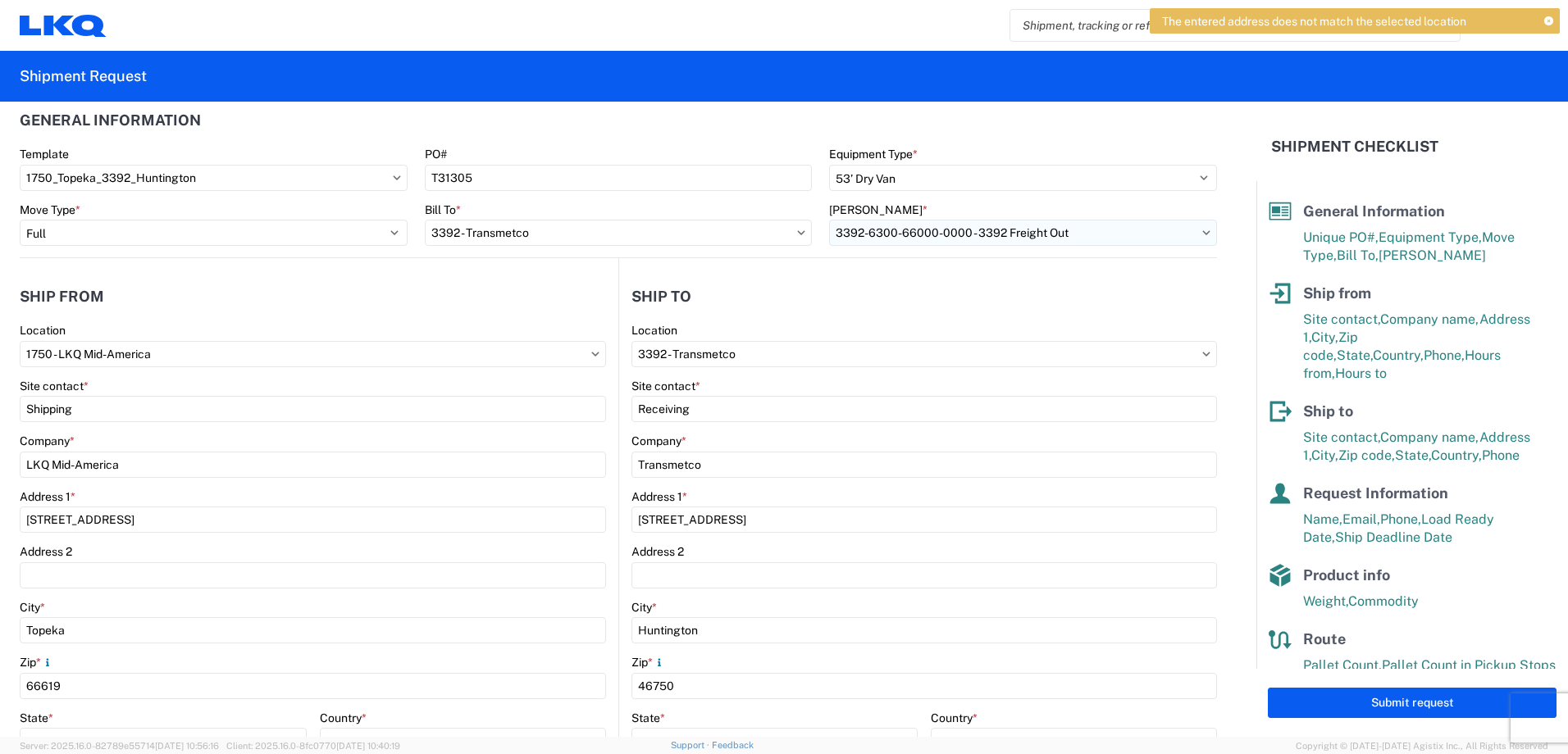
click at [1110, 232] on input "3392-6300-66000-0000 - 3392 Freight Out" at bounding box center [1022, 233] width 388 height 27
click at [956, 305] on div "3392-3015-50180-0000 - 3392 Freight In - Wheel Cores" at bounding box center [977, 305] width 305 height 27
type input "3392-3015-50180-0000 - 3392 Freight In - Wheel Cores"
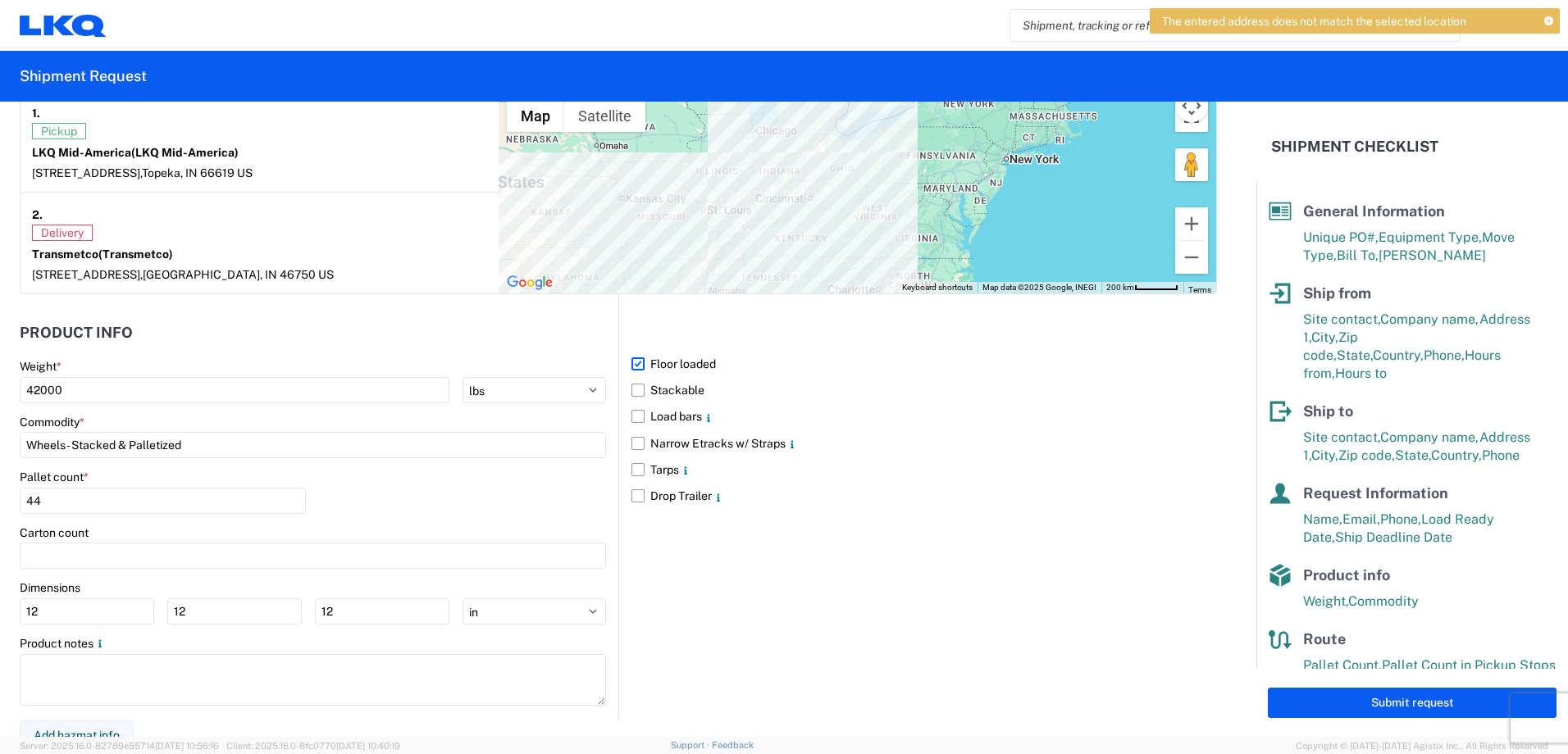
scroll to position [1331, 0]
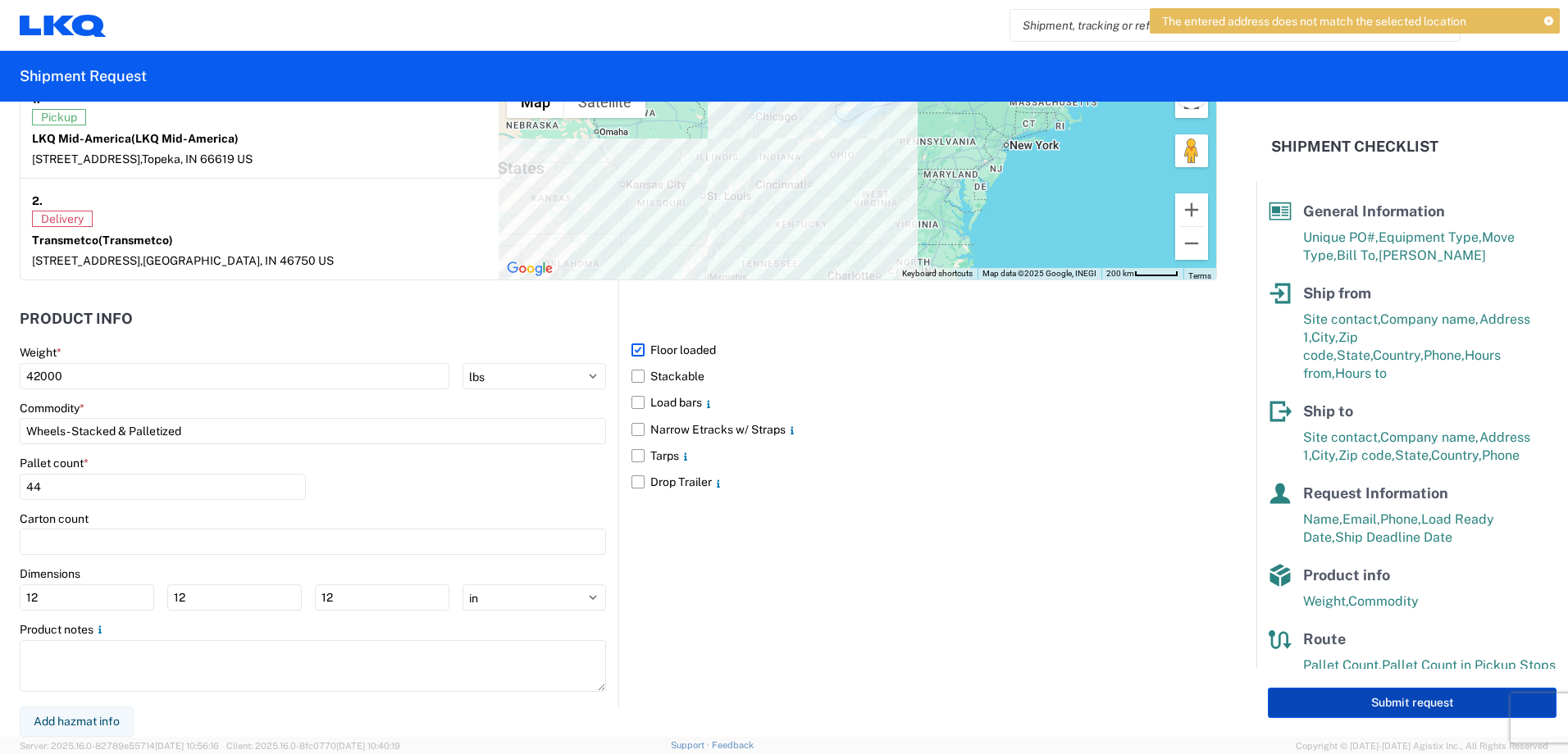
click at [1411, 700] on button "Submit request" at bounding box center [1411, 702] width 288 height 30
